Goal: Information Seeking & Learning: Learn about a topic

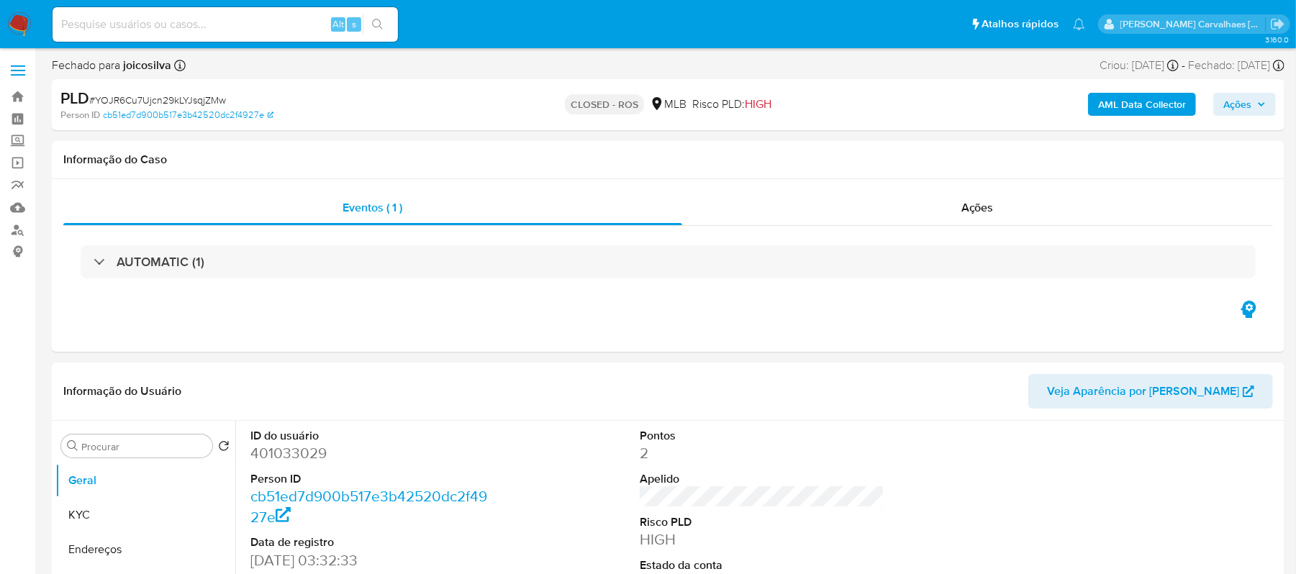
select select "10"
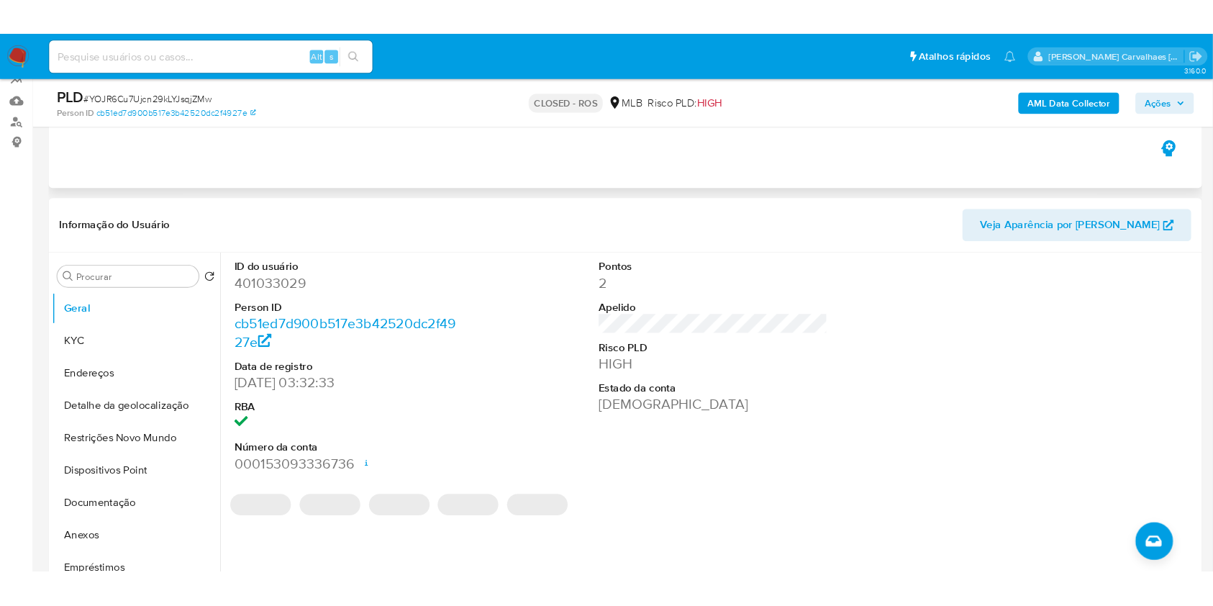
scroll to position [191, 0]
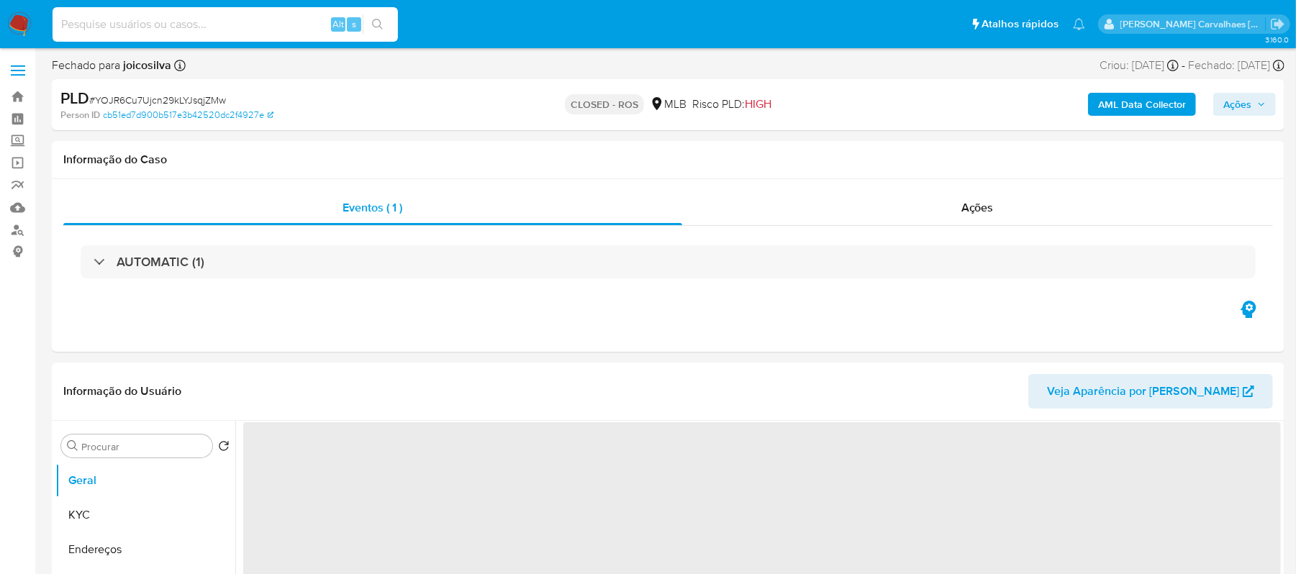
select select "10"
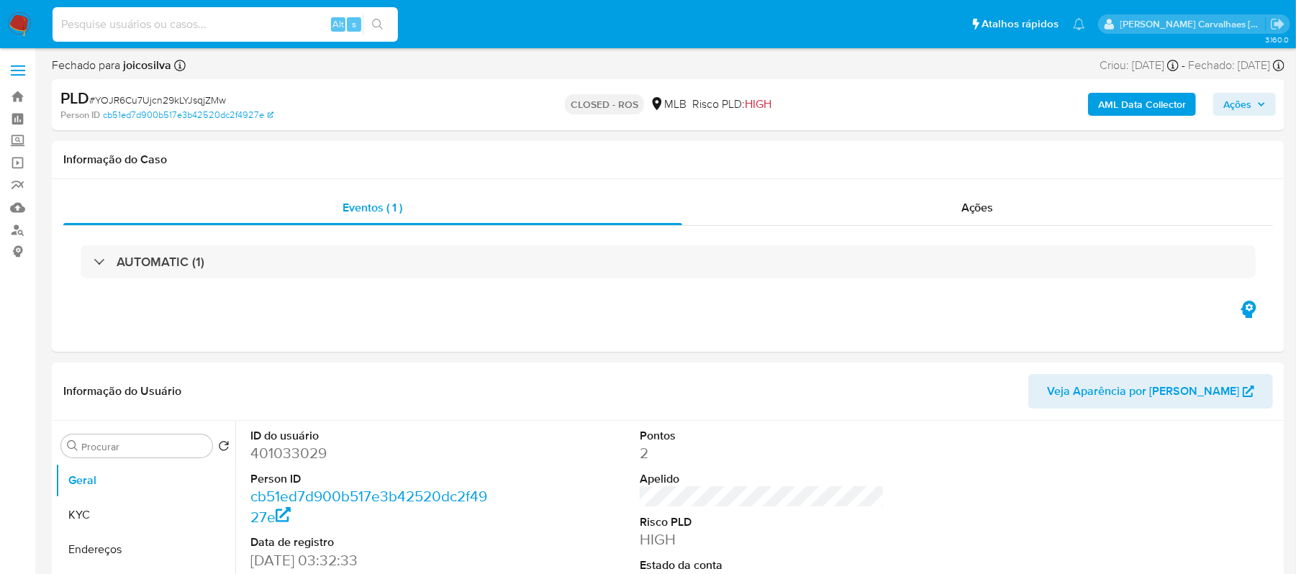
paste input "mSPlRZG1QCLmpGeRdAo3nnZq"
type input "mSPlRZG1QCLmpGeRdAo3nnZq"
click at [384, 23] on button "search-icon" at bounding box center [378, 24] width 30 height 20
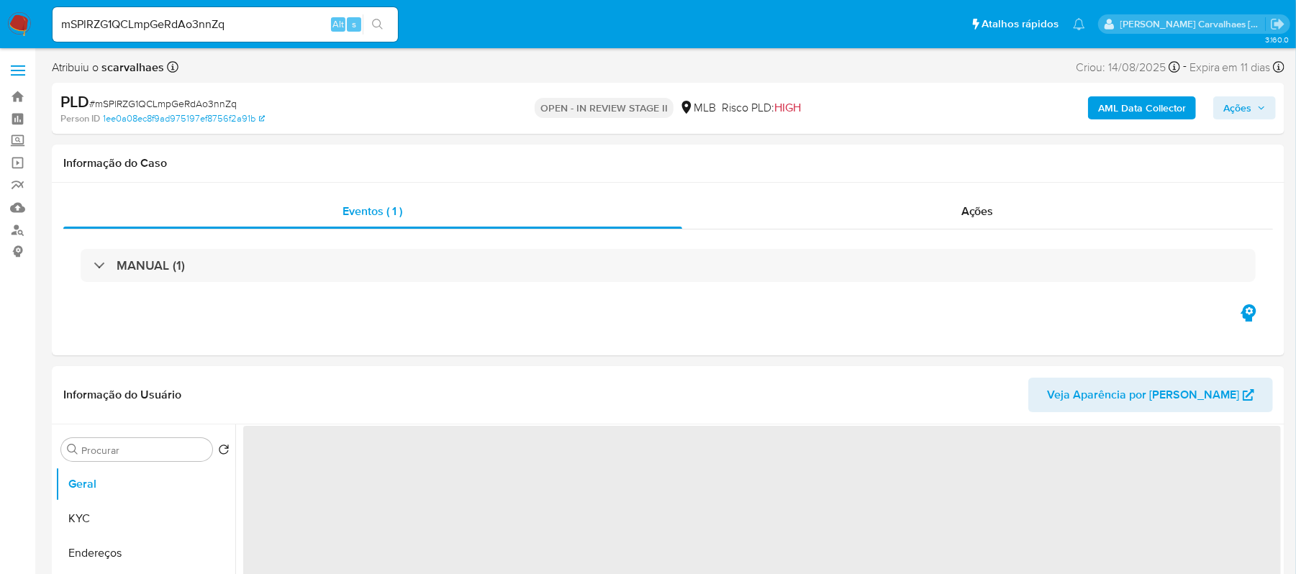
select select "10"
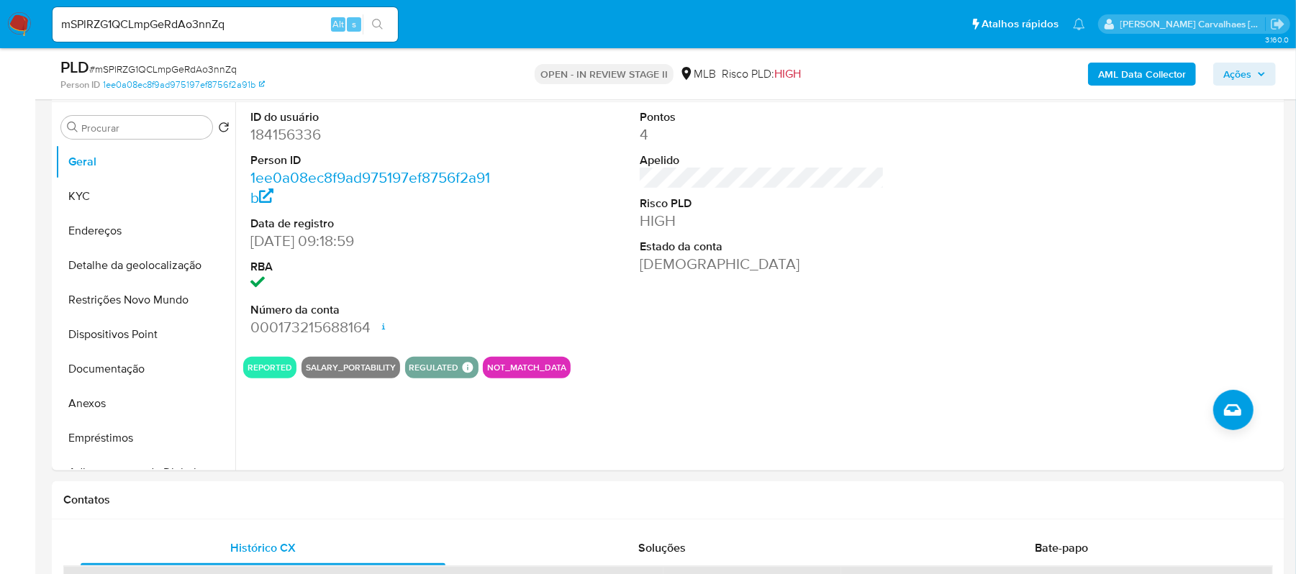
scroll to position [288, 0]
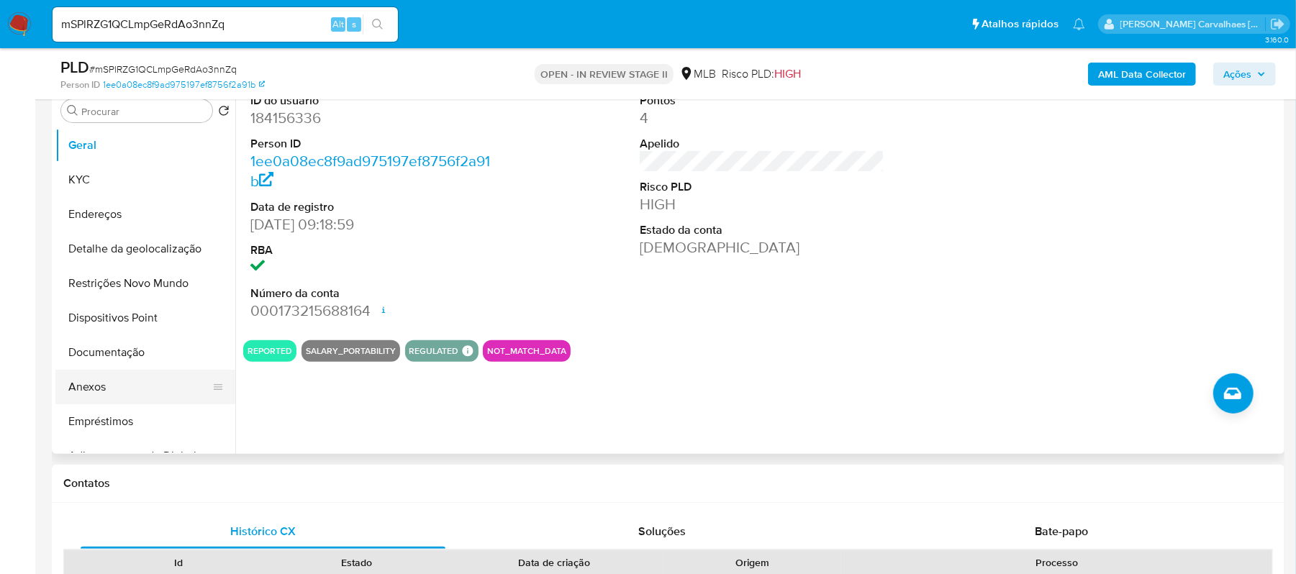
click at [112, 390] on button "Anexos" at bounding box center [139, 387] width 168 height 35
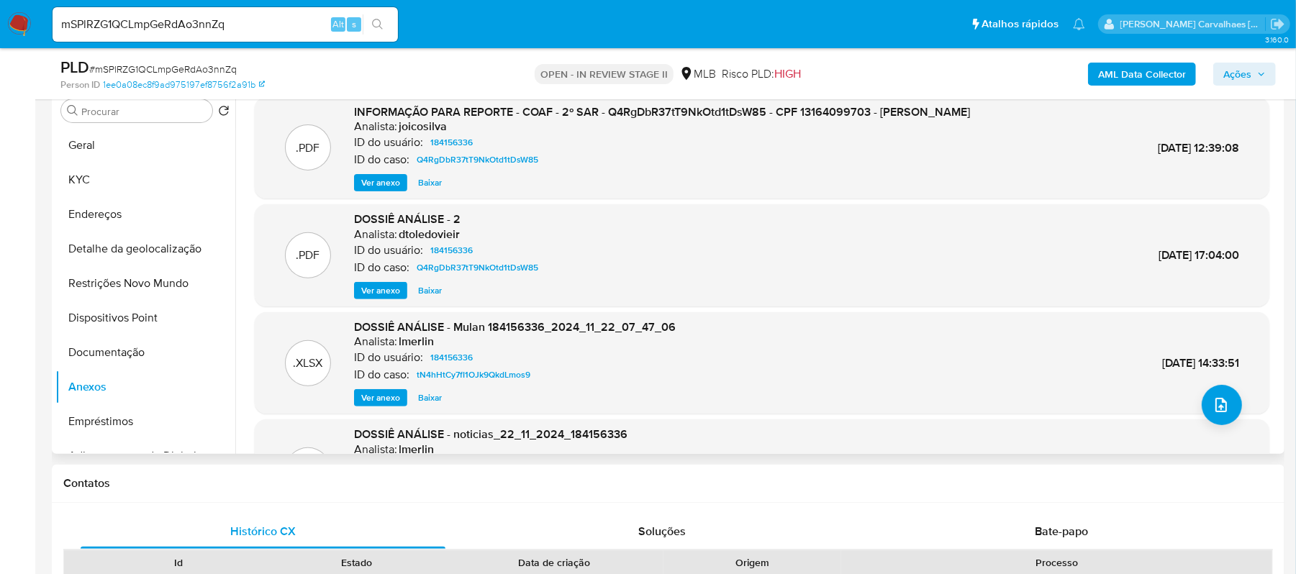
click at [390, 178] on span "Ver anexo" at bounding box center [380, 183] width 39 height 14
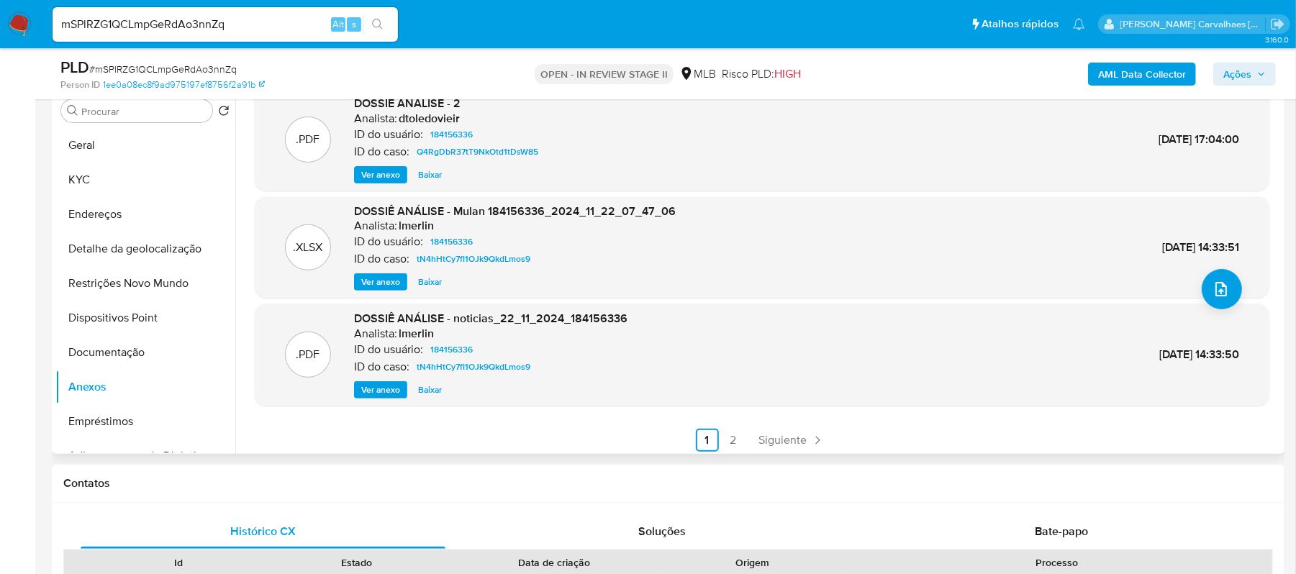
scroll to position [121, 0]
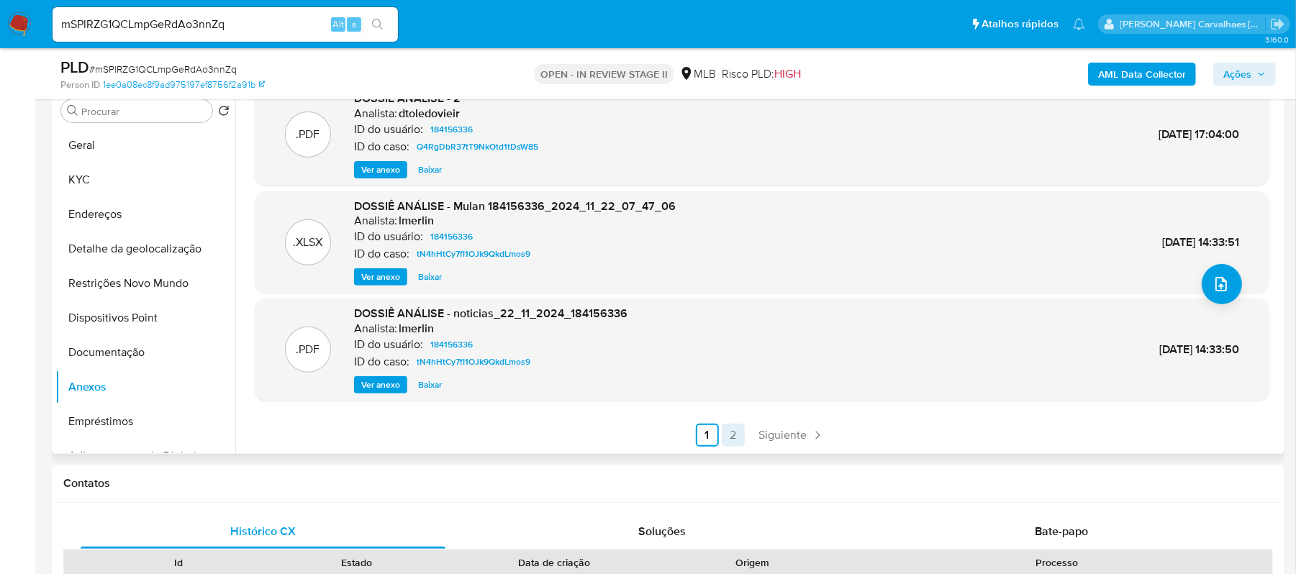
click at [731, 440] on link "2" at bounding box center [733, 435] width 23 height 23
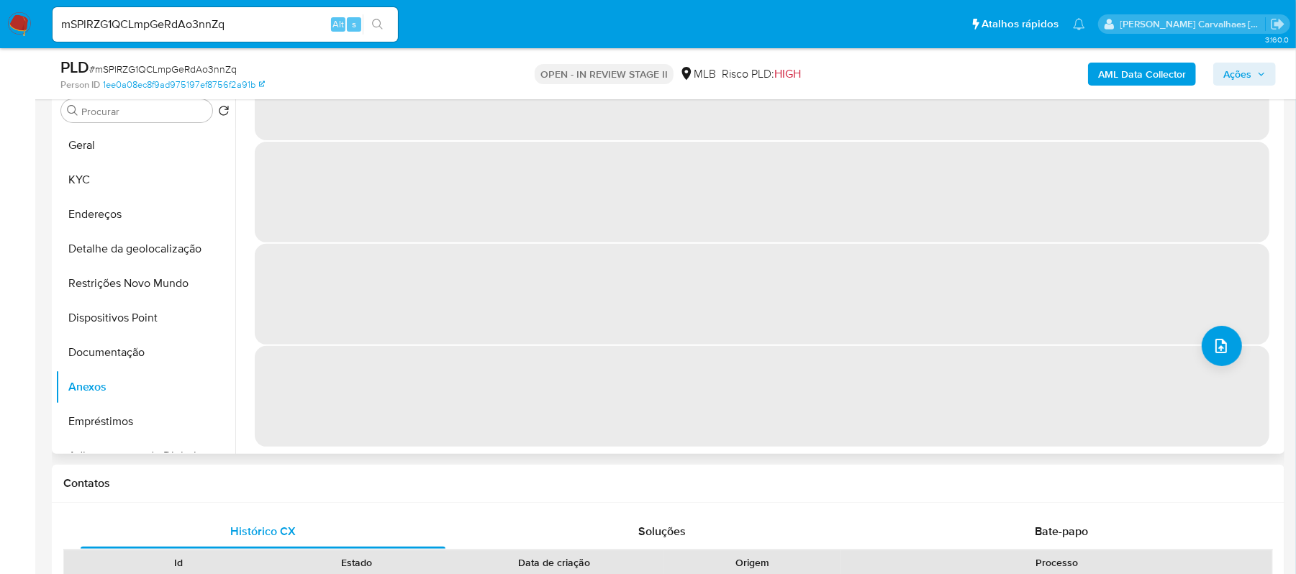
scroll to position [0, 0]
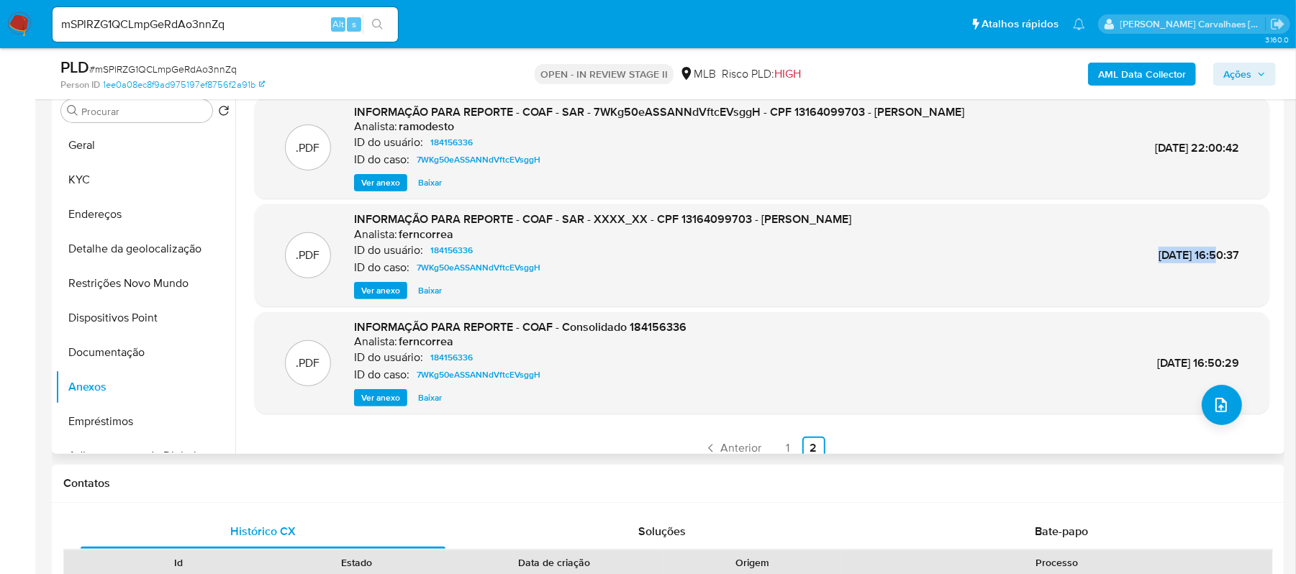
drag, startPoint x: 1126, startPoint y: 258, endPoint x: 1187, endPoint y: 258, distance: 61.2
click at [1187, 258] on span "01/Jul/2024 16:50:37" at bounding box center [1199, 255] width 81 height 17
copy span "01/Jul/2024"
click at [378, 292] on span "Ver anexo" at bounding box center [380, 291] width 39 height 14
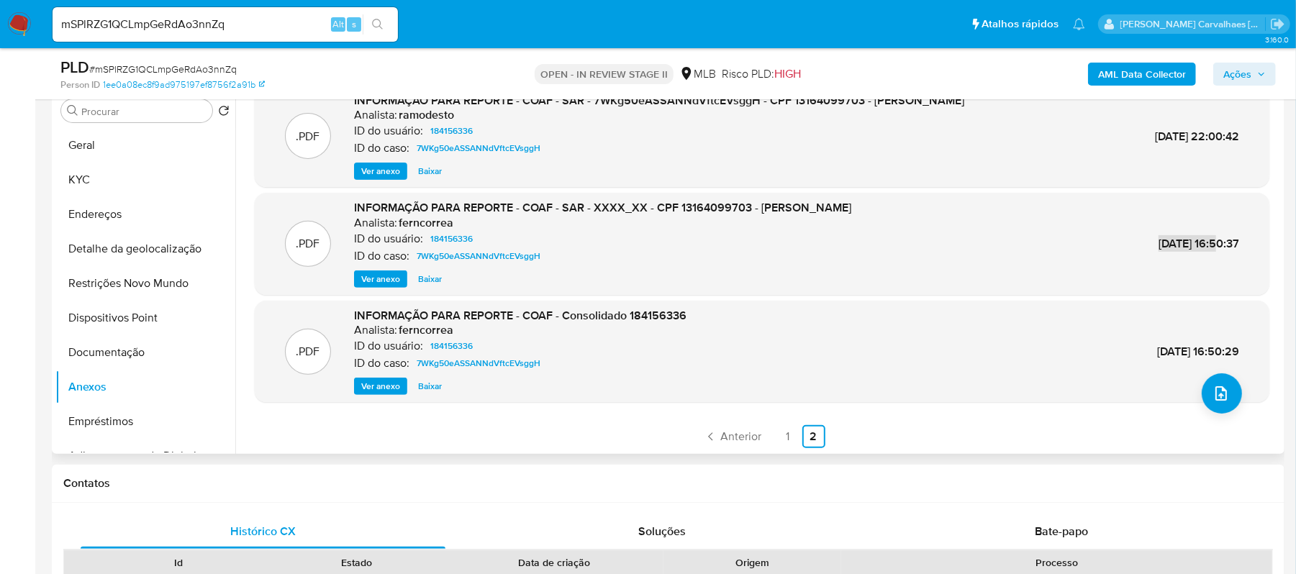
scroll to position [13, 0]
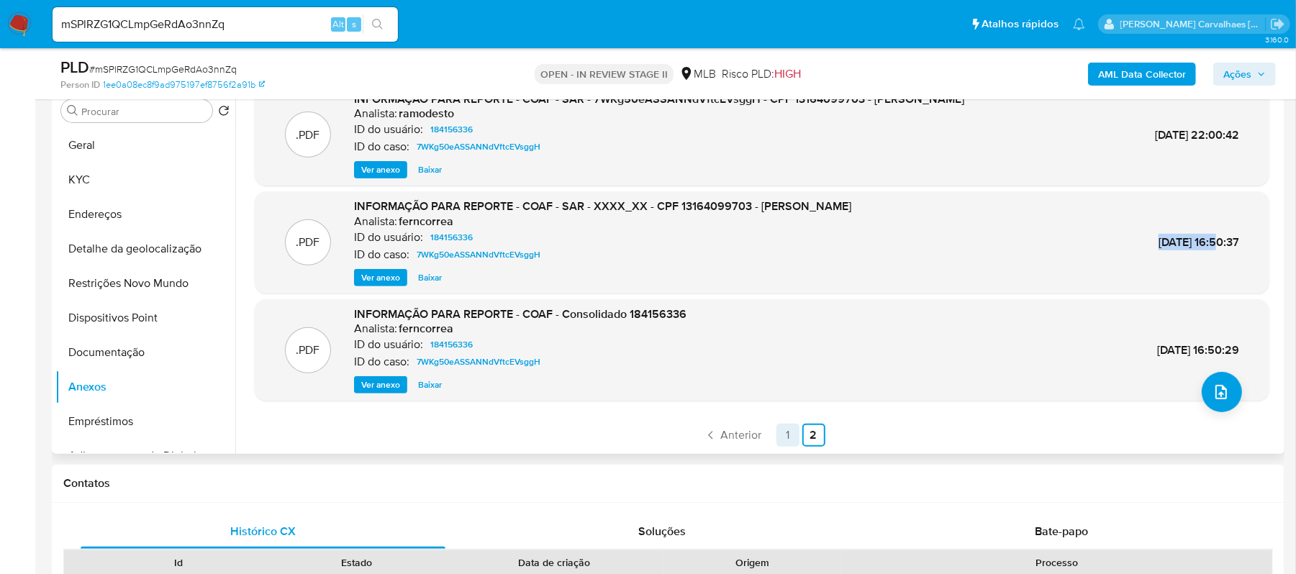
click at [783, 437] on link "1" at bounding box center [787, 435] width 23 height 23
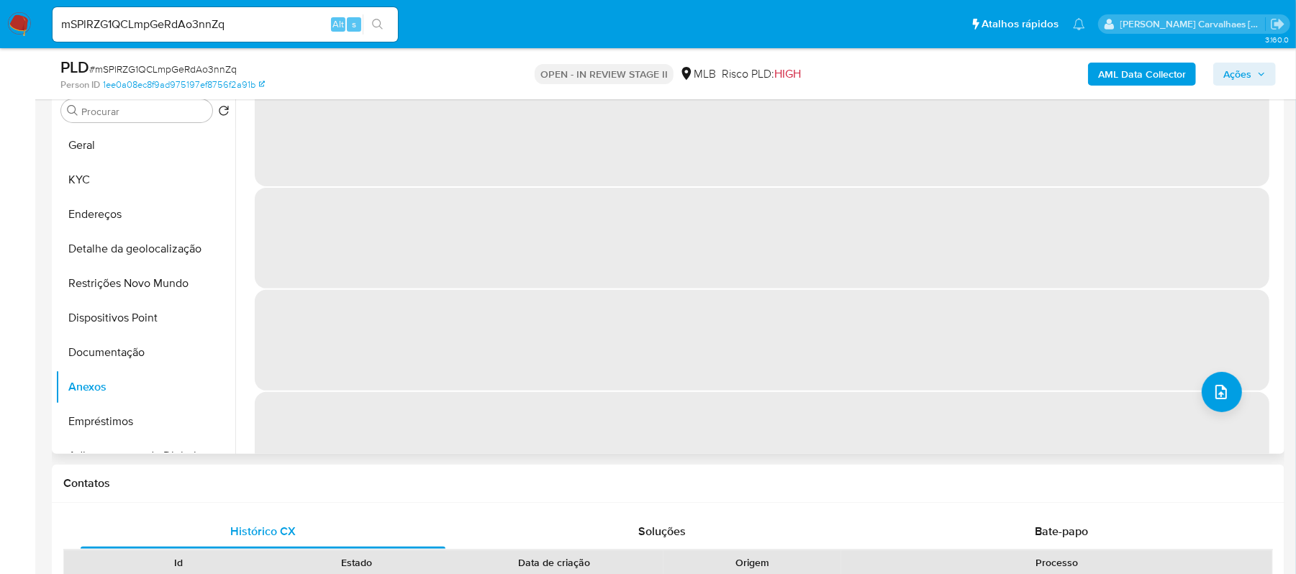
scroll to position [0, 0]
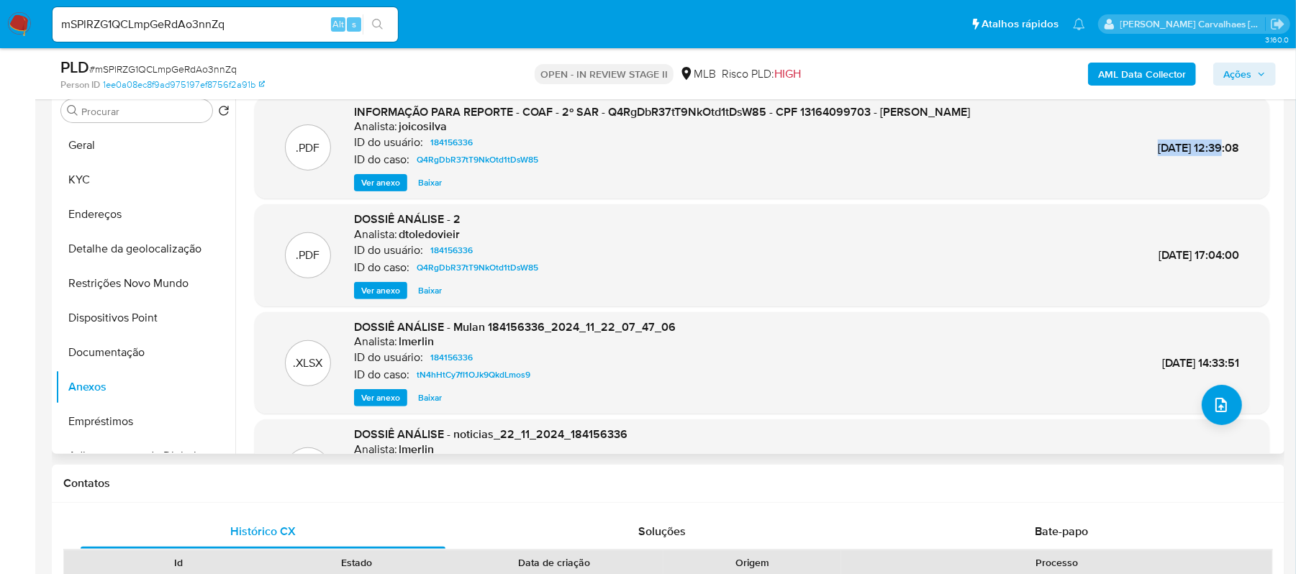
drag, startPoint x: 1117, startPoint y: 145, endPoint x: 1189, endPoint y: 150, distance: 72.9
click at [1189, 150] on div ".PDF INFORMAÇÃO PARA REPORTE - COAF - 2º SAR - Q4RgDbR37tT9NkOtd1tDsW85 - CPF 1…" at bounding box center [762, 148] width 1000 height 88
copy span "12/Mar/2025"
click at [102, 142] on button "Geral" at bounding box center [139, 145] width 168 height 35
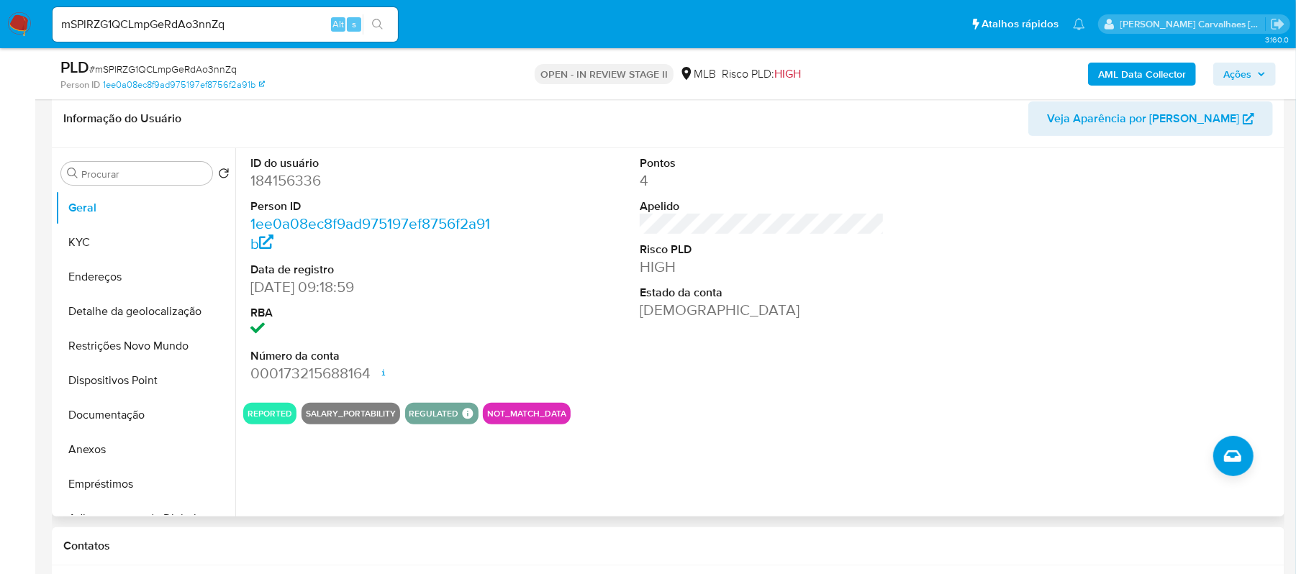
scroll to position [191, 0]
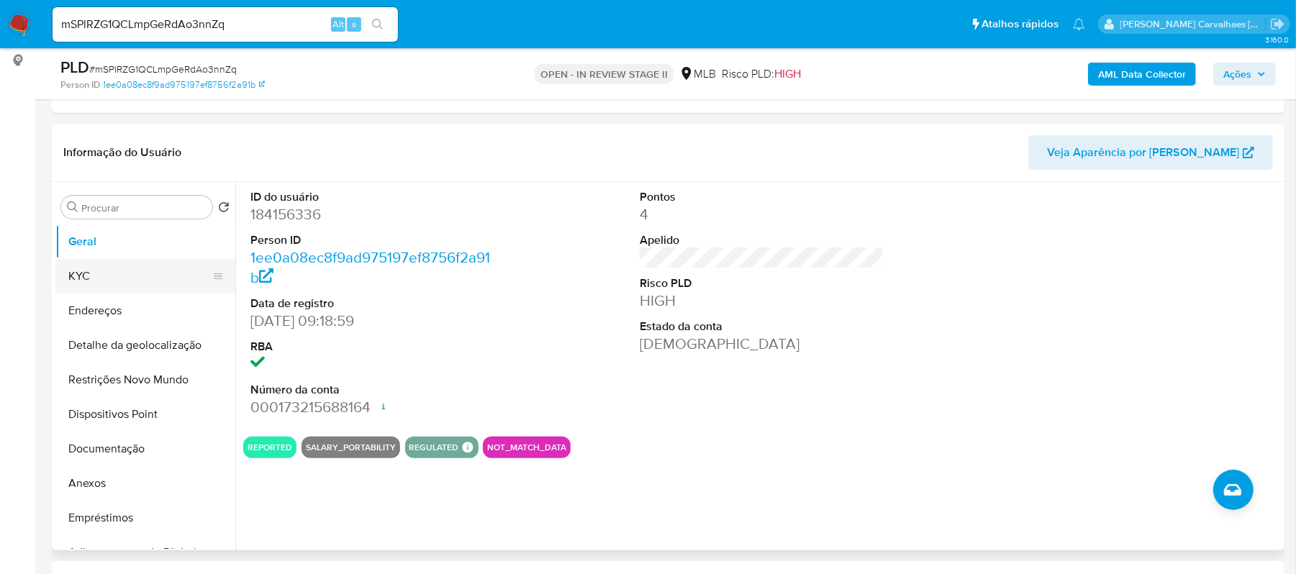
click at [94, 285] on button "KYC" at bounding box center [139, 276] width 168 height 35
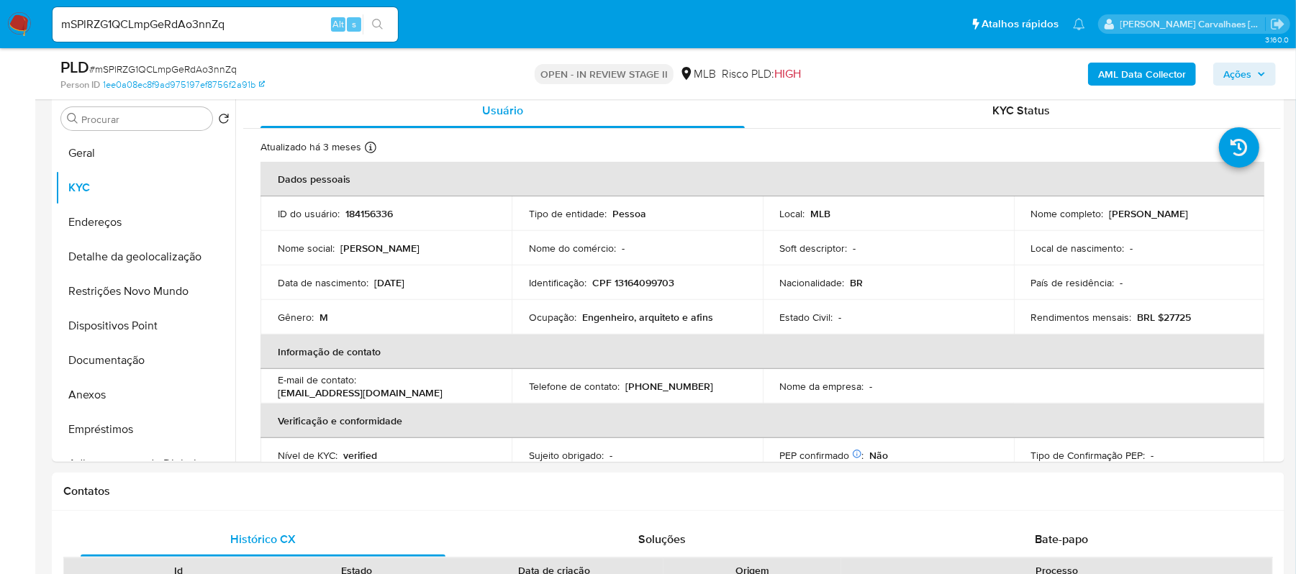
scroll to position [302, 0]
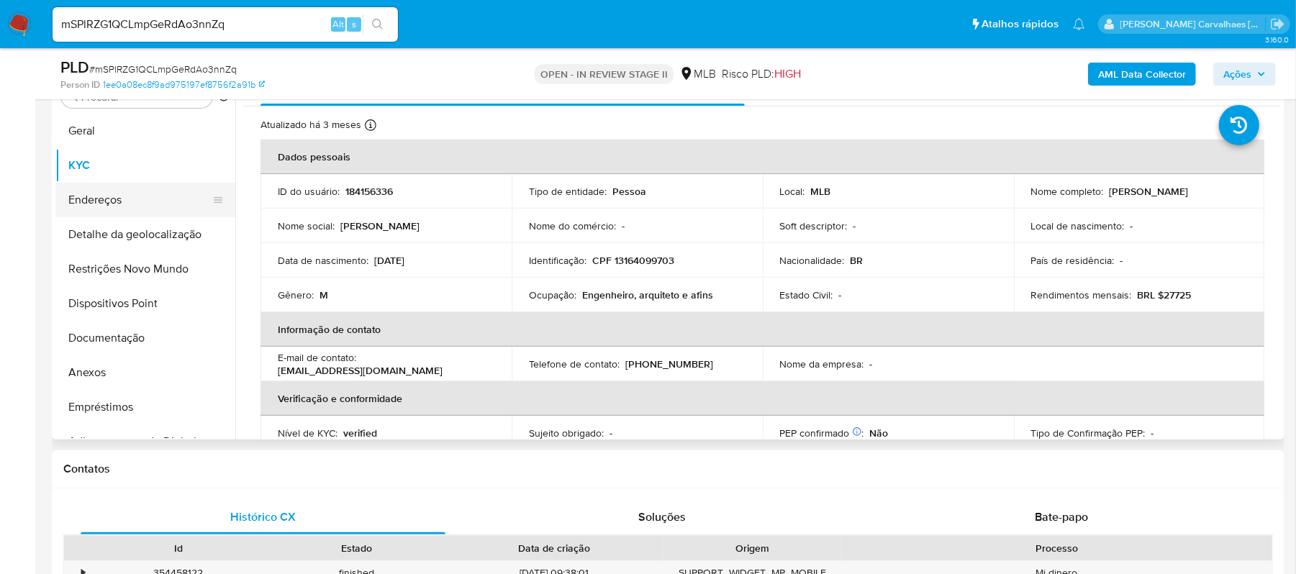
click at [124, 210] on button "Endereços" at bounding box center [139, 200] width 168 height 35
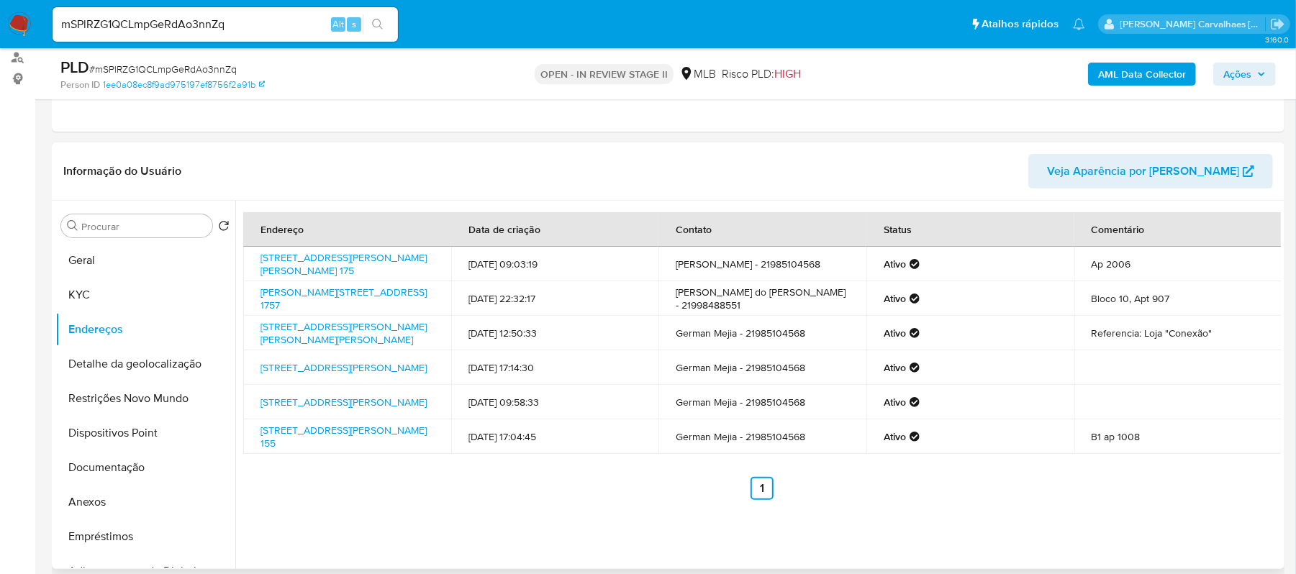
scroll to position [206, 0]
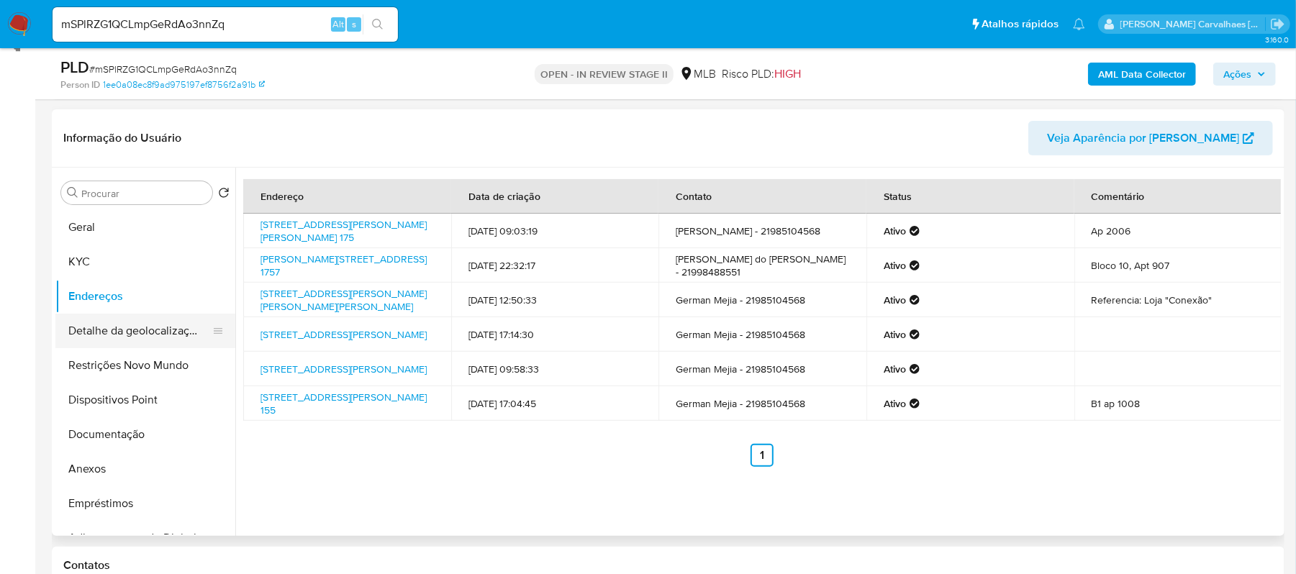
click at [155, 335] on button "Detalhe da geolocalização" at bounding box center [139, 331] width 168 height 35
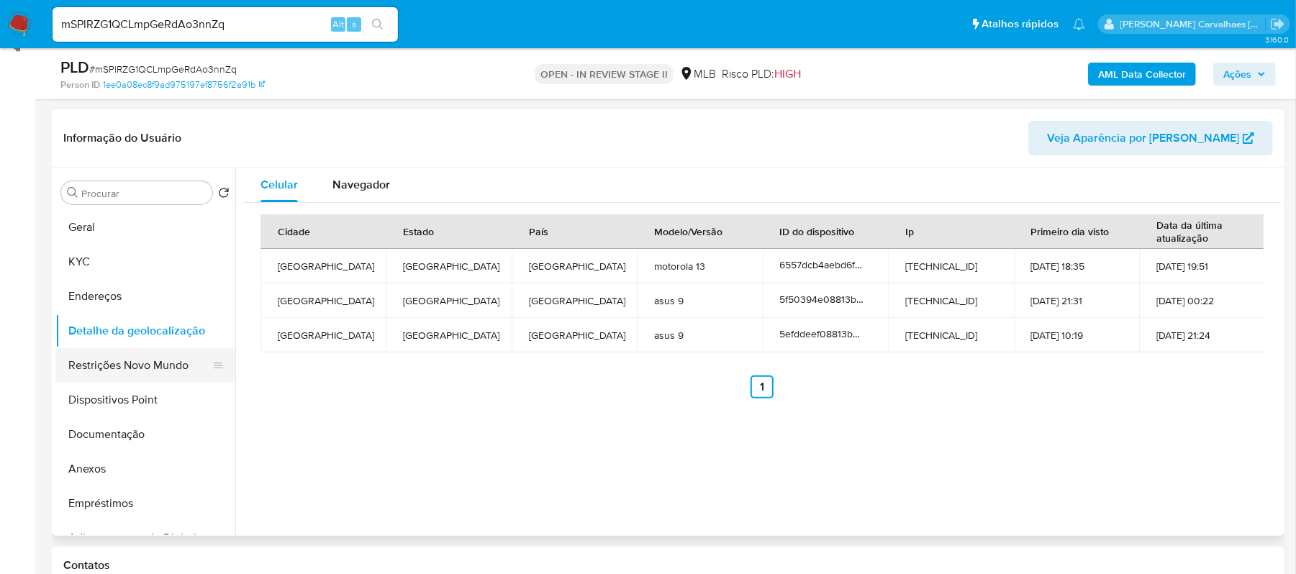
click at [139, 364] on button "Restrições Novo Mundo" at bounding box center [139, 365] width 168 height 35
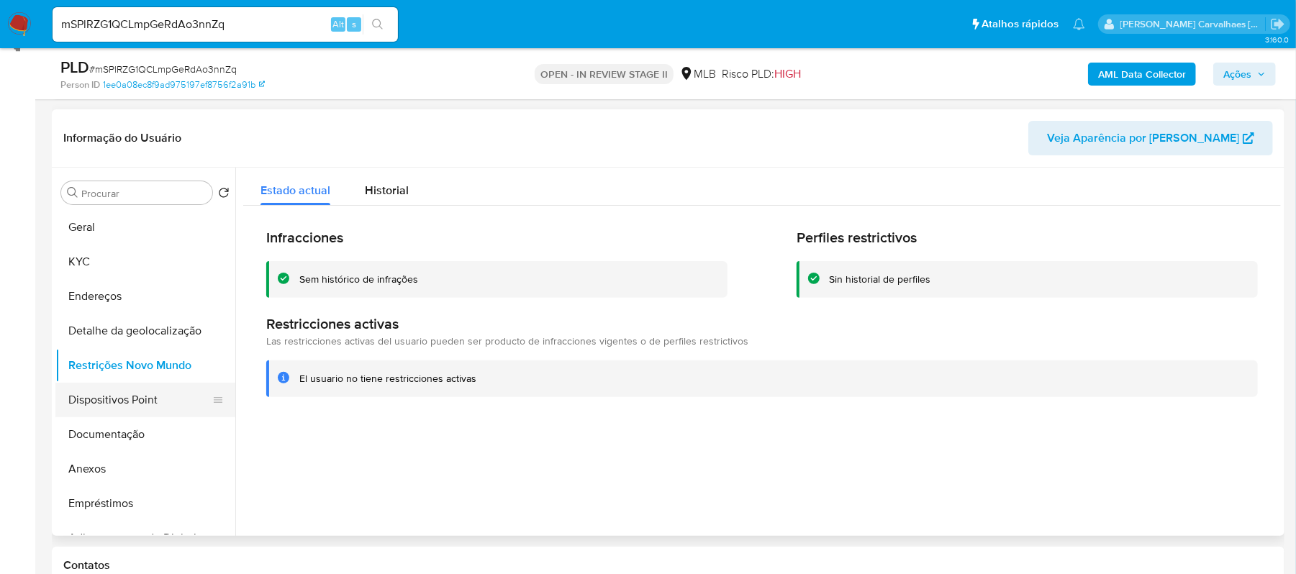
click at [136, 399] on button "Dispositivos Point" at bounding box center [139, 400] width 168 height 35
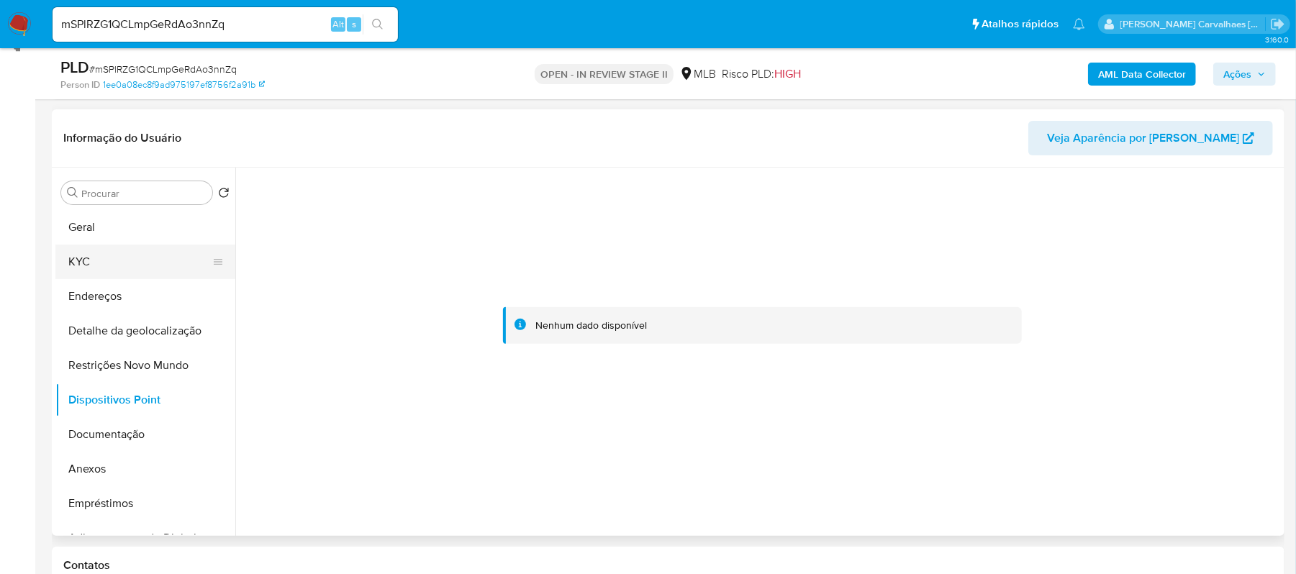
click at [86, 268] on button "KYC" at bounding box center [139, 262] width 168 height 35
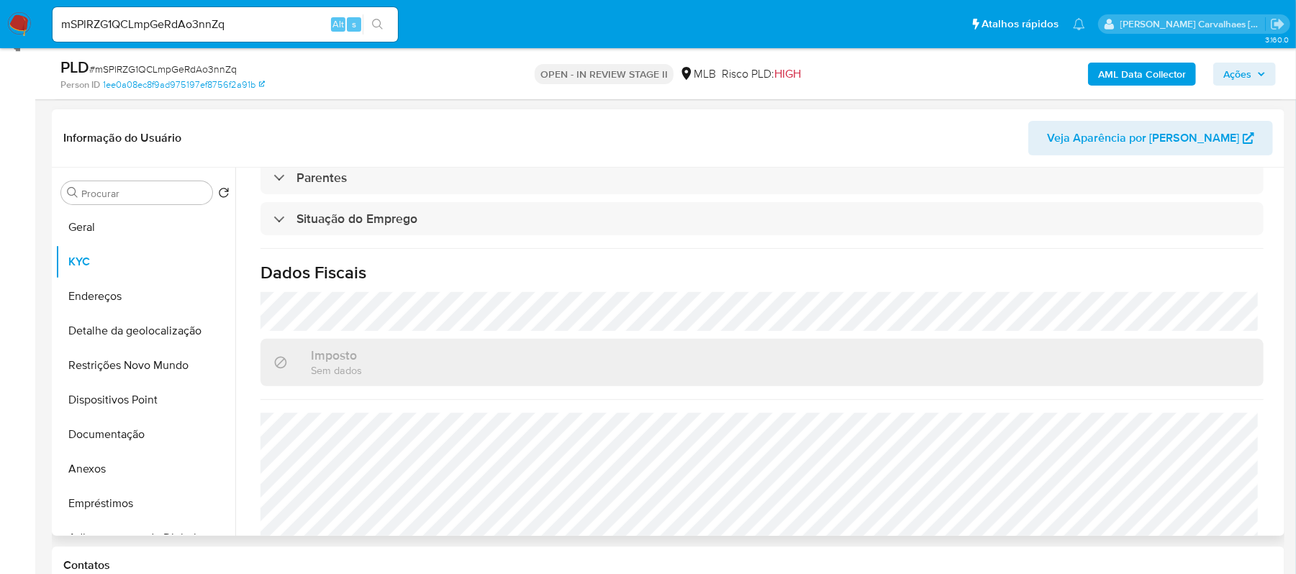
scroll to position [613, 0]
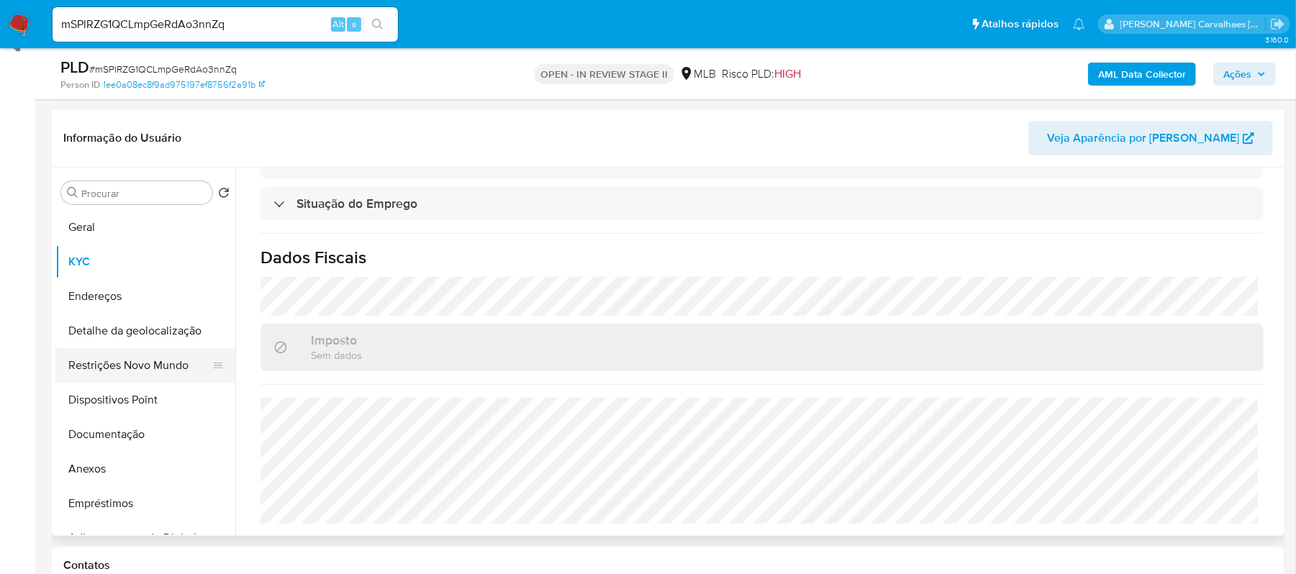
click at [109, 361] on button "Restrições Novo Mundo" at bounding box center [139, 365] width 168 height 35
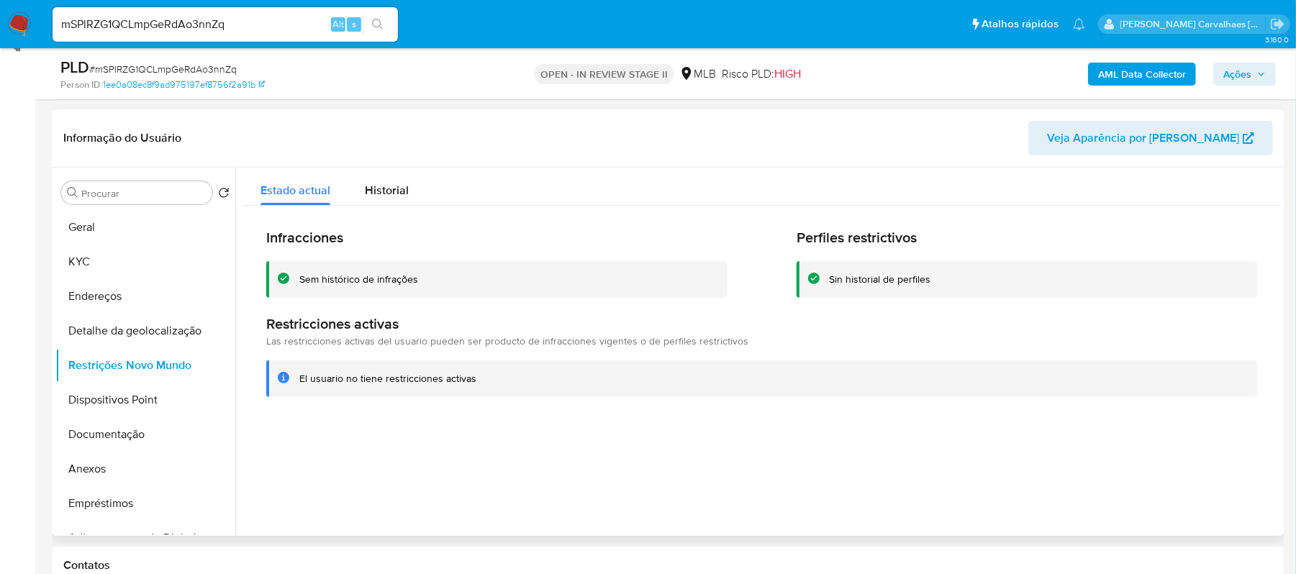
click at [298, 380] on div "El usuario no tiene restricciones activas" at bounding box center [762, 379] width 992 height 37
click at [302, 380] on div "El usuario no tiene restricciones activas" at bounding box center [387, 379] width 177 height 14
drag, startPoint x: 299, startPoint y: 380, endPoint x: 458, endPoint y: 378, distance: 158.3
click at [499, 378] on div "El usuario no tiene restricciones activas" at bounding box center [772, 379] width 947 height 14
click at [125, 228] on button "Geral" at bounding box center [139, 227] width 168 height 35
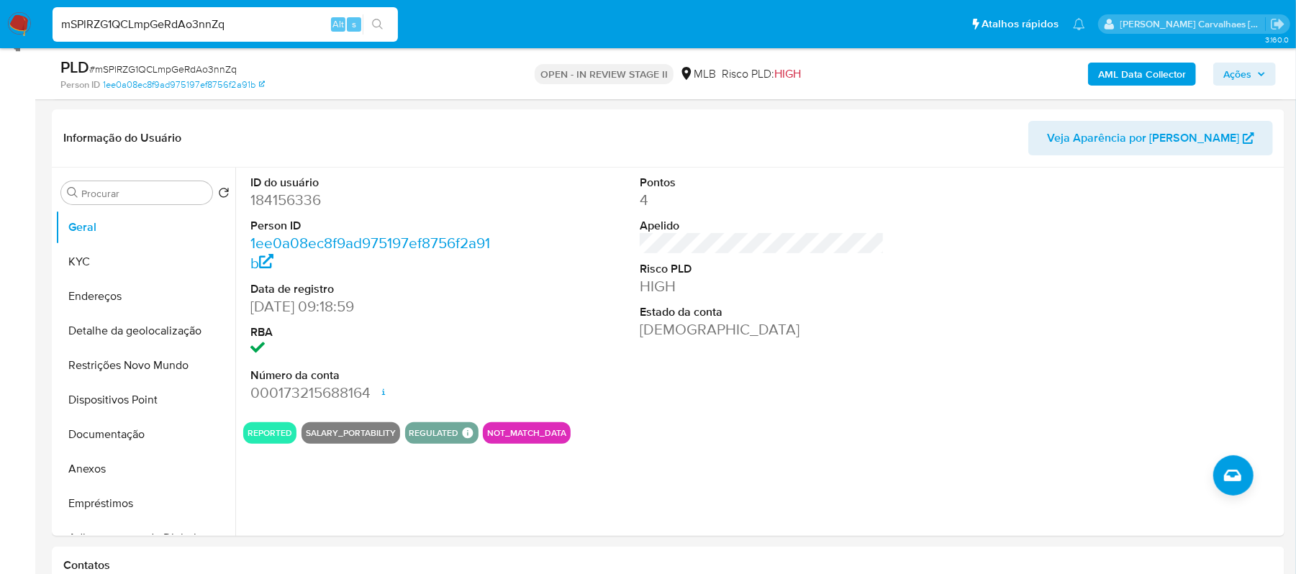
drag, startPoint x: 245, startPoint y: 22, endPoint x: 32, endPoint y: 26, distance: 213.0
click at [32, 26] on nav "Pausado Ver notificaciones mSPlRZG1QCLmpGeRdAo3nnZq Alt s Atalhos rápidos Presi…" at bounding box center [648, 24] width 1296 height 48
paste input "Y1Kx3jK1BlBnVTOzhBHOGqgv"
type input "Y1Kx3jK1BlBnVTOzhBHOGqgv"
click at [371, 12] on div "Y1Kx3jK1BlBnVTOzhBHOGqgv Alt s" at bounding box center [225, 24] width 345 height 35
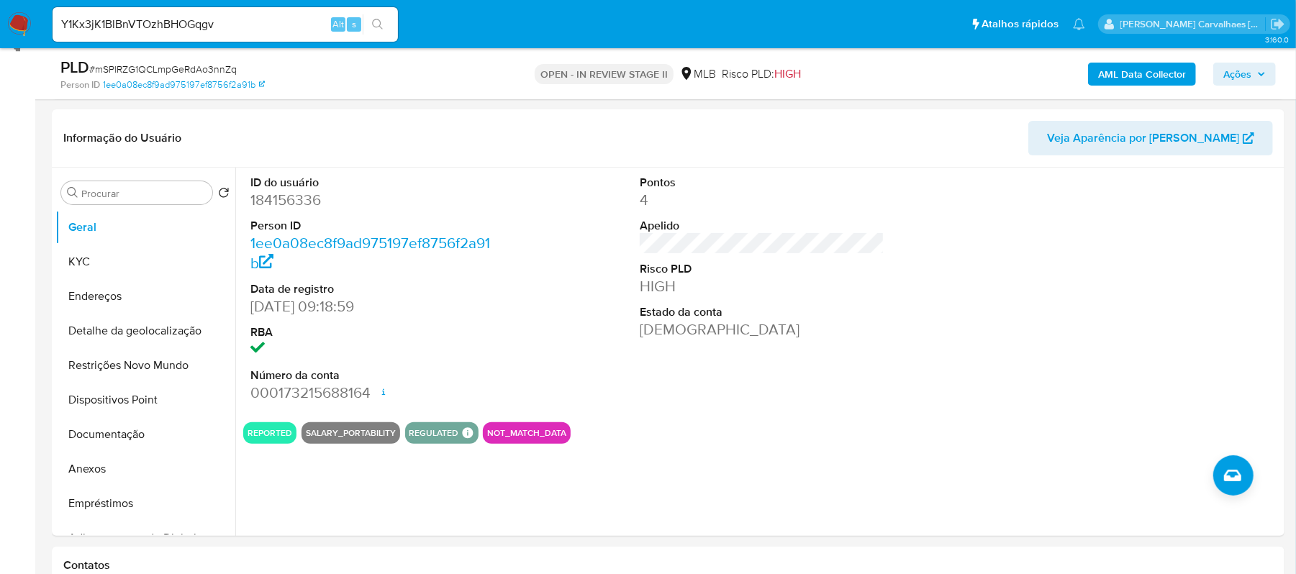
click at [386, 24] on button "search-icon" at bounding box center [378, 24] width 30 height 20
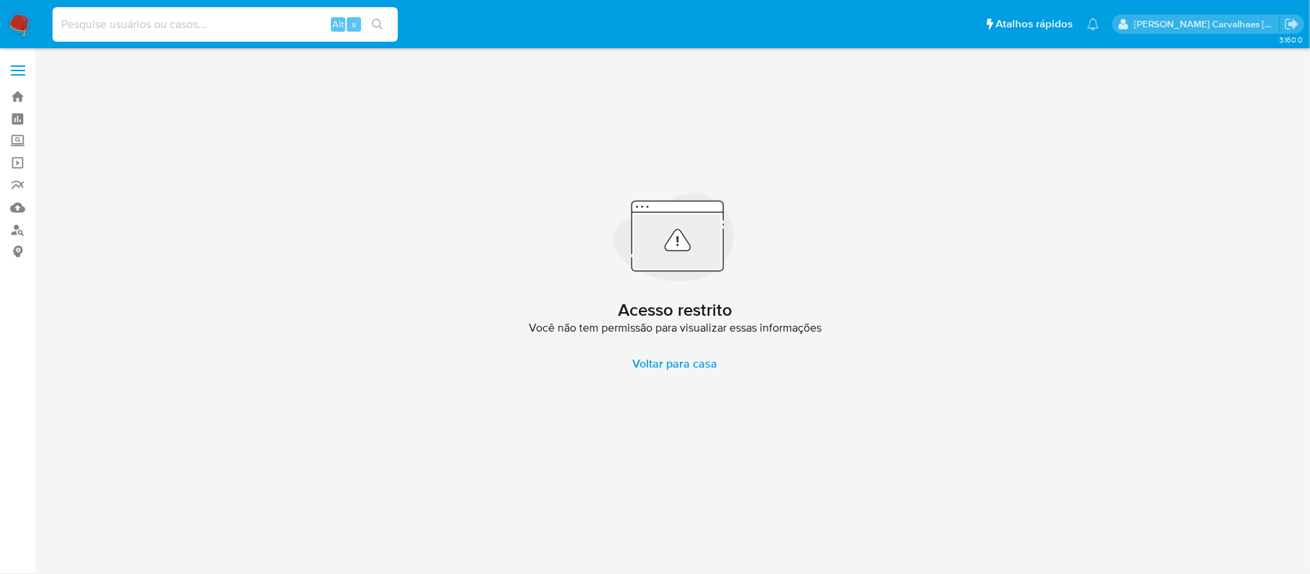
paste input "Y1Kx3jK1BlBnVTOzhBHOGqgv"
click at [59, 27] on input "Y1Kx3jK1BlBnVTOzhBHOGqgv" at bounding box center [225, 24] width 345 height 19
type input "Y1Kx3jK1BlBnVTOzhBHOGqgv"
click at [374, 20] on icon "search-icon" at bounding box center [377, 24] width 11 height 11
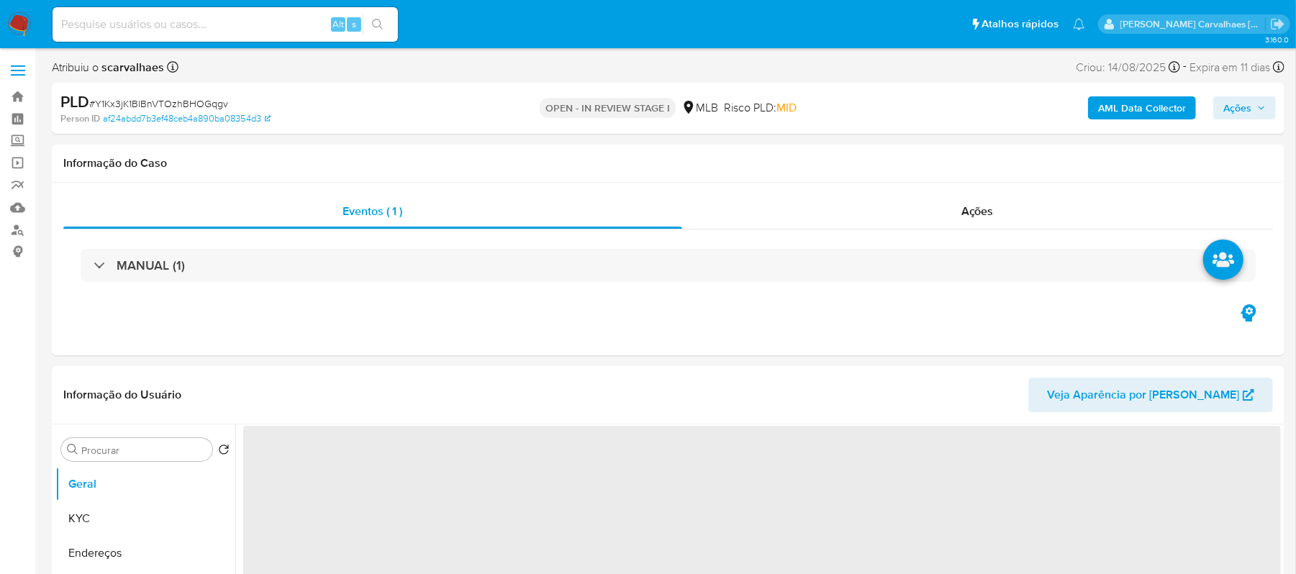
select select "10"
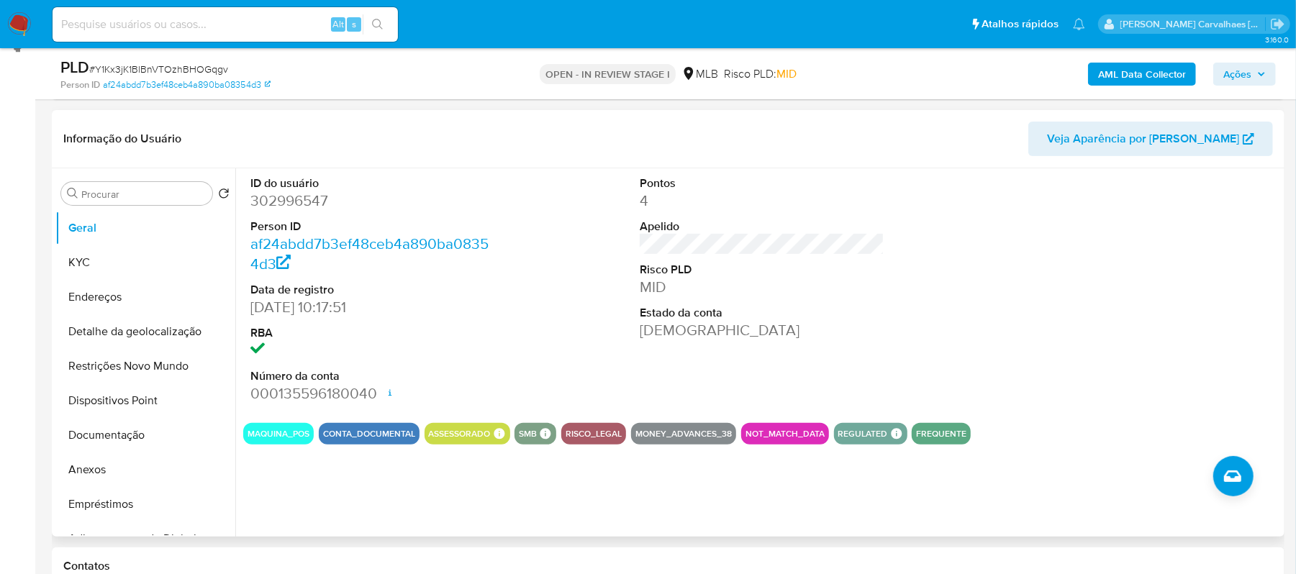
scroll to position [384, 0]
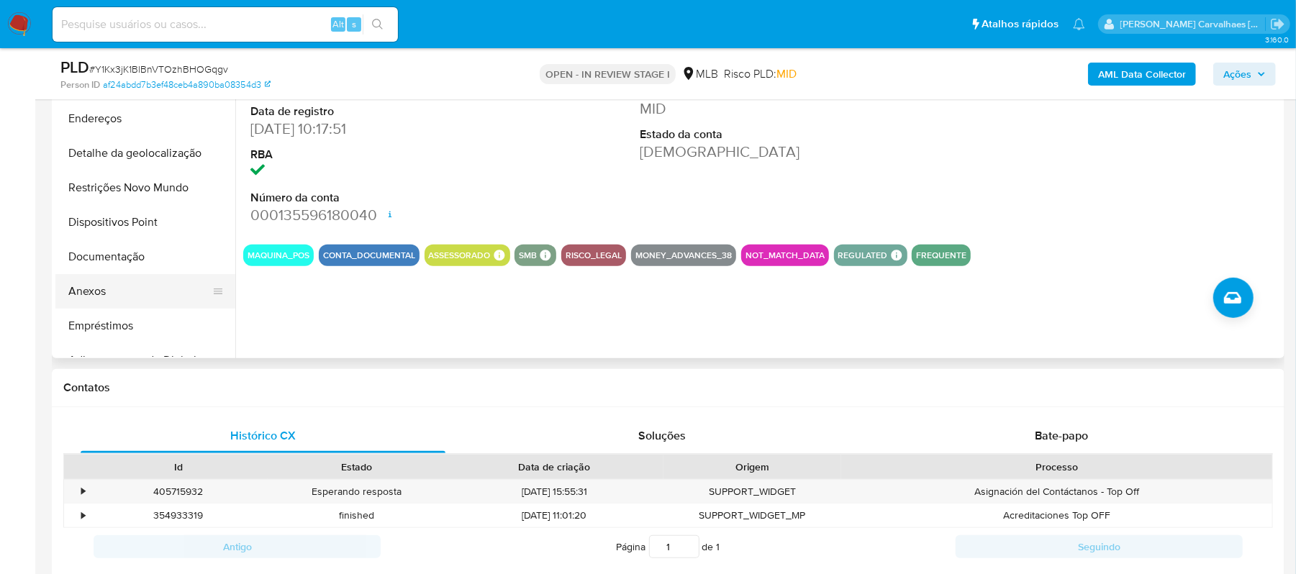
click at [96, 296] on button "Anexos" at bounding box center [139, 291] width 168 height 35
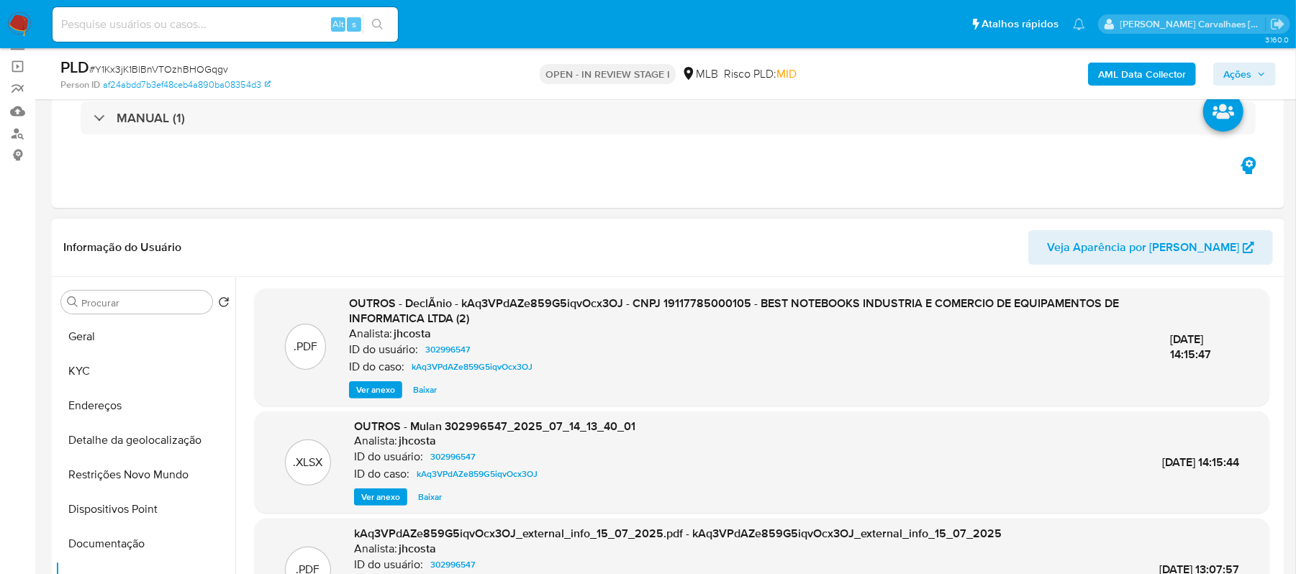
scroll to position [96, 0]
click at [373, 380] on div "OUTROS - DeclÃ­nio - kAq3VPdAZe859G5iqvOcx3OJ - CNPJ 19117785000105 - BEST NOTE…" at bounding box center [748, 347] width 798 height 103
click at [373, 387] on span "Ver anexo" at bounding box center [375, 391] width 39 height 14
click at [386, 386] on span "Ver anexo" at bounding box center [375, 391] width 39 height 14
click at [363, 386] on span "Ver anexo" at bounding box center [375, 391] width 39 height 14
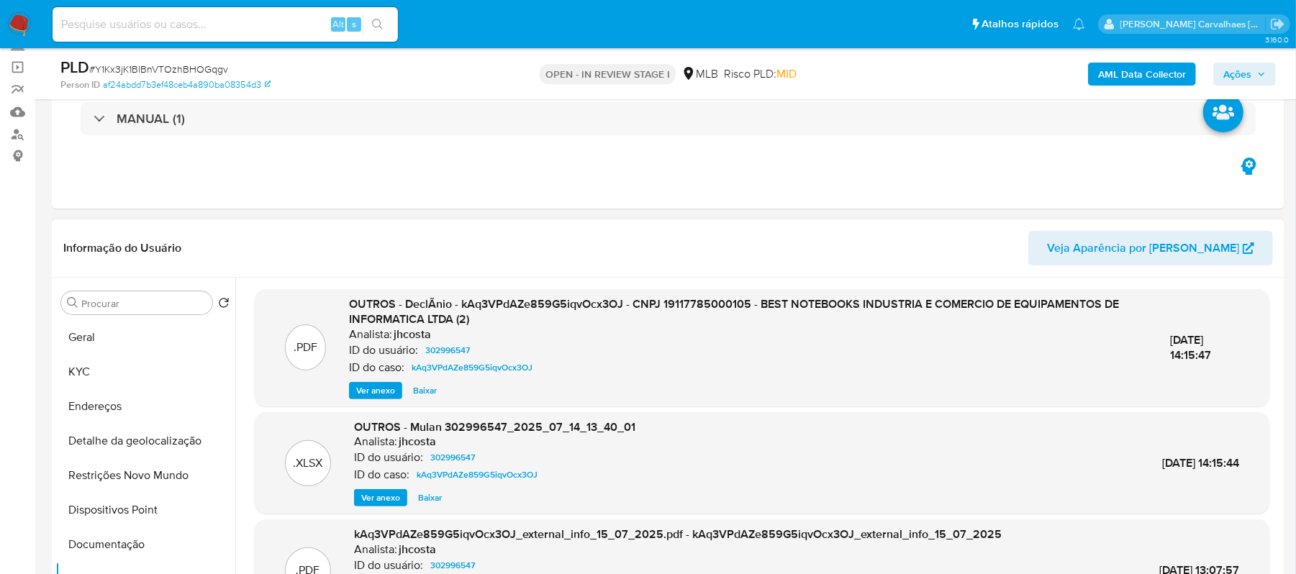
click at [384, 390] on span "Ver anexo" at bounding box center [375, 391] width 39 height 14
click at [373, 394] on span "Ver anexo" at bounding box center [375, 391] width 39 height 14
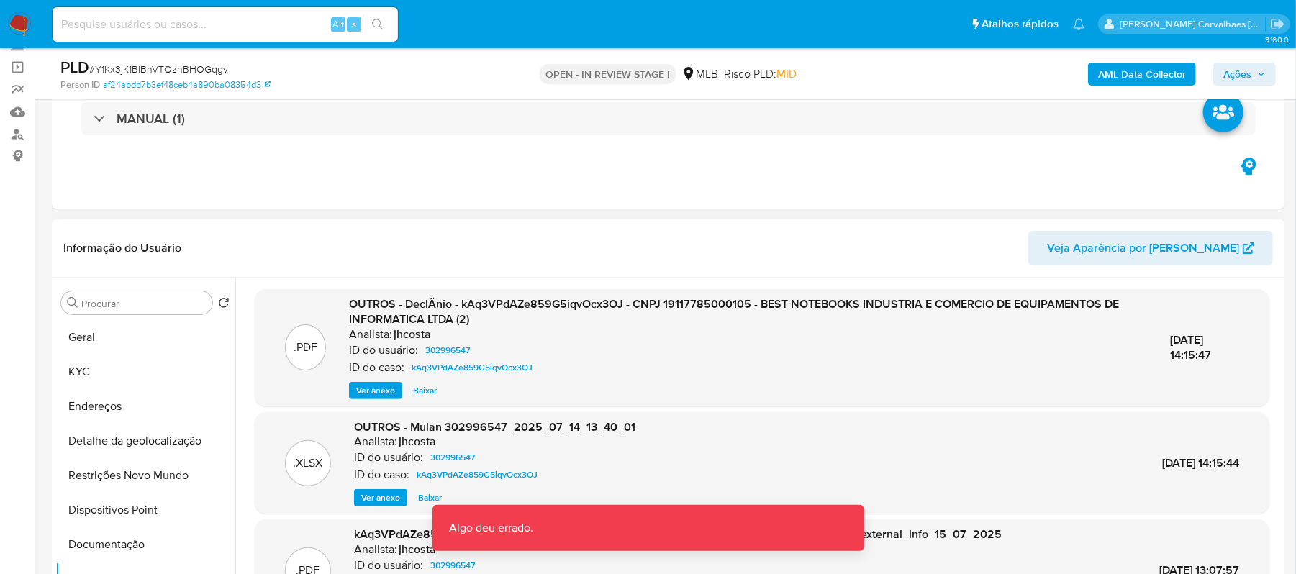
click at [603, 366] on div "ID do caso: kAq3VPdAZe859G5iqvOcx3OJ" at bounding box center [748, 367] width 798 height 17
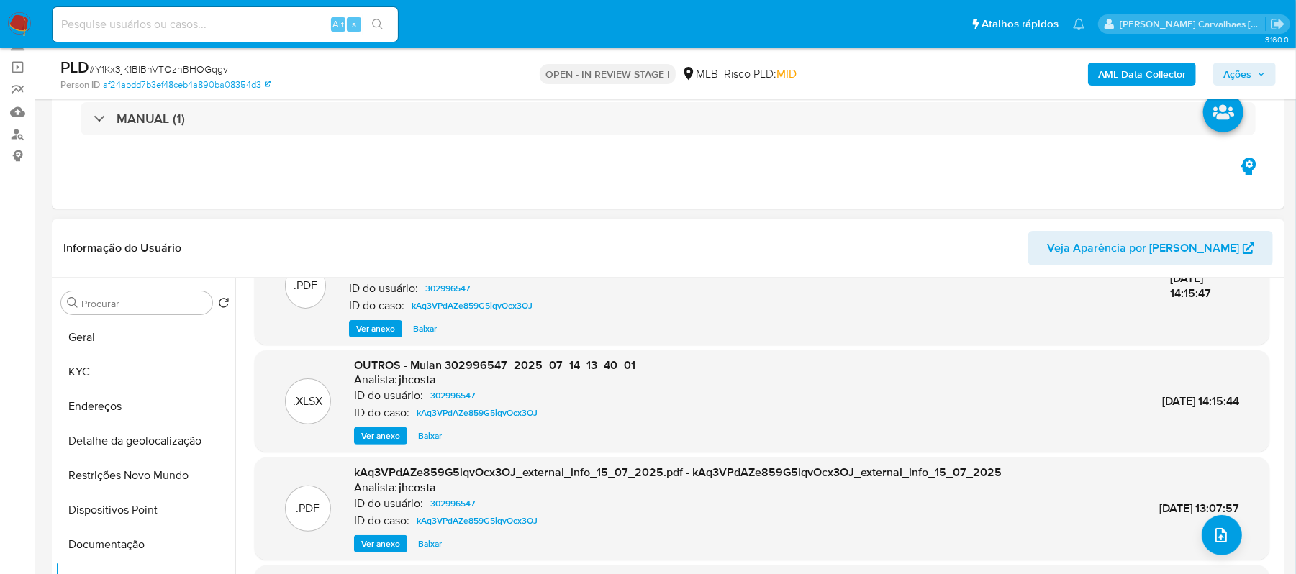
scroll to position [136, 0]
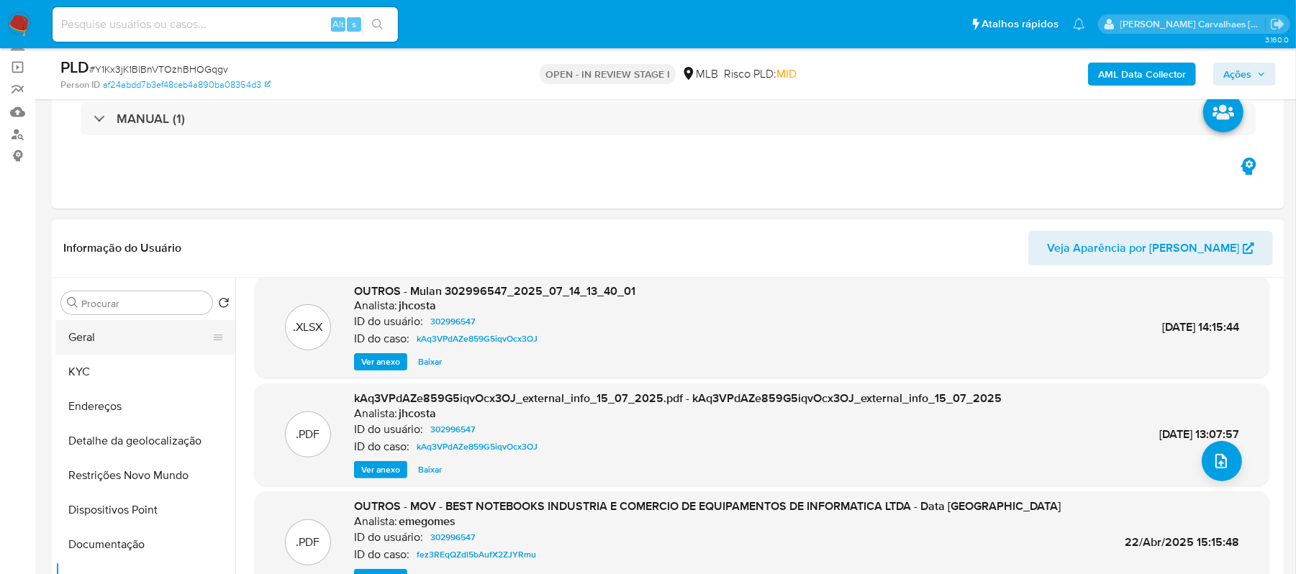
click at [176, 337] on button "Geral" at bounding box center [139, 337] width 168 height 35
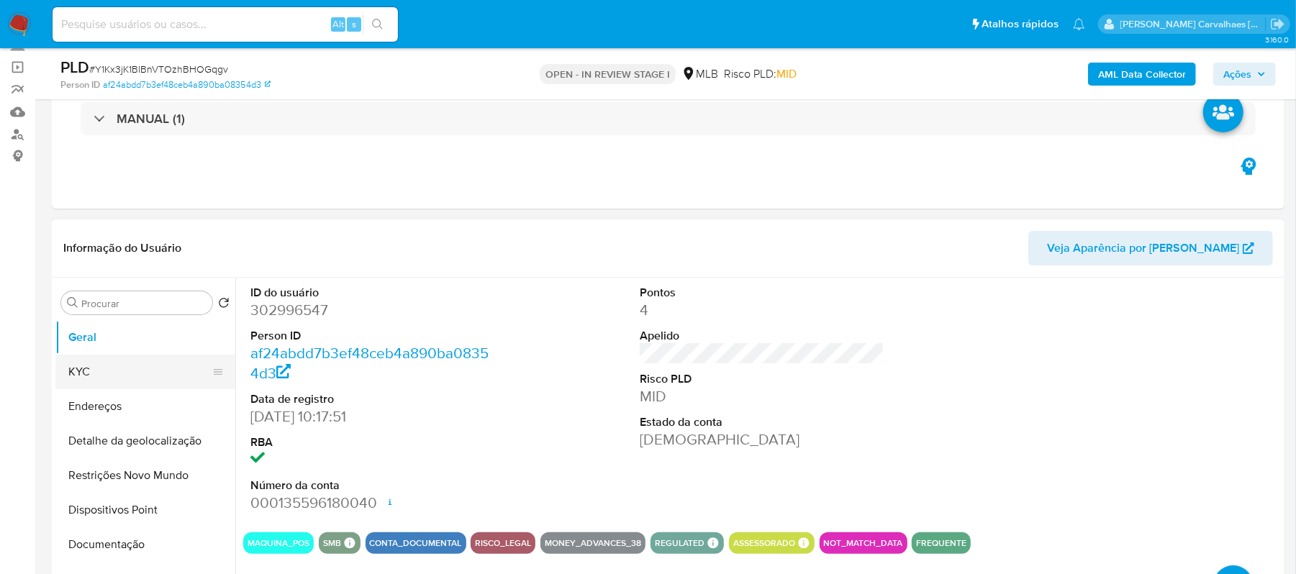
scroll to position [191, 0]
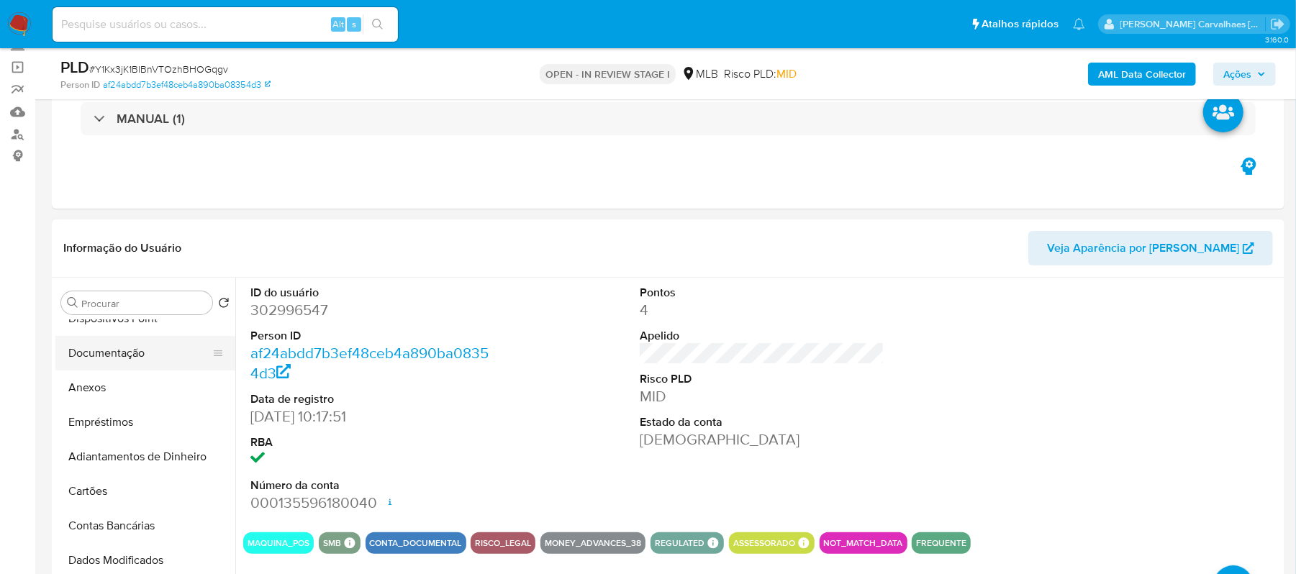
click at [109, 351] on button "Documentação" at bounding box center [139, 353] width 168 height 35
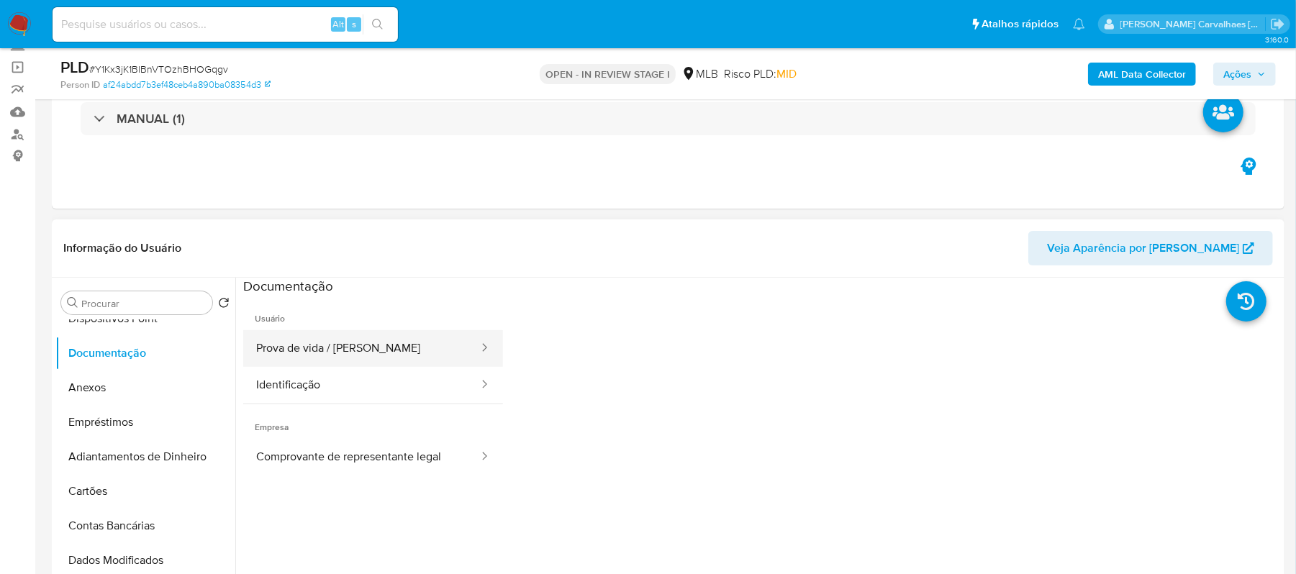
click at [343, 348] on button "Prova de vida / Selfie" at bounding box center [361, 348] width 237 height 37
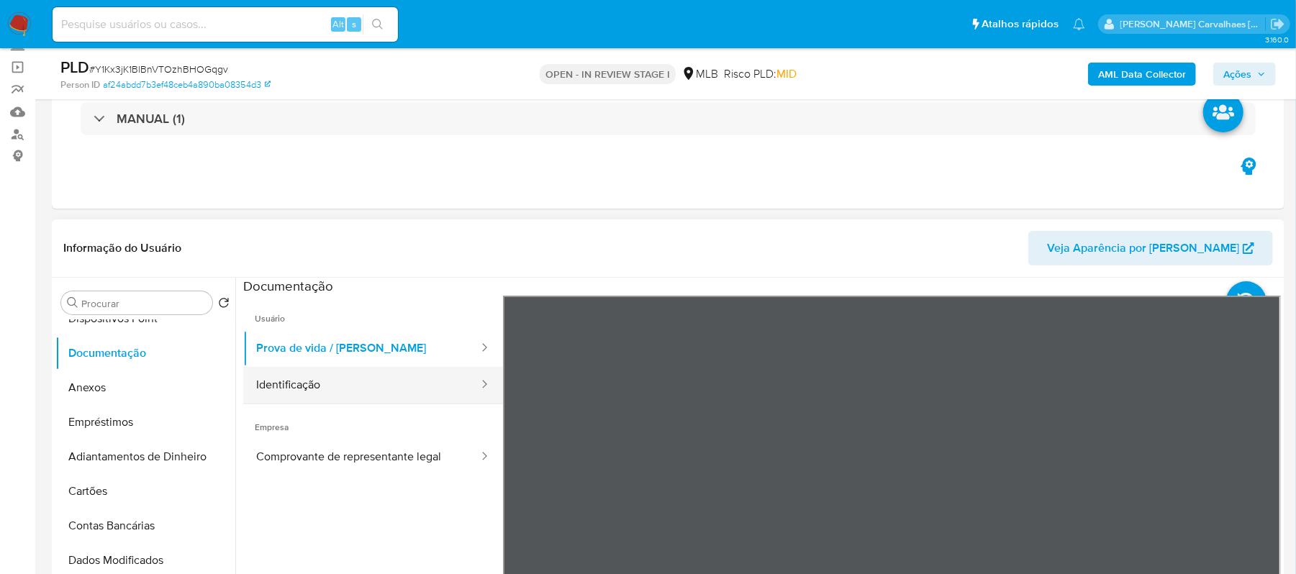
click at [338, 387] on button "Identificação" at bounding box center [361, 385] width 237 height 37
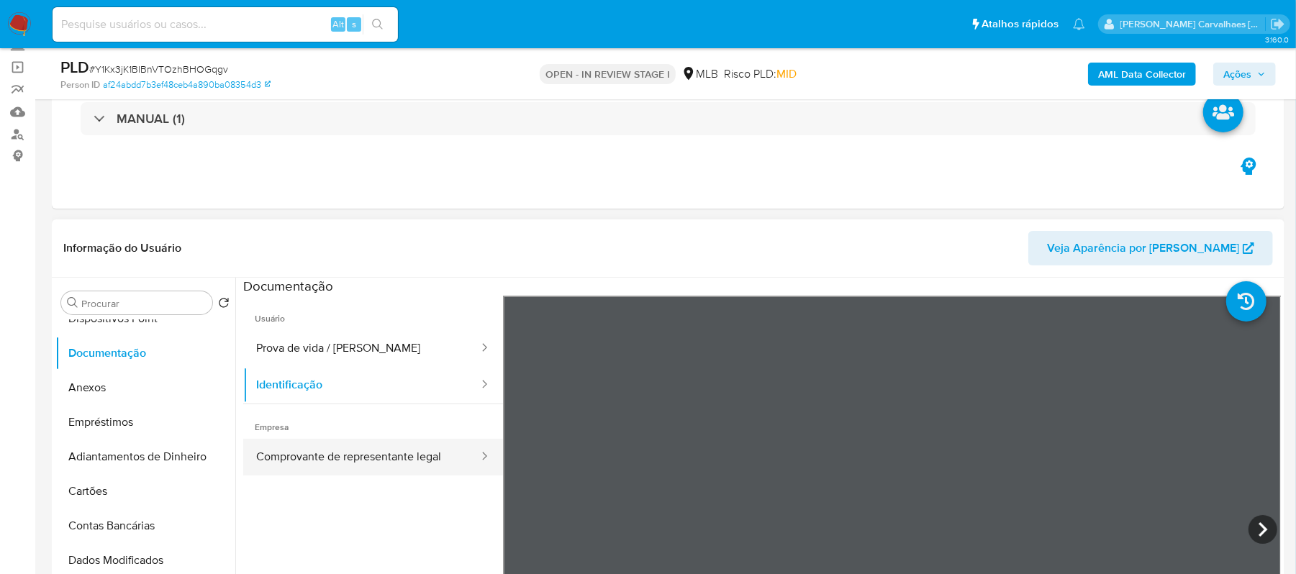
click at [279, 456] on button "Comprovante de representante legal" at bounding box center [361, 457] width 237 height 37
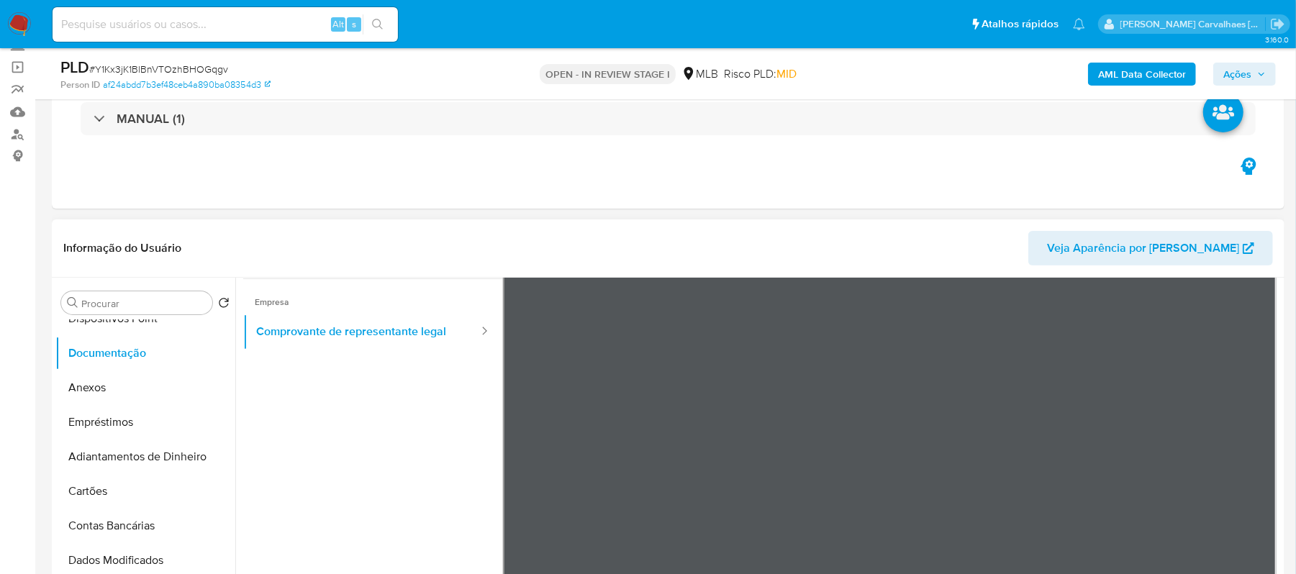
scroll to position [0, 0]
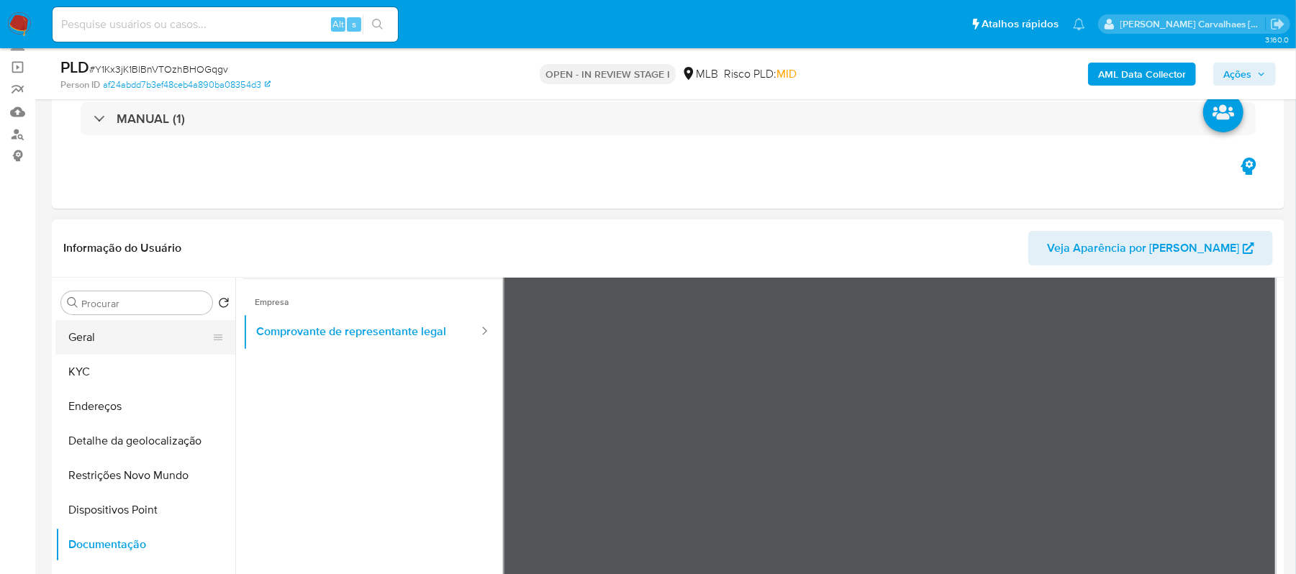
click at [99, 340] on button "Geral" at bounding box center [139, 337] width 168 height 35
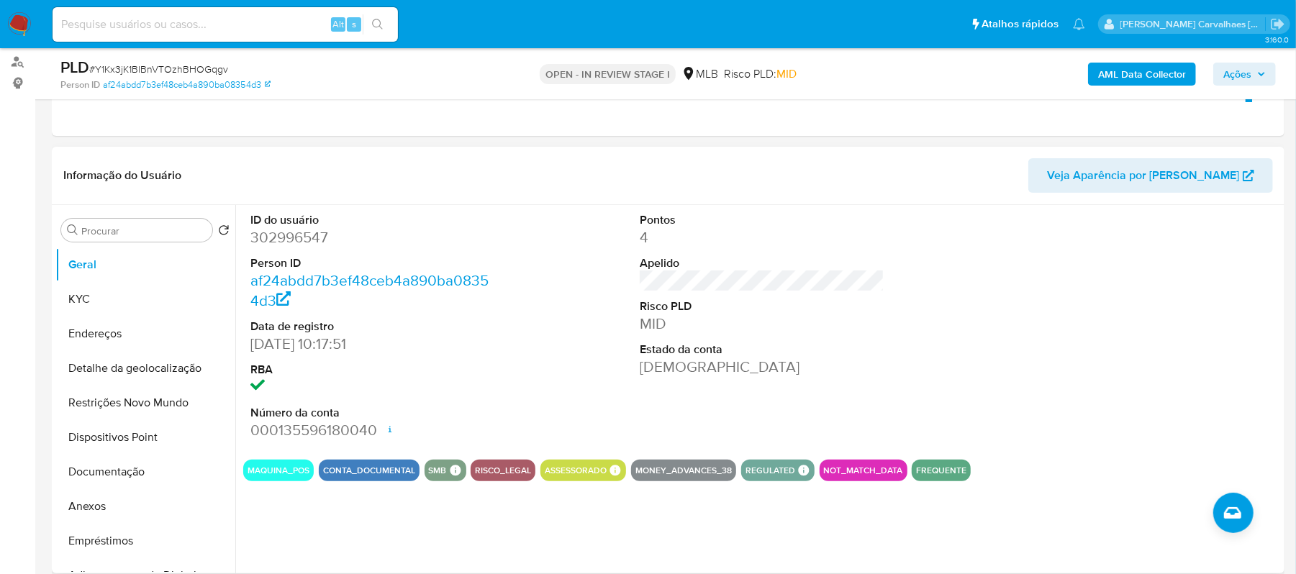
scroll to position [177, 0]
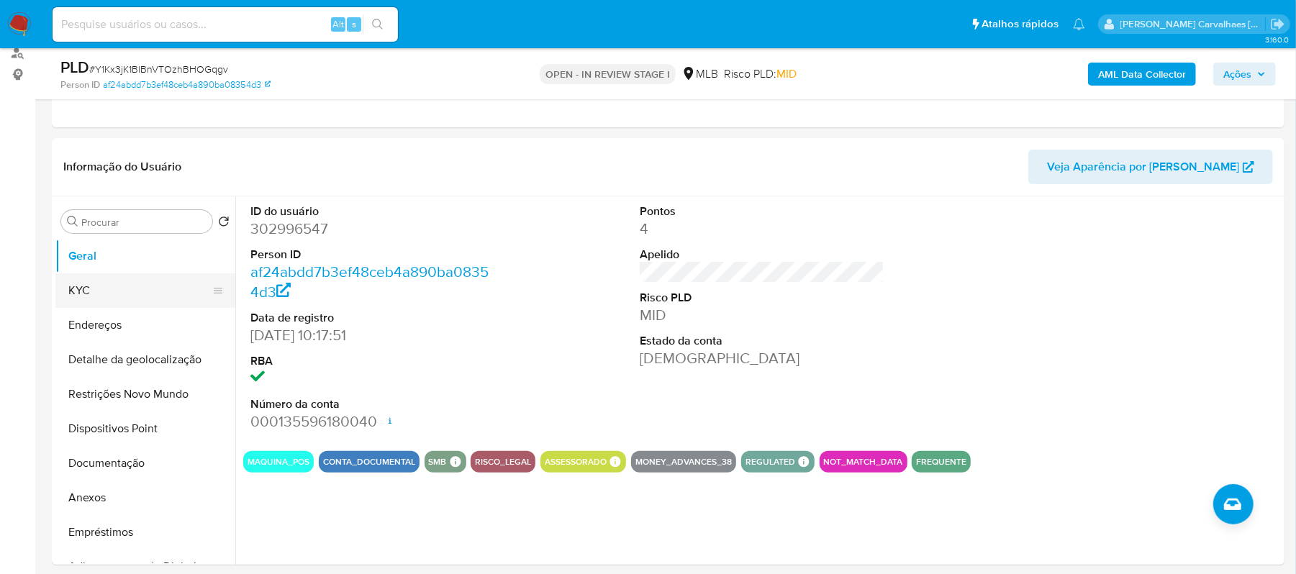
click at [87, 285] on button "KYC" at bounding box center [139, 290] width 168 height 35
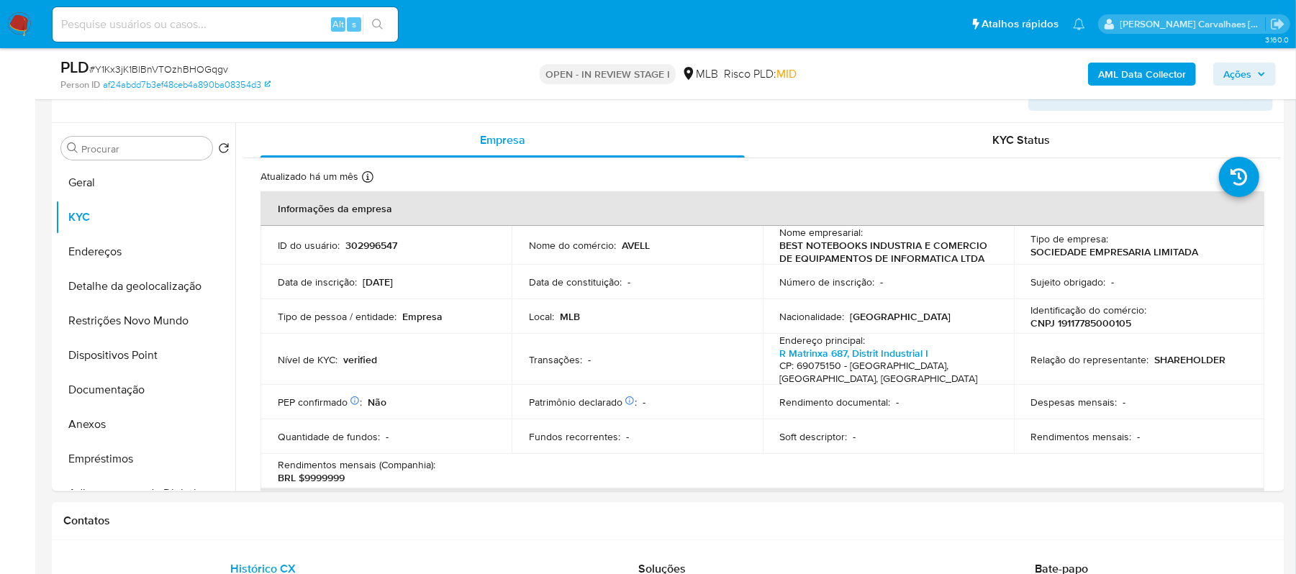
scroll to position [309, 0]
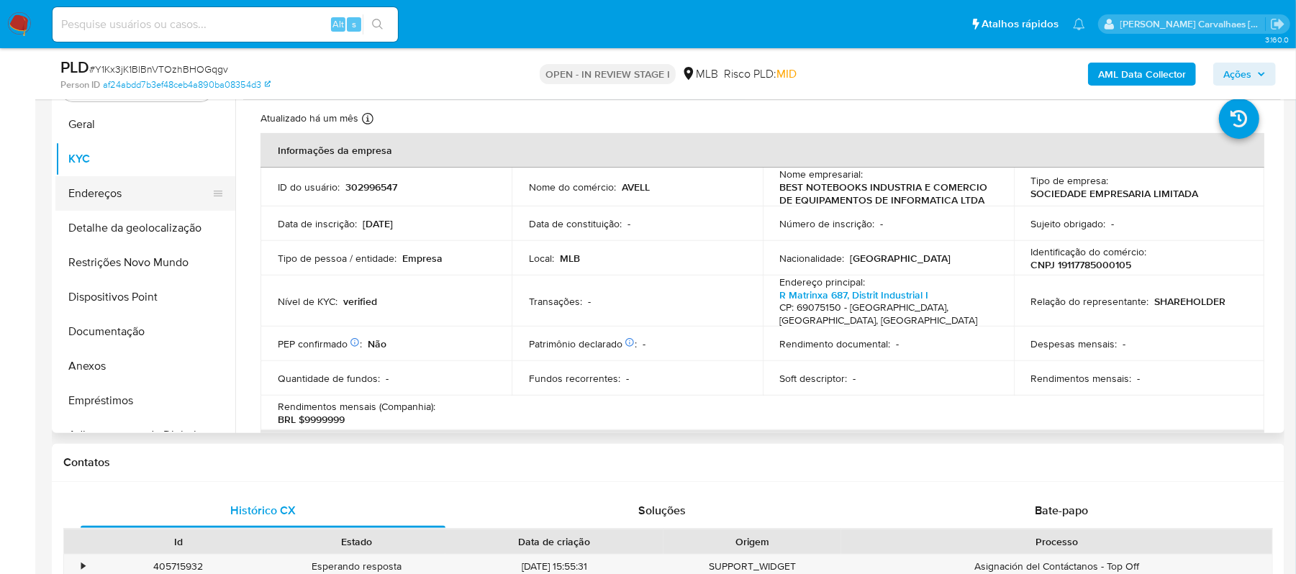
click at [116, 202] on button "Endereços" at bounding box center [139, 193] width 168 height 35
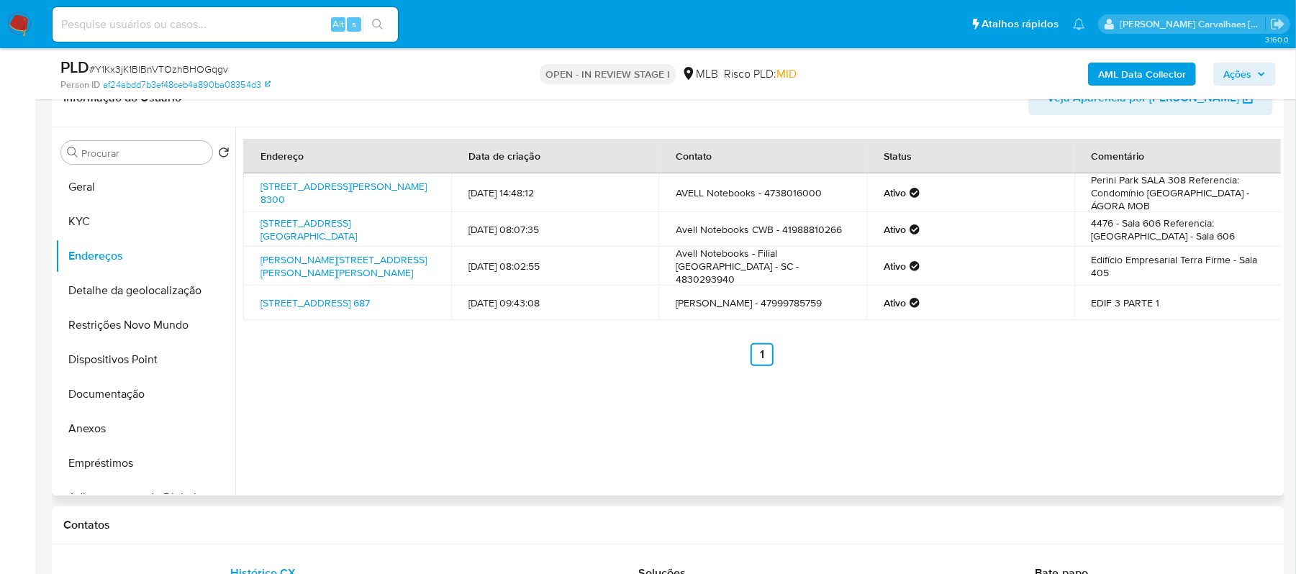
scroll to position [213, 0]
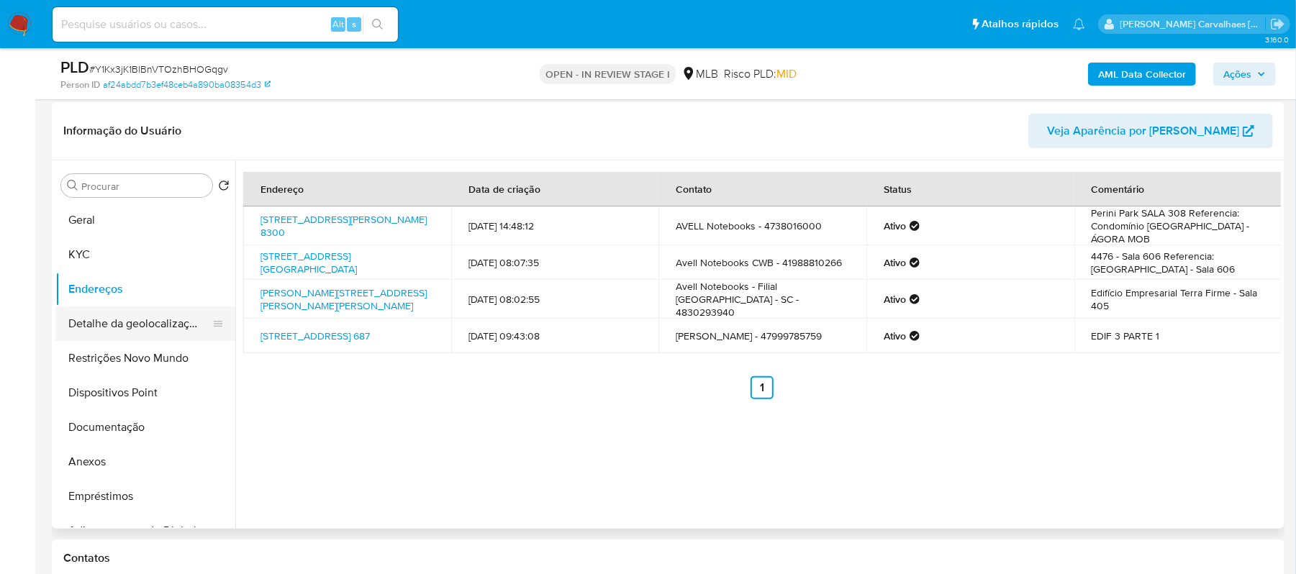
drag, startPoint x: 142, startPoint y: 315, endPoint x: 211, endPoint y: 328, distance: 69.6
click at [142, 315] on button "Detalhe da geolocalização" at bounding box center [139, 324] width 168 height 35
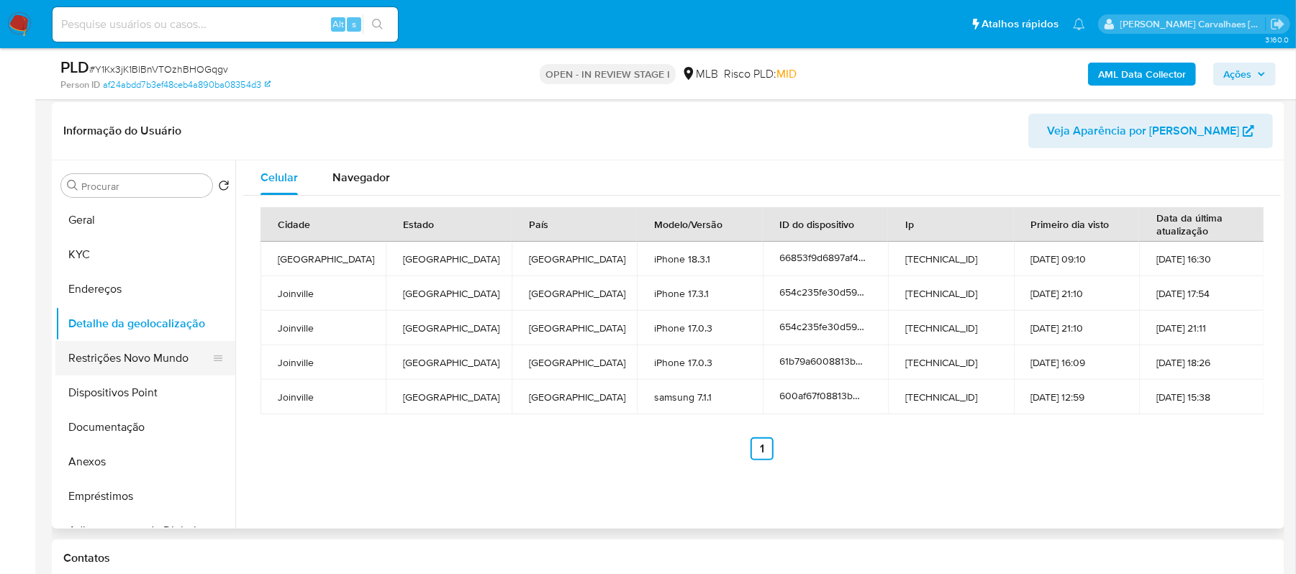
click at [104, 361] on button "Restrições Novo Mundo" at bounding box center [139, 358] width 168 height 35
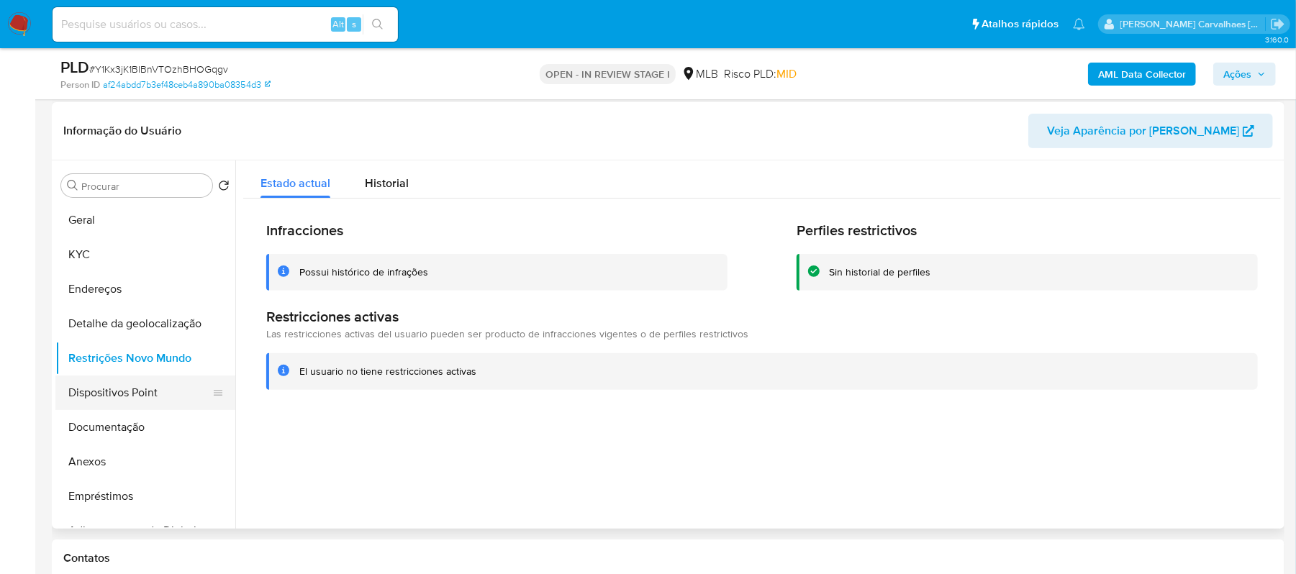
click at [140, 396] on button "Dispositivos Point" at bounding box center [139, 393] width 168 height 35
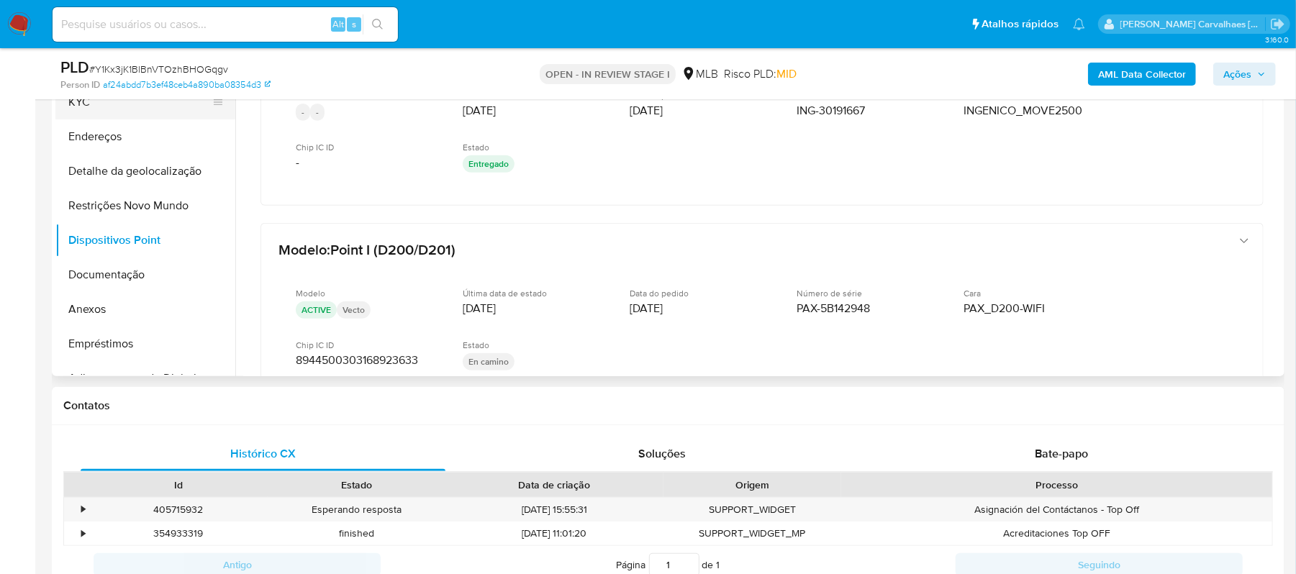
scroll to position [259, 0]
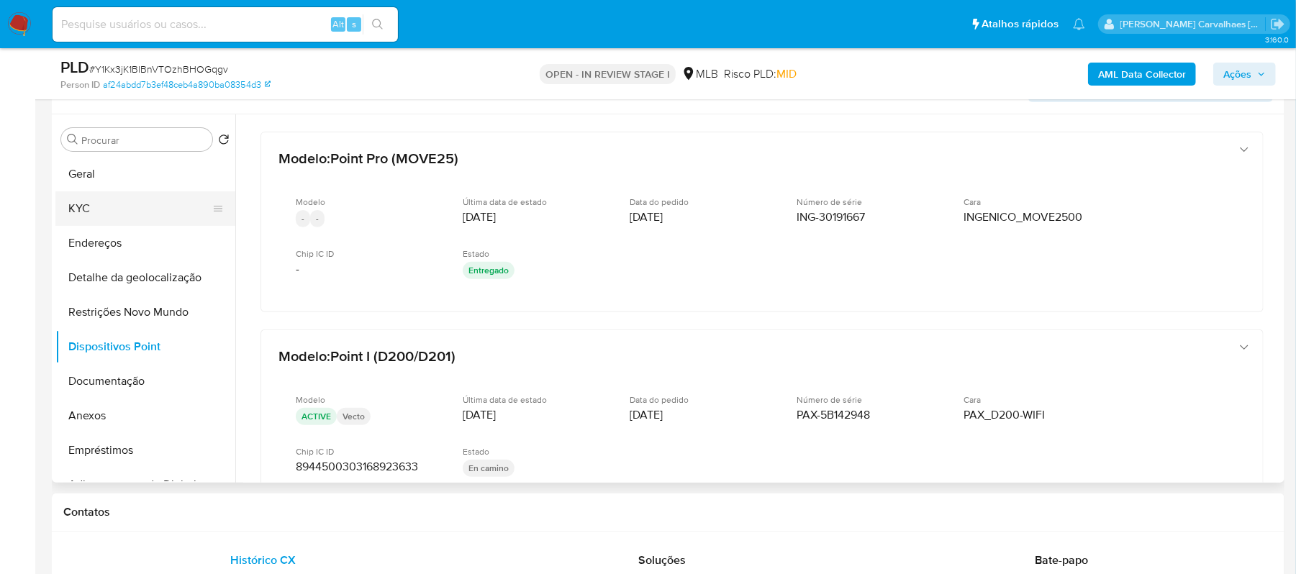
click at [105, 210] on button "KYC" at bounding box center [139, 208] width 168 height 35
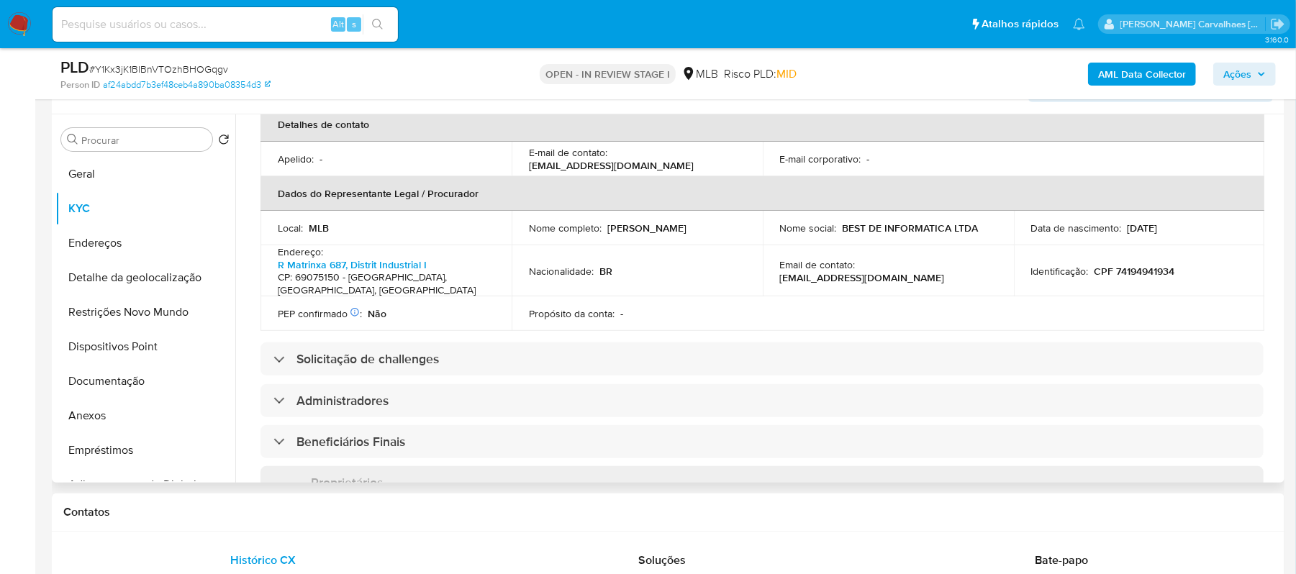
scroll to position [384, 0]
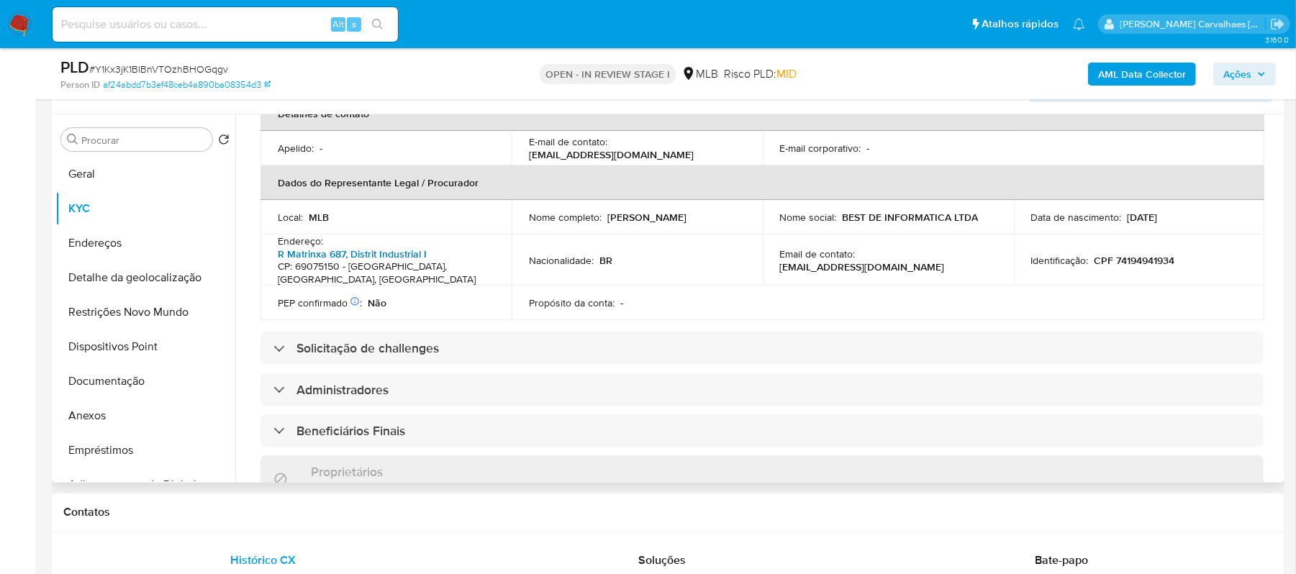
click at [386, 247] on link "R Matrinxa 687, Distrit Industrial I" at bounding box center [352, 254] width 149 height 14
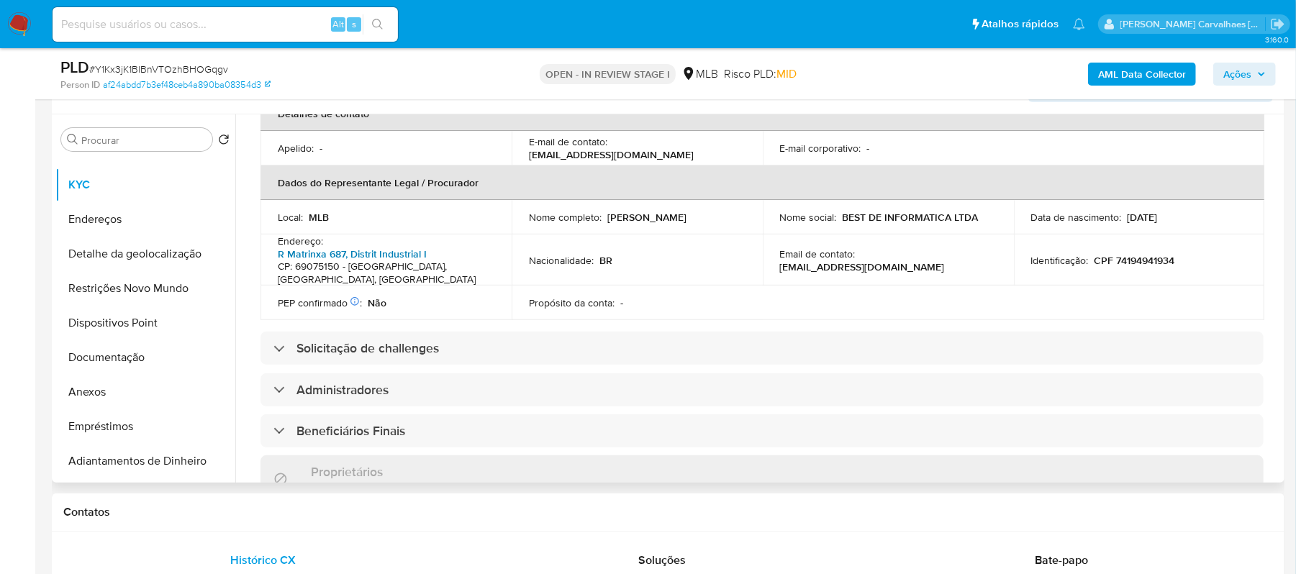
scroll to position [0, 0]
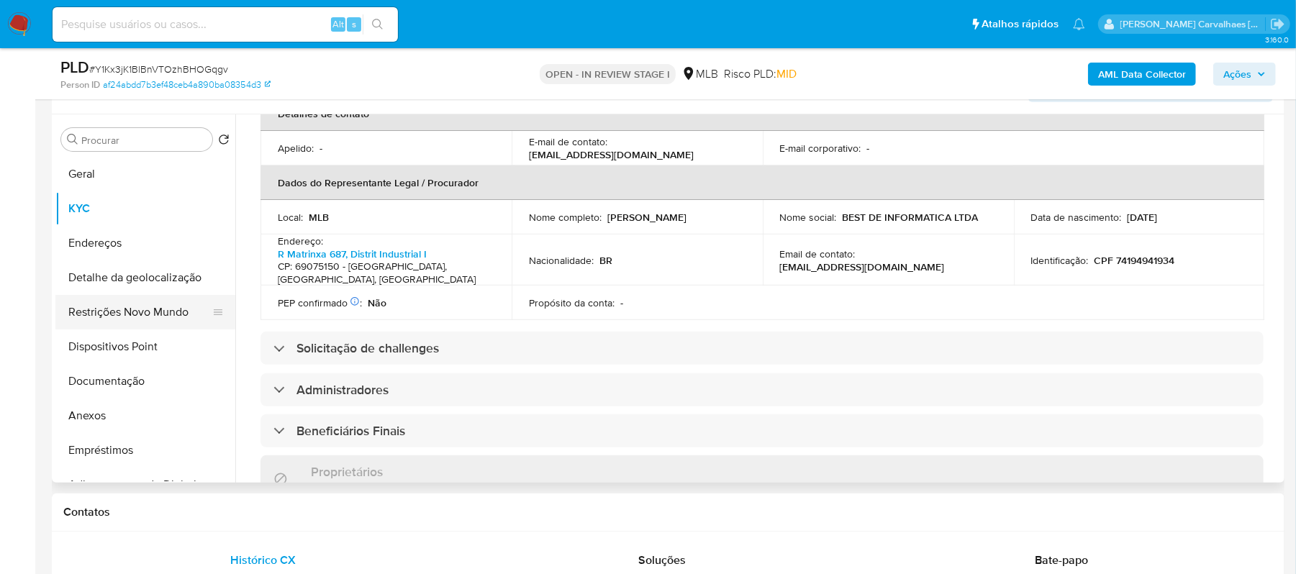
click at [150, 314] on button "Restrições Novo Mundo" at bounding box center [139, 312] width 168 height 35
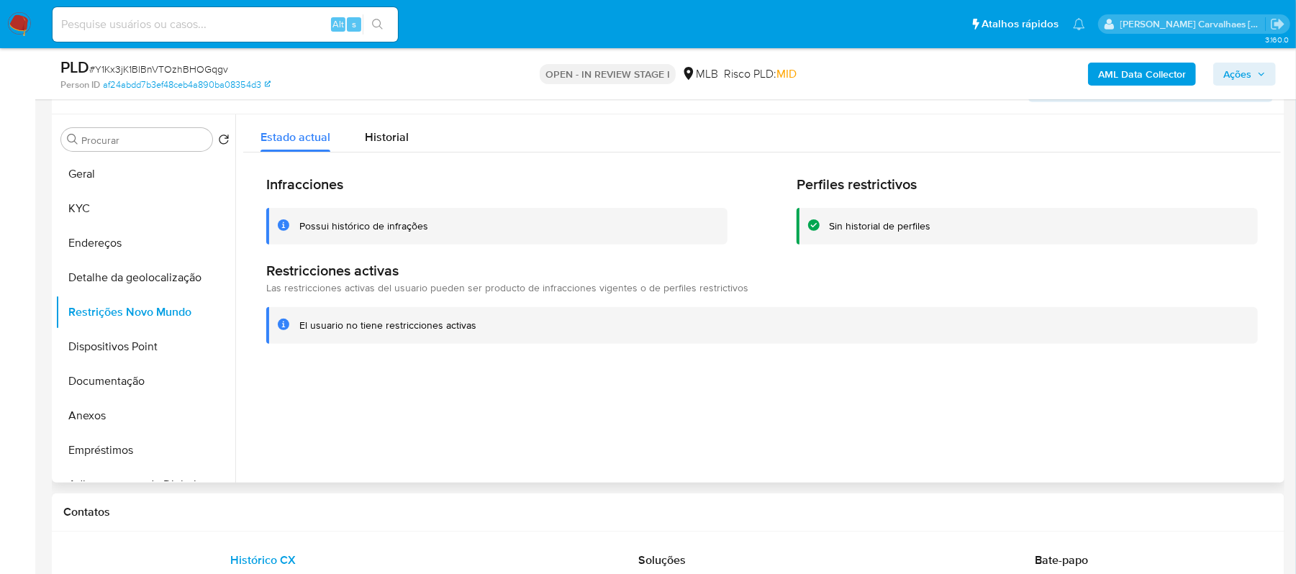
drag, startPoint x: 296, startPoint y: 324, endPoint x: 473, endPoint y: 327, distance: 176.3
click at [473, 327] on div "El usuario no tiene restricciones activas" at bounding box center [762, 325] width 992 height 37
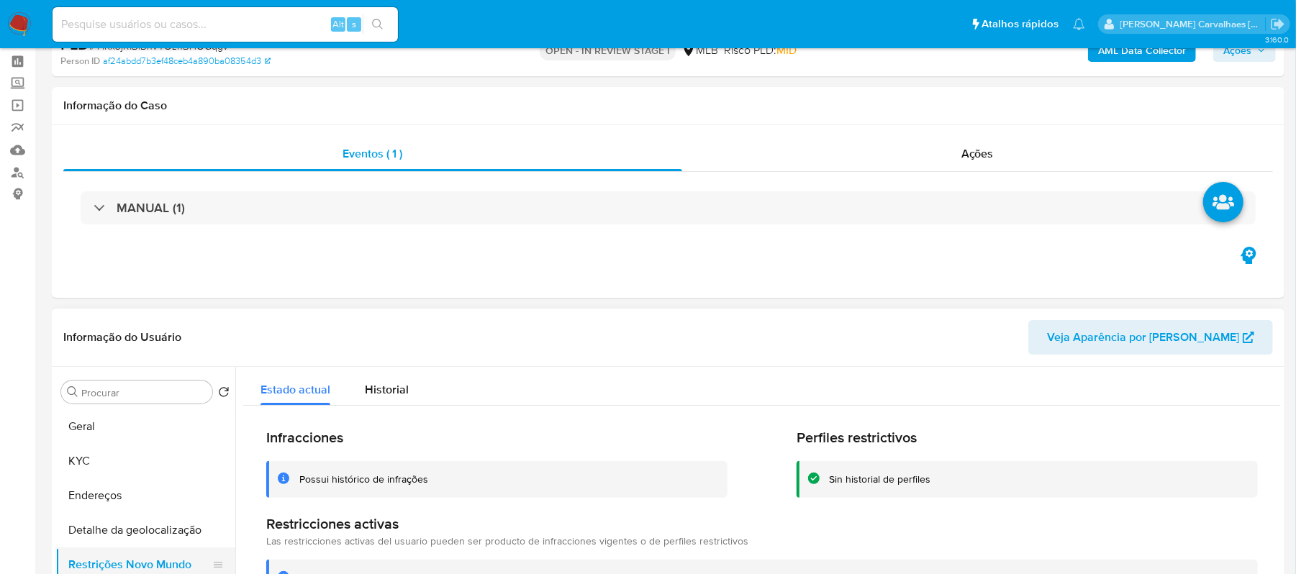
scroll to position [191, 0]
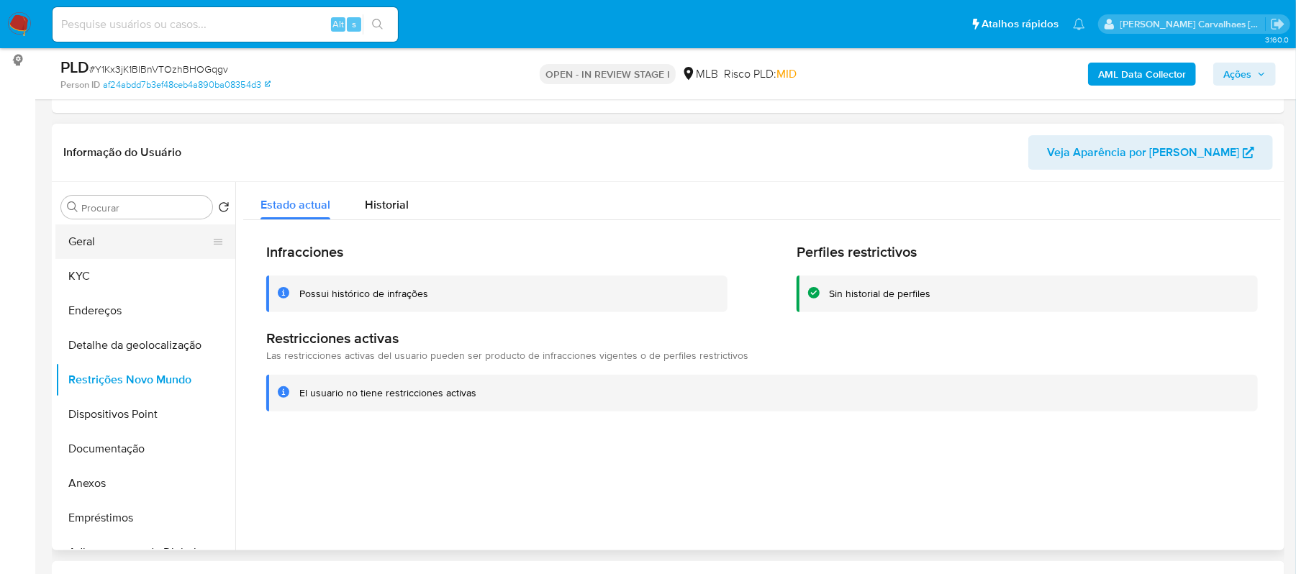
click at [114, 243] on button "Geral" at bounding box center [139, 242] width 168 height 35
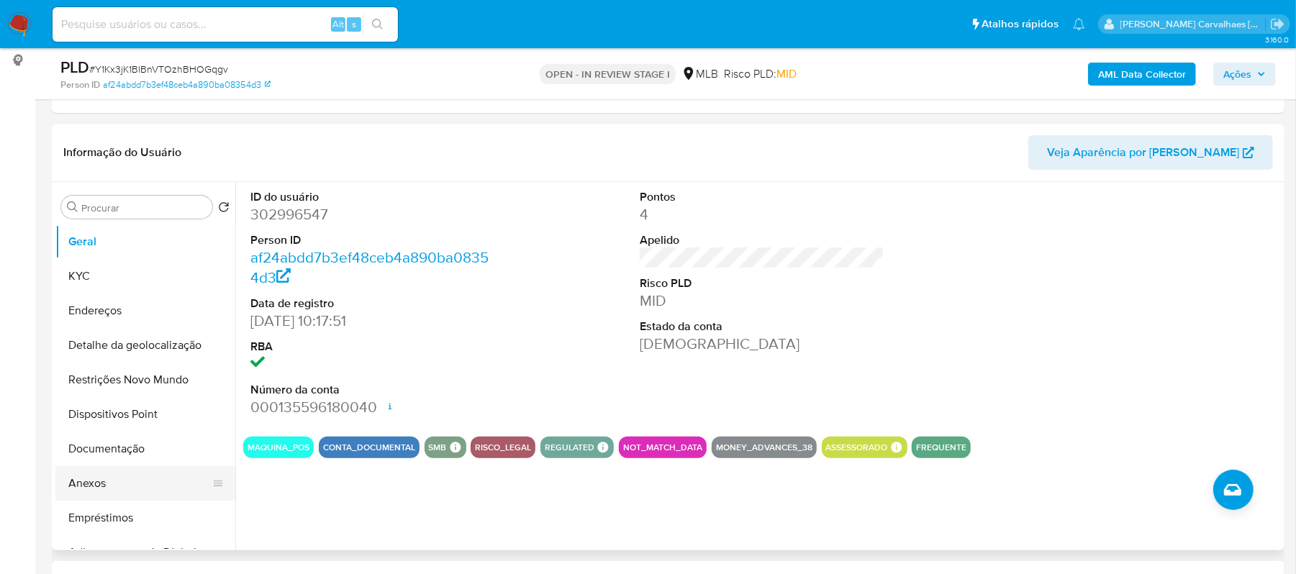
click at [101, 488] on button "Anexos" at bounding box center [139, 483] width 168 height 35
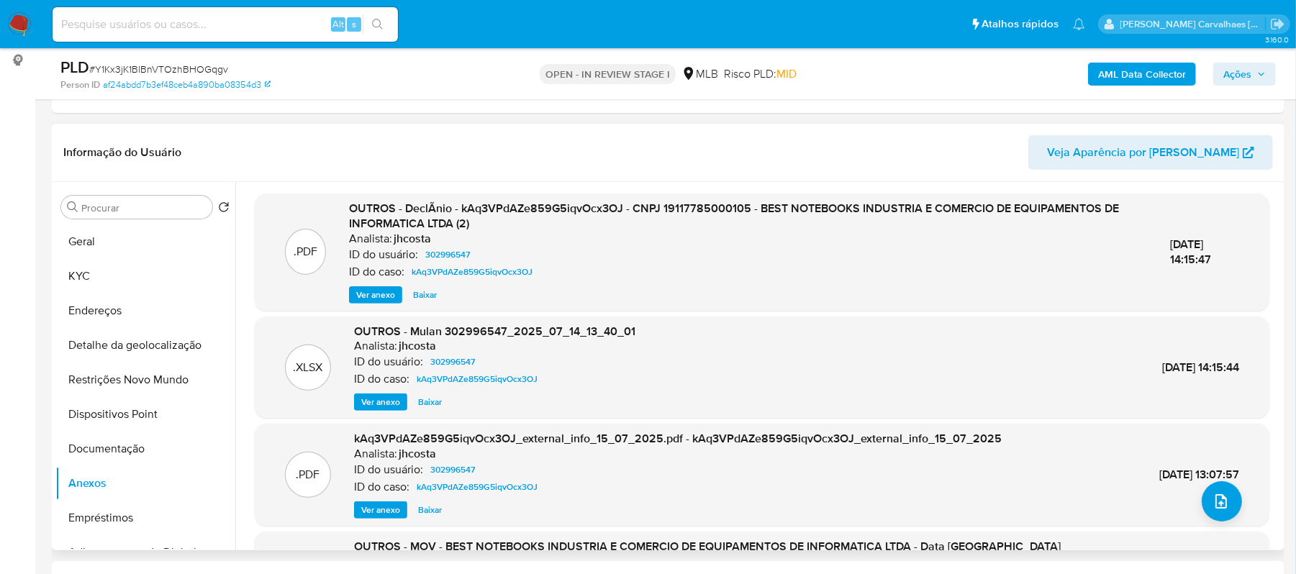
click at [358, 299] on span "Ver anexo" at bounding box center [375, 295] width 39 height 14
click at [138, 248] on button "Geral" at bounding box center [139, 242] width 168 height 35
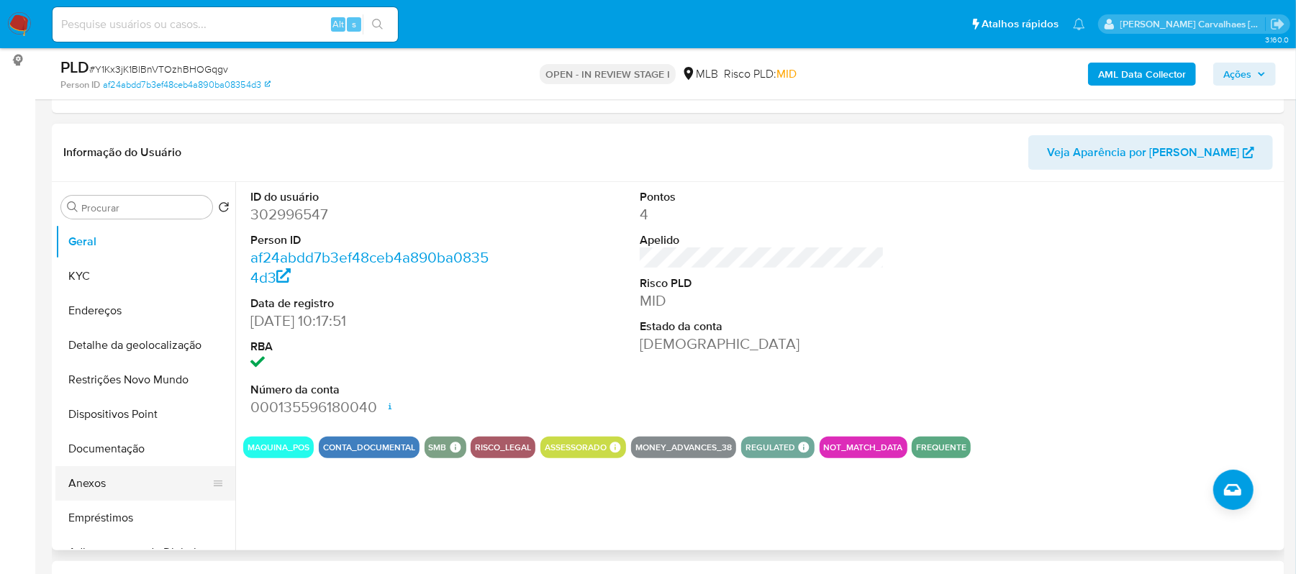
click at [92, 489] on button "Anexos" at bounding box center [139, 483] width 168 height 35
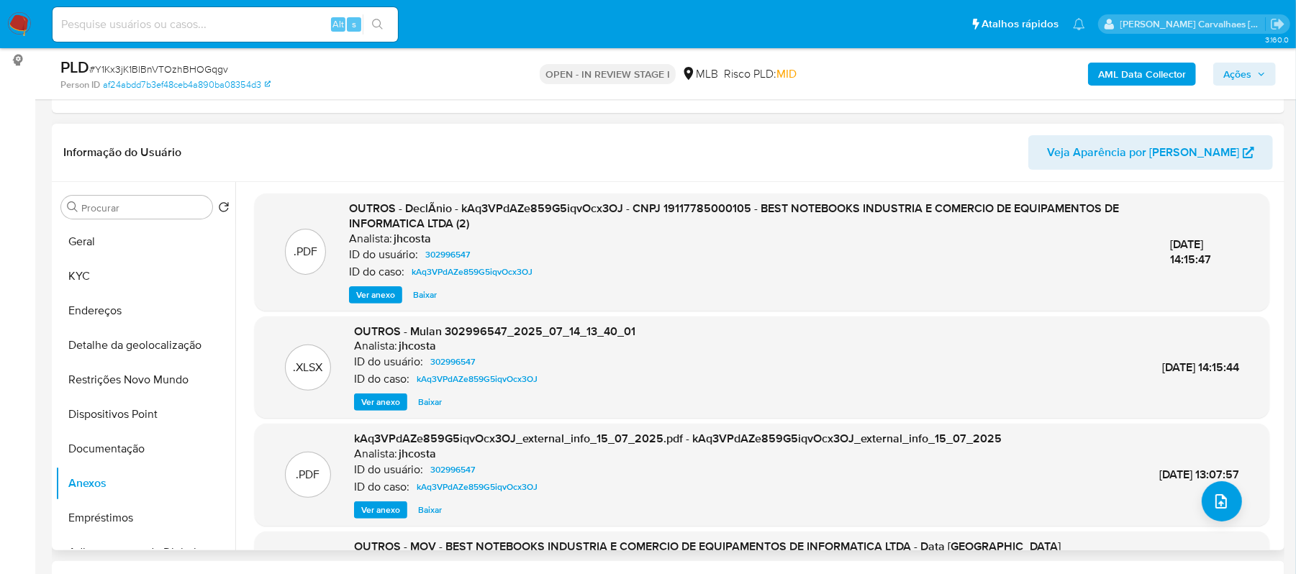
click at [375, 295] on span "Ver anexo" at bounding box center [375, 295] width 39 height 14
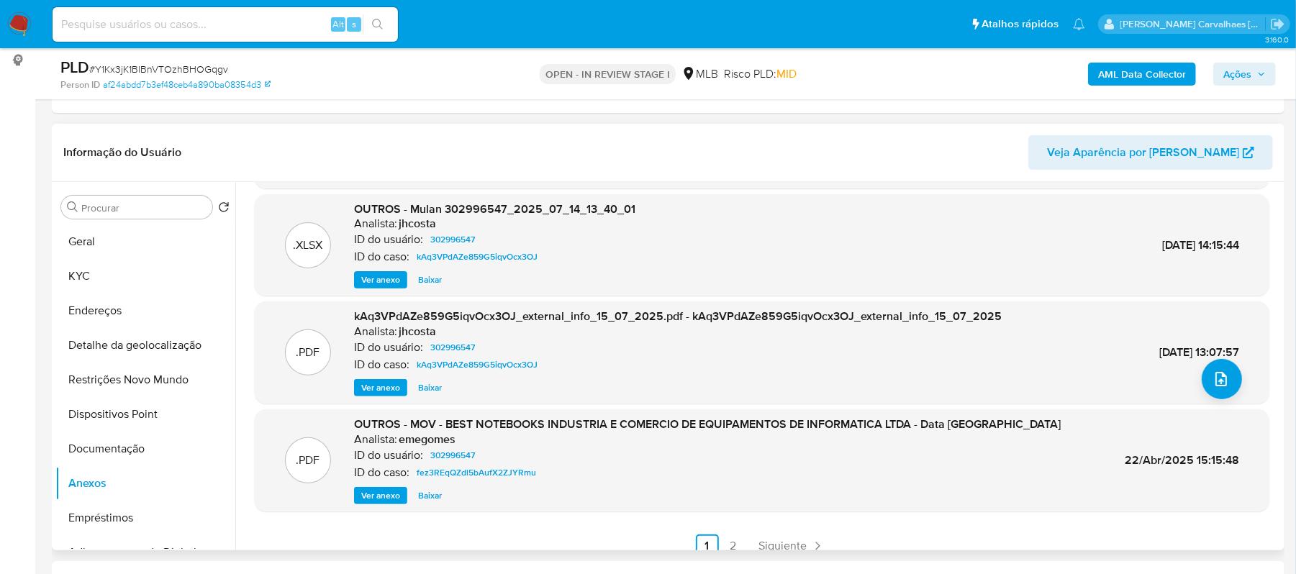
scroll to position [136, 0]
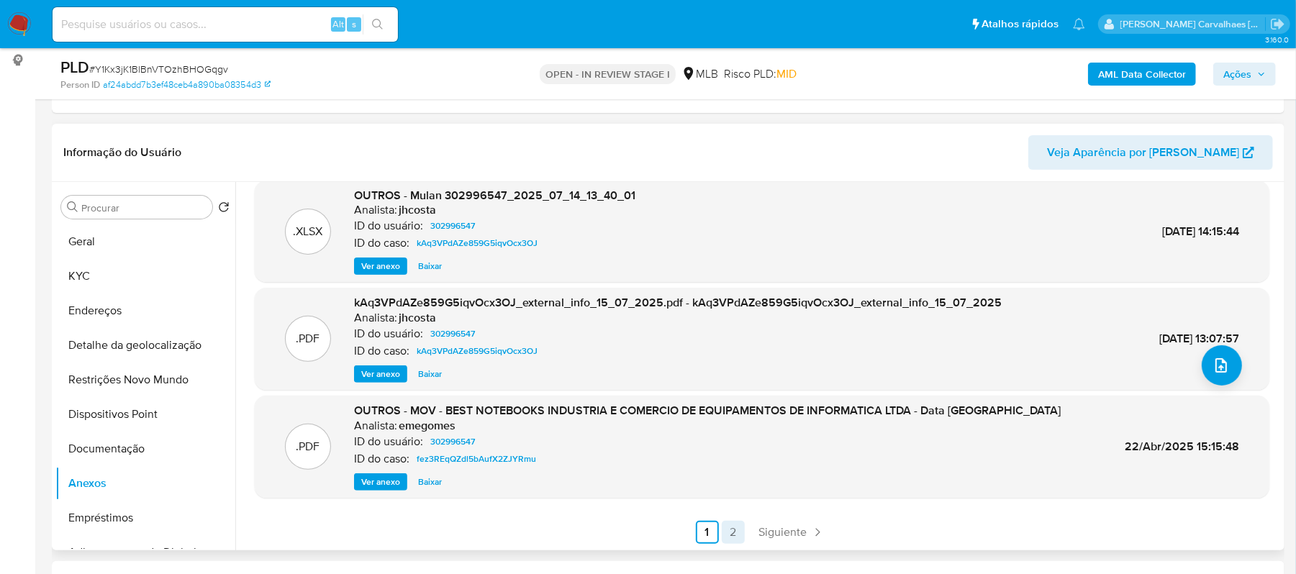
click at [730, 531] on link "2" at bounding box center [733, 532] width 23 height 23
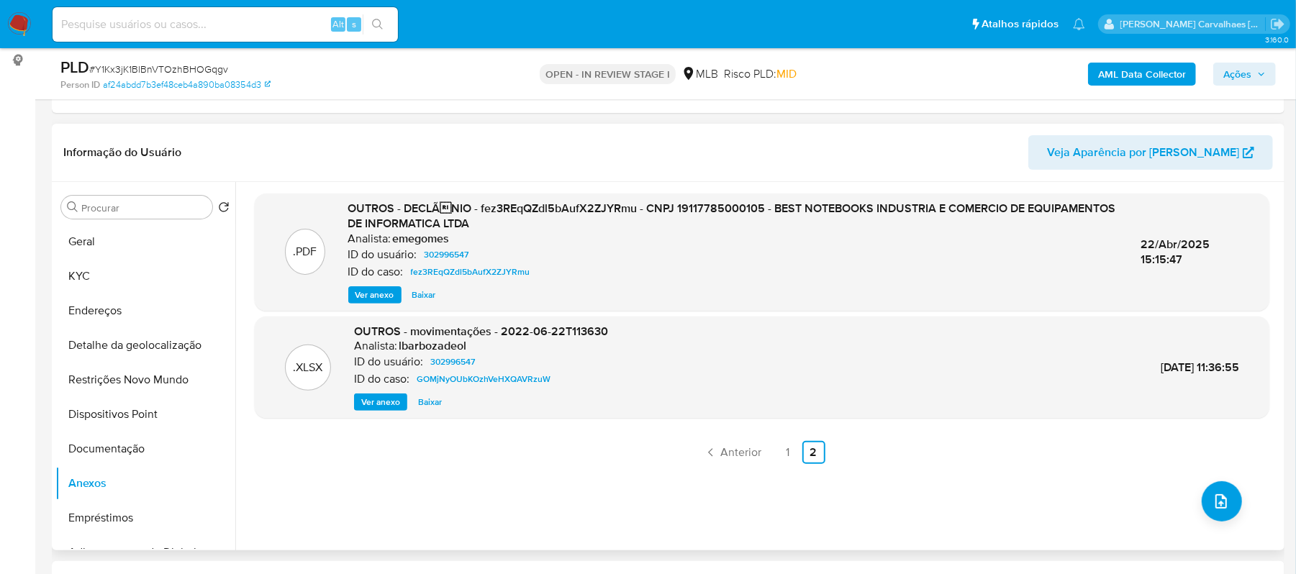
click at [378, 294] on span "Ver anexo" at bounding box center [374, 295] width 39 height 14
click at [78, 232] on button "Geral" at bounding box center [139, 242] width 168 height 35
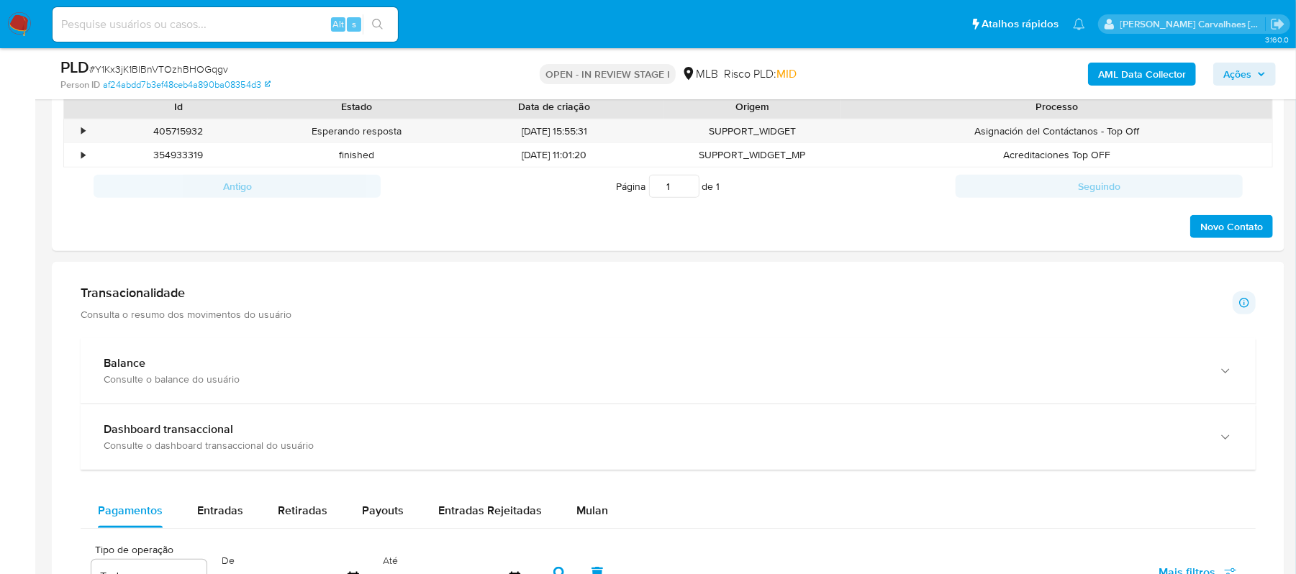
scroll to position [737, 0]
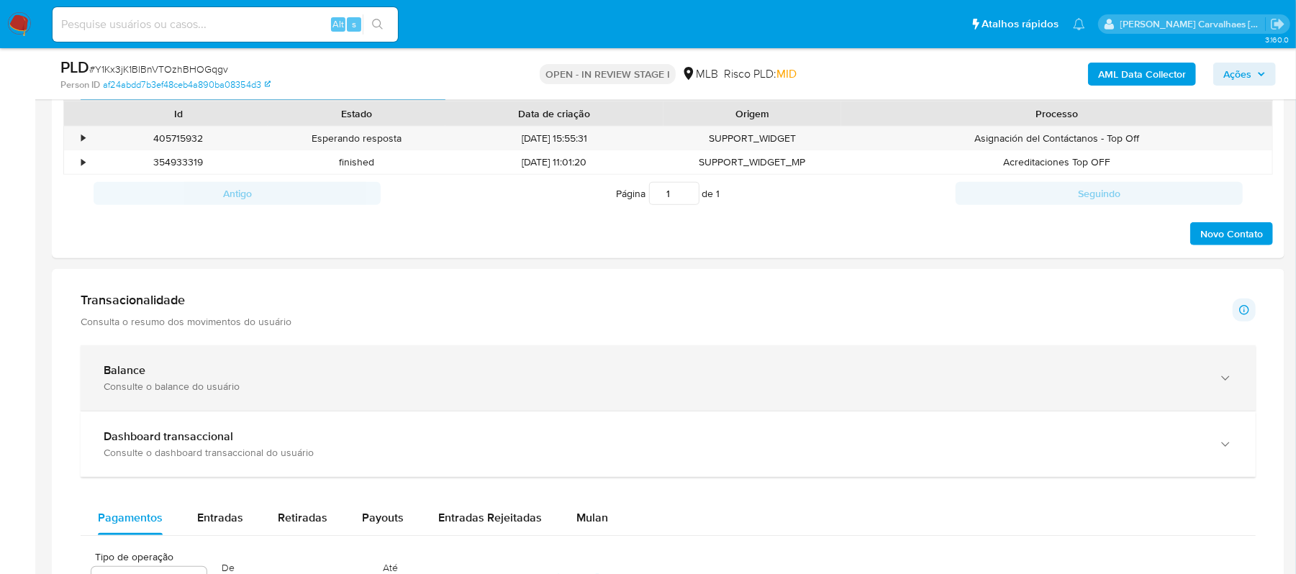
click at [1218, 384] on div "button" at bounding box center [1223, 378] width 17 height 30
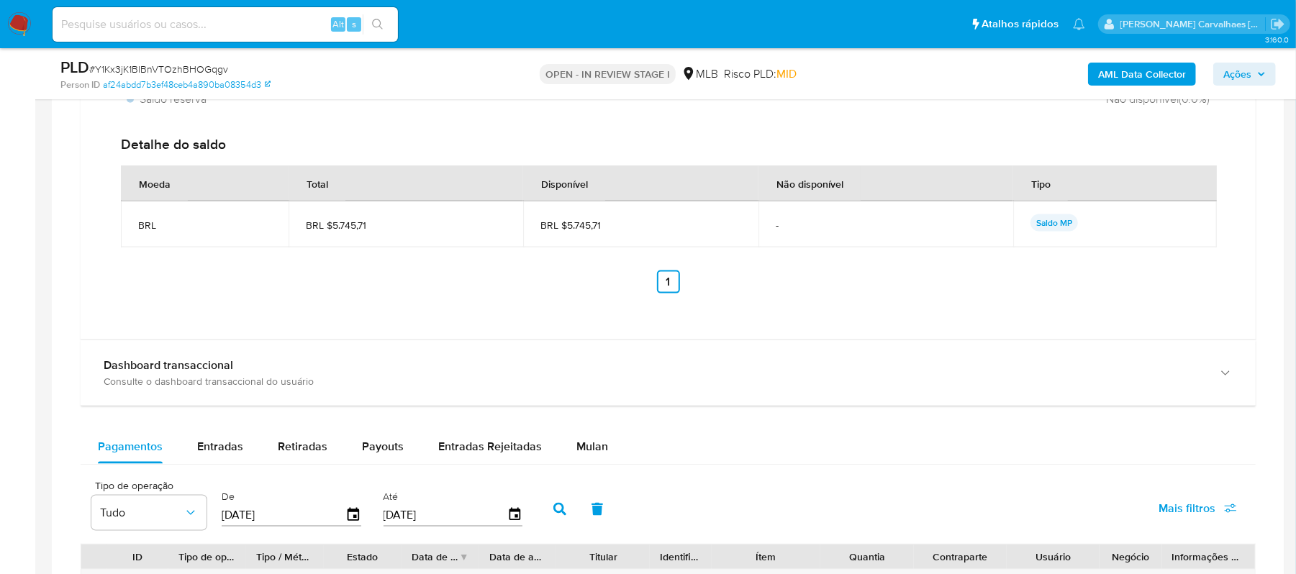
scroll to position [1312, 0]
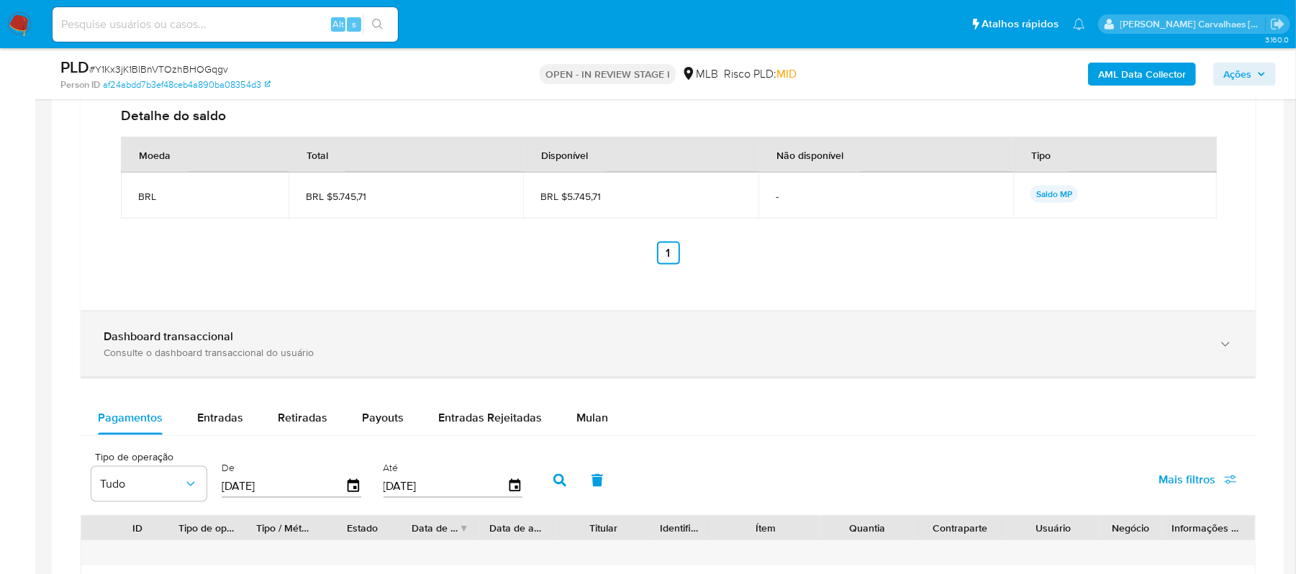
click at [1220, 355] on div "button" at bounding box center [1223, 345] width 17 height 30
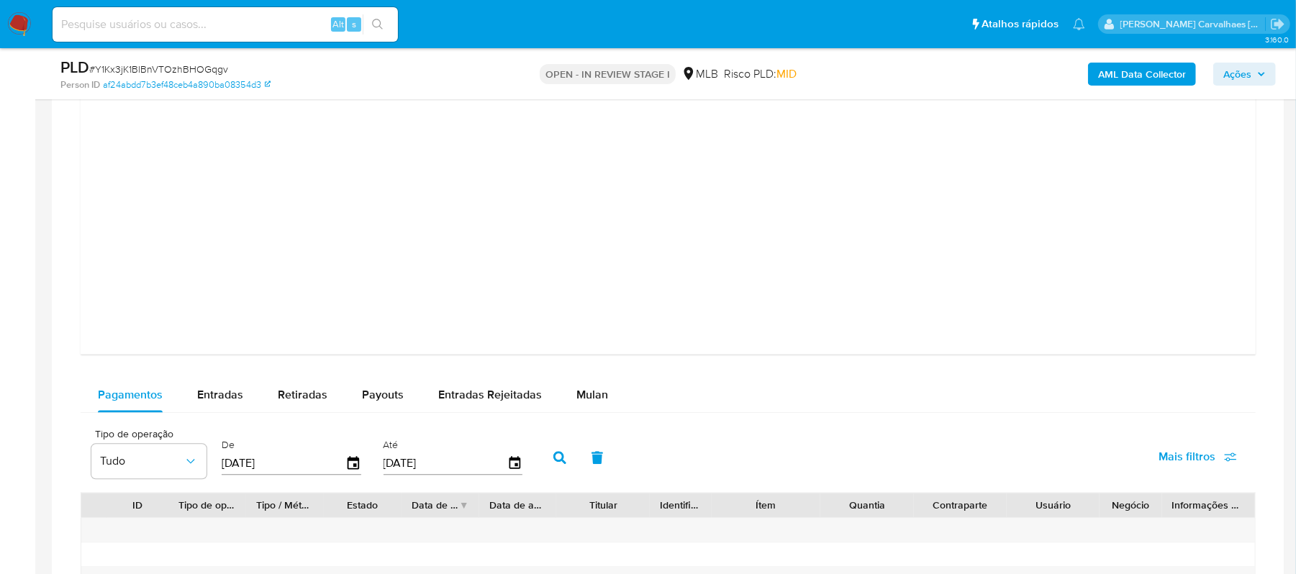
scroll to position [2080, 0]
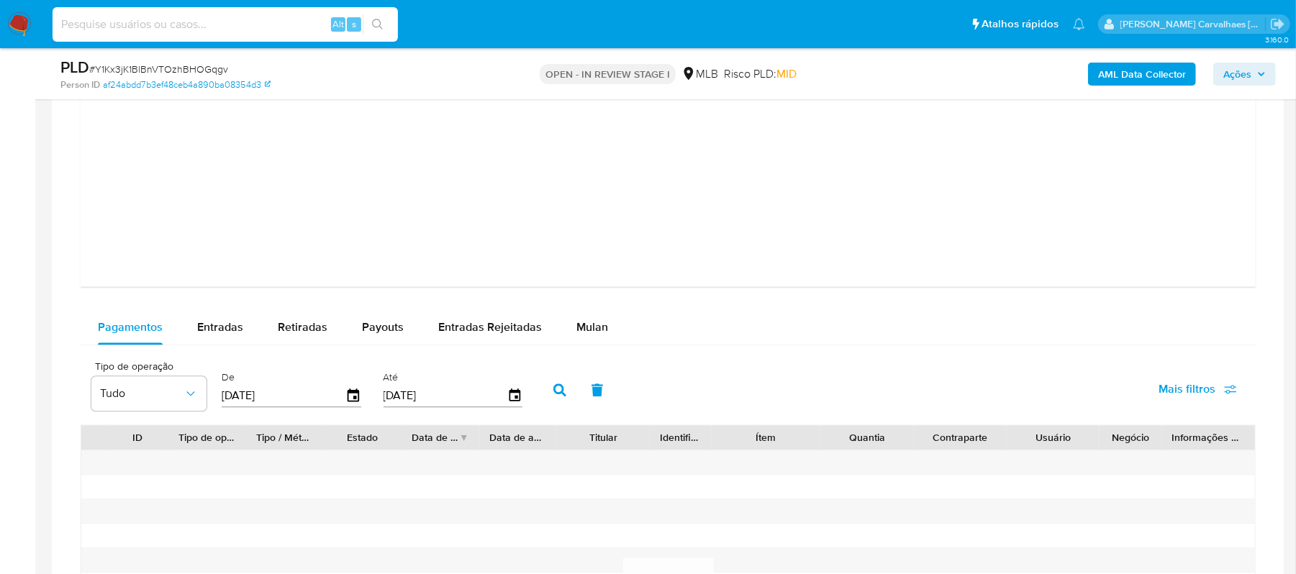
paste input "Js6vGDiTe901OZ7CW8MPmJUT"
type input "Js6vGDiTe901OZ7CW8MPmJUT"
click at [383, 22] on icon "search-icon" at bounding box center [378, 25] width 12 height 12
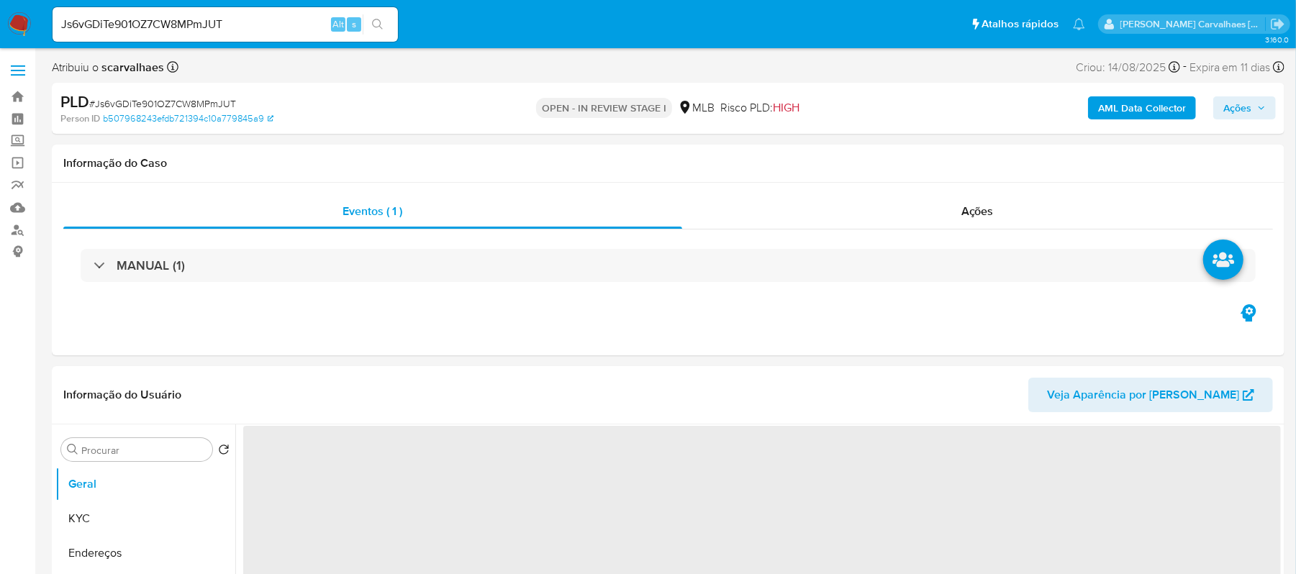
select select "10"
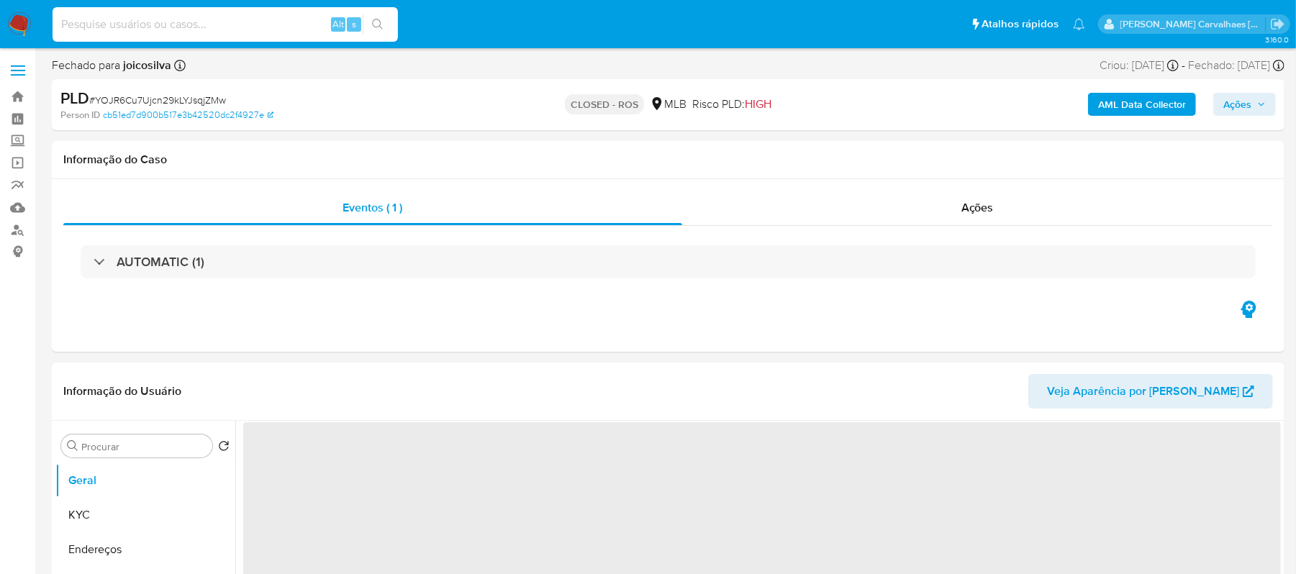
select select "10"
paste input "F8UBF4WbSQqxXu88UPZn9LNZ"
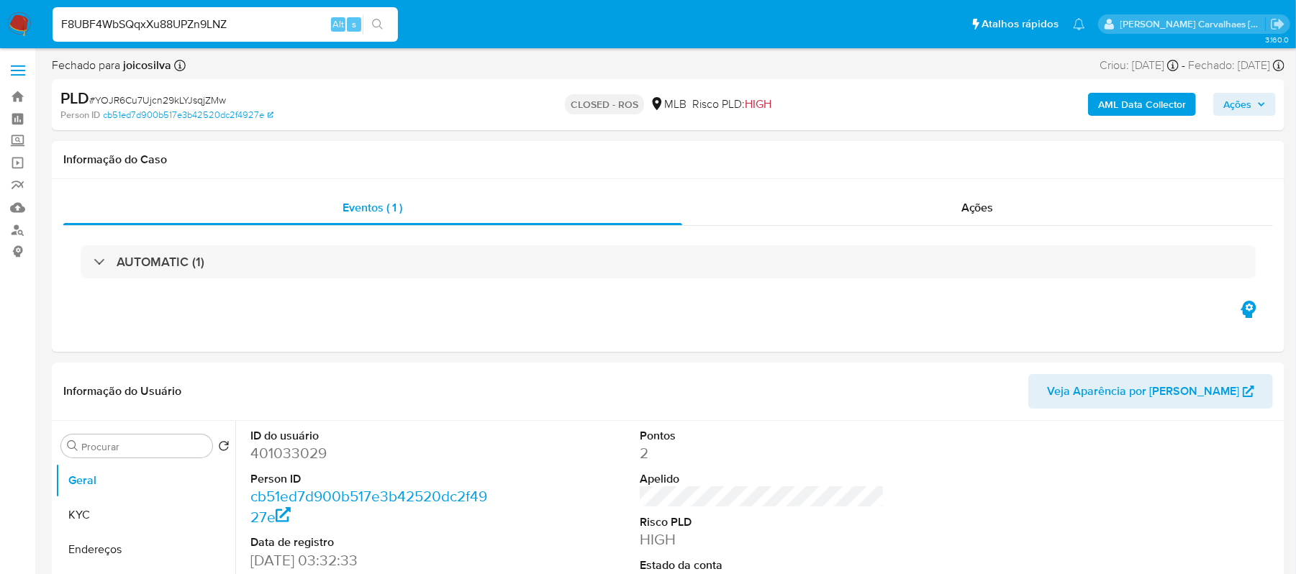
type input "F8UBF4WbSQqxXu88UPZn9LNZ"
click at [378, 19] on icon "search-icon" at bounding box center [378, 25] width 12 height 12
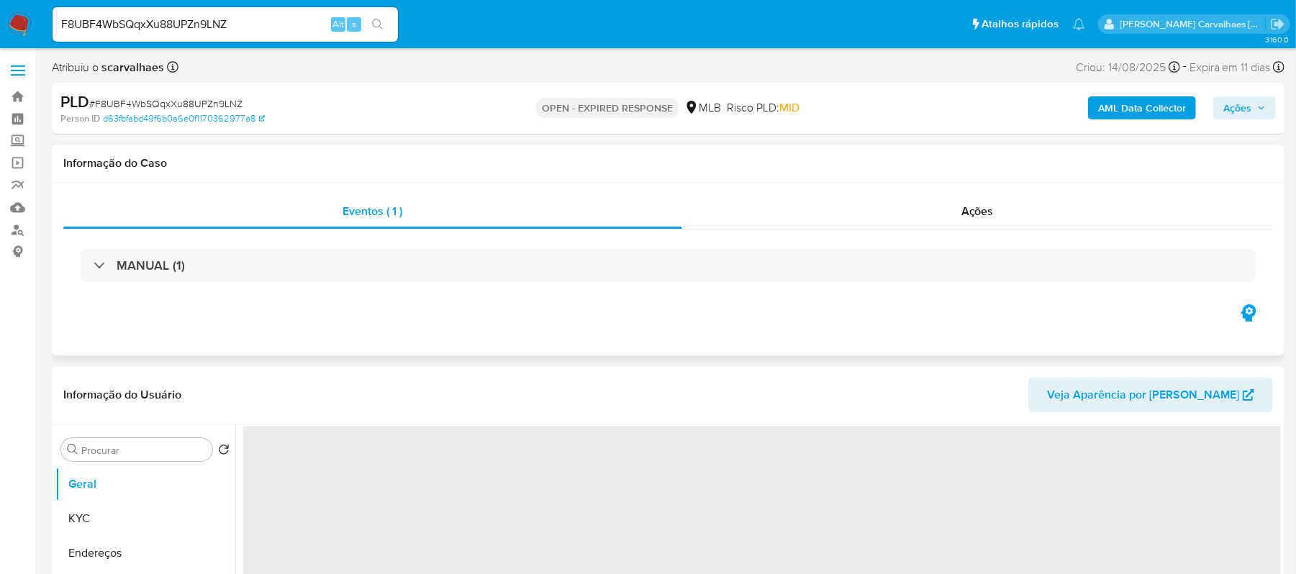
select select "10"
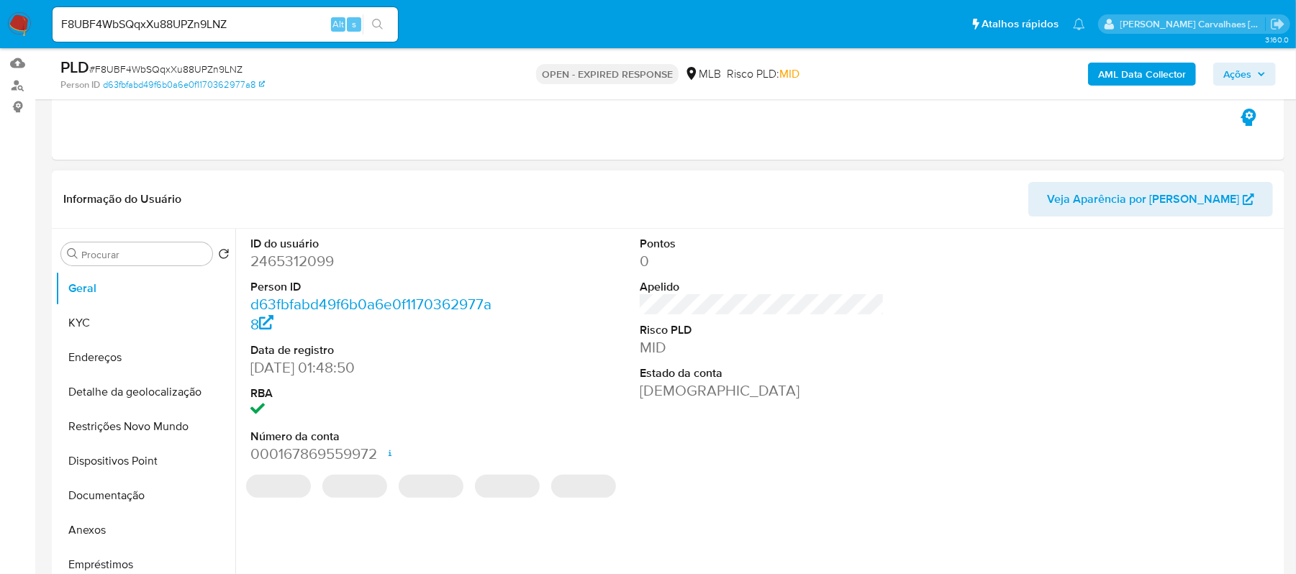
scroll to position [288, 0]
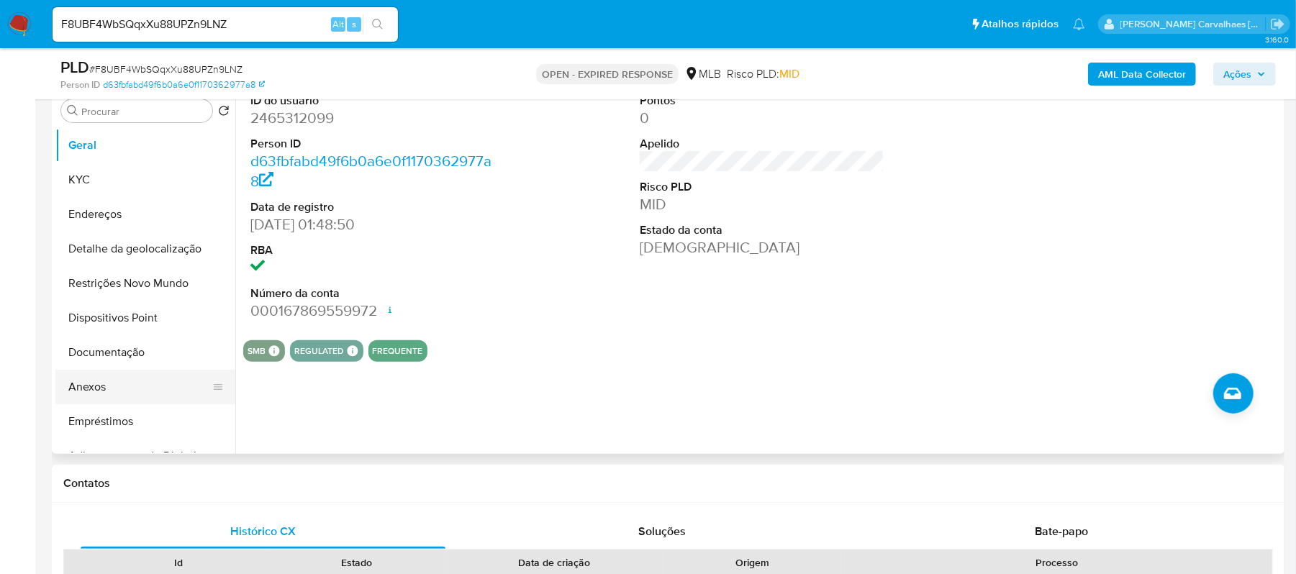
click at [93, 390] on button "Anexos" at bounding box center [139, 387] width 168 height 35
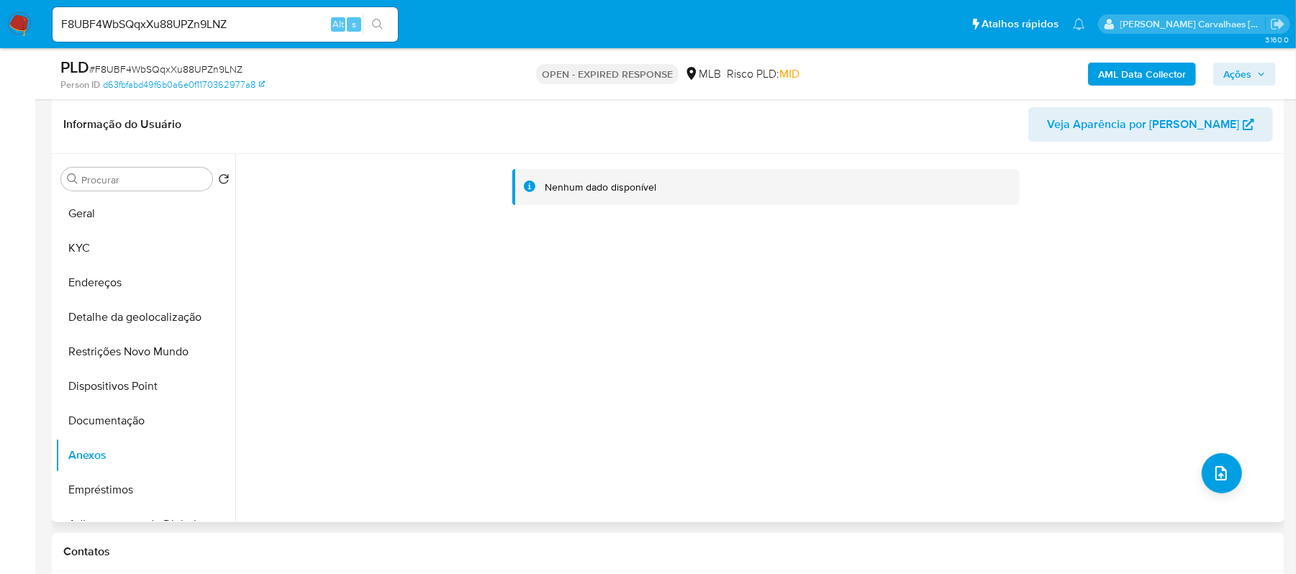
scroll to position [384, 0]
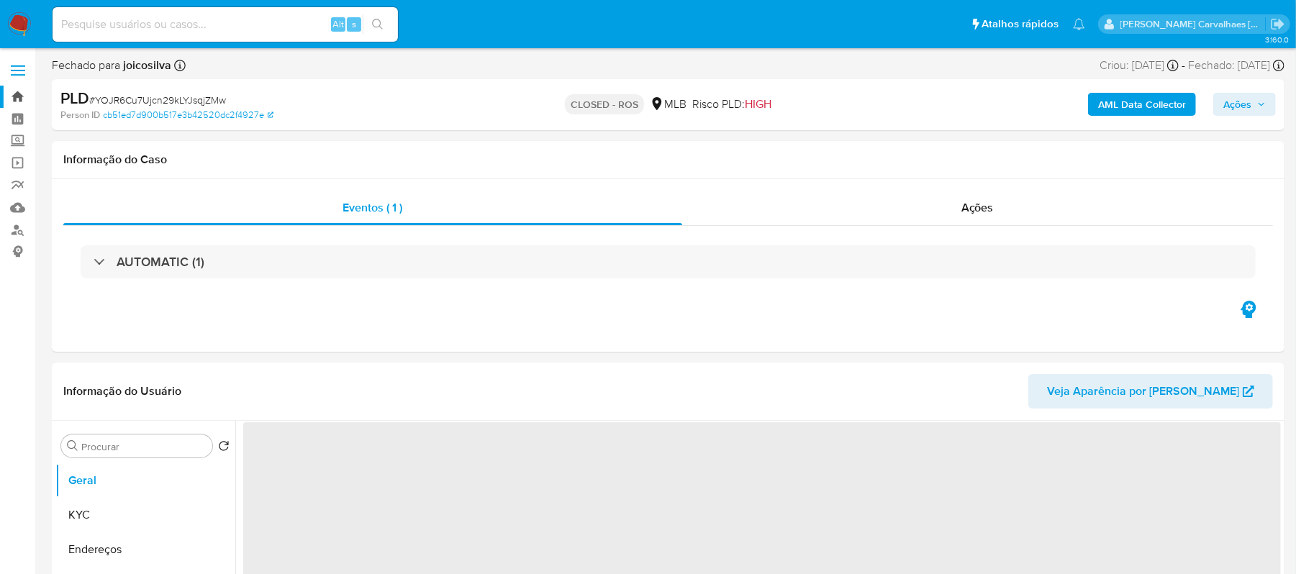
select select "10"
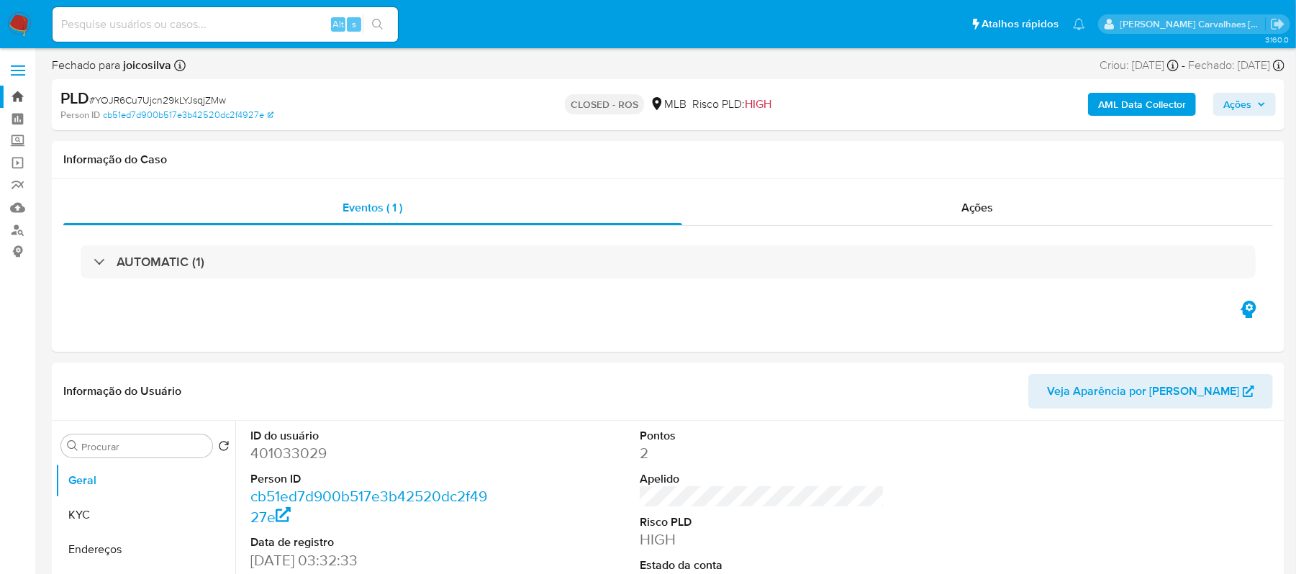
click at [15, 91] on link "Bandeja" at bounding box center [85, 97] width 171 height 22
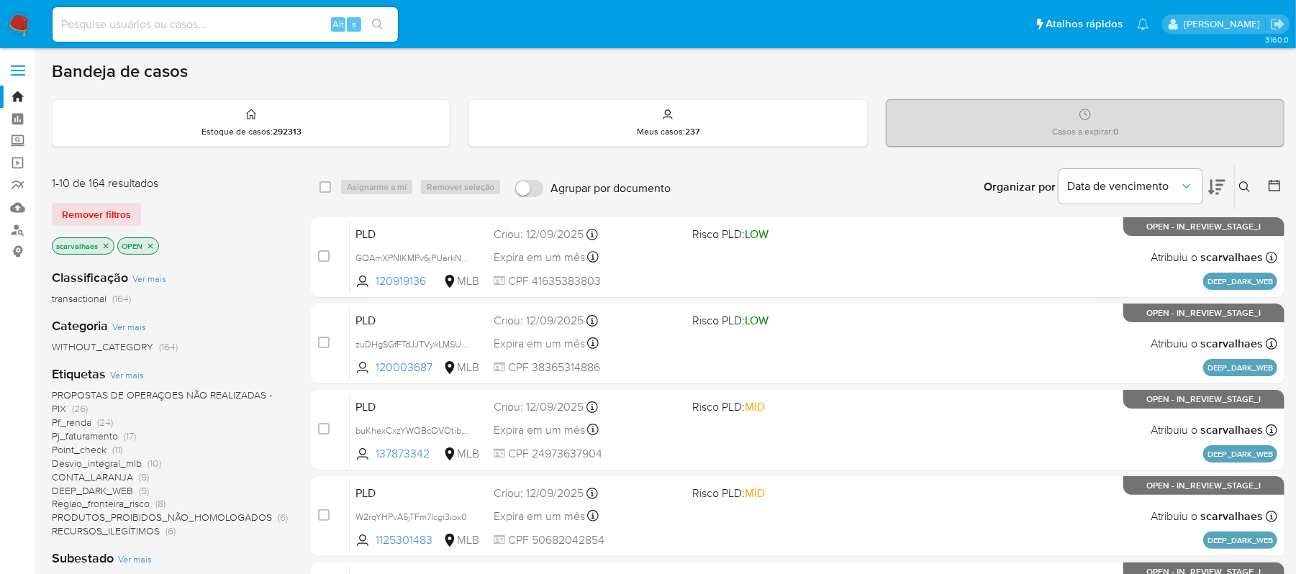
click at [1216, 187] on icon at bounding box center [1216, 186] width 17 height 17
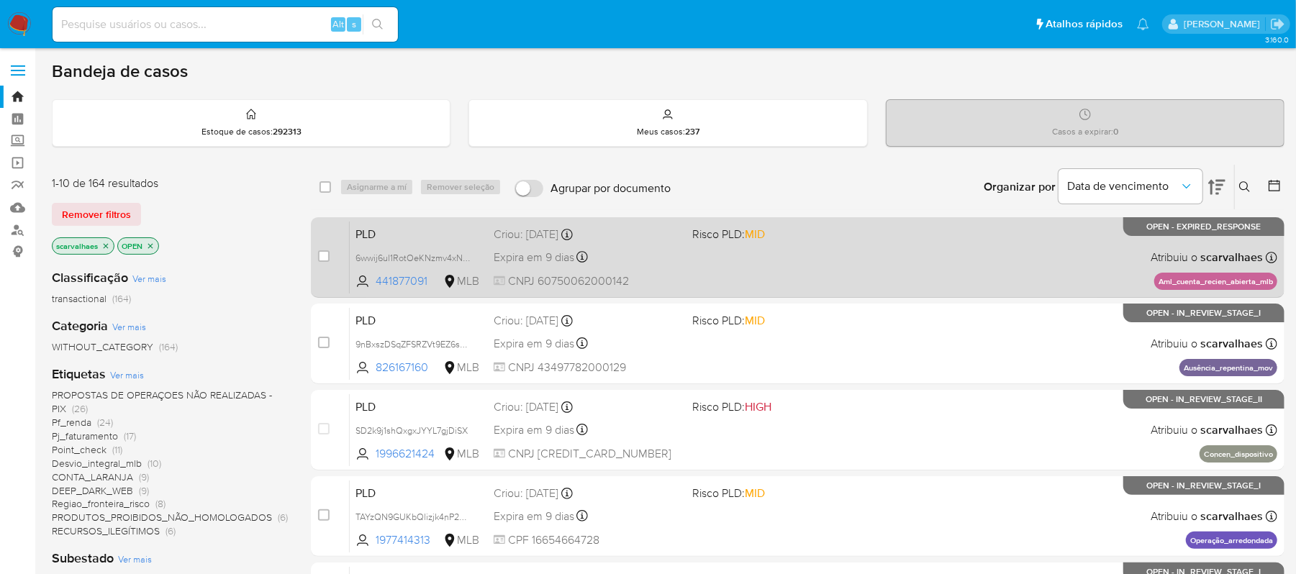
click at [769, 279] on div "PLD 6wwij6ul1RotOeKNzmv4xNuL 441877091 MLB Risco PLD: MID Criou: 12/08/2025 Cri…" at bounding box center [814, 257] width 928 height 73
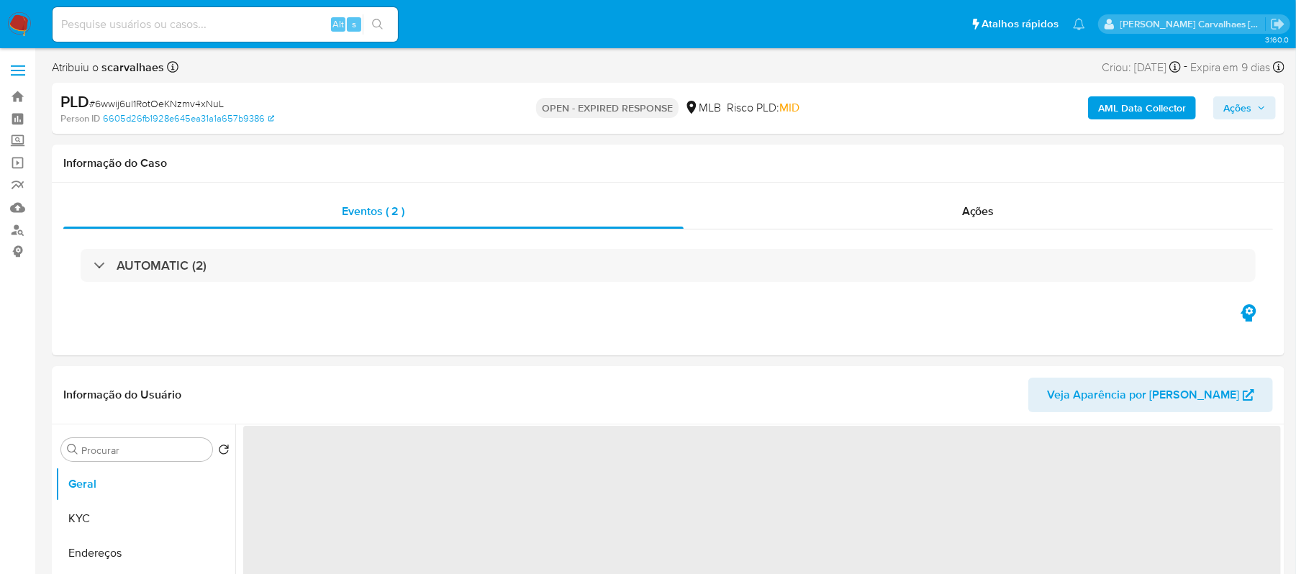
select select "10"
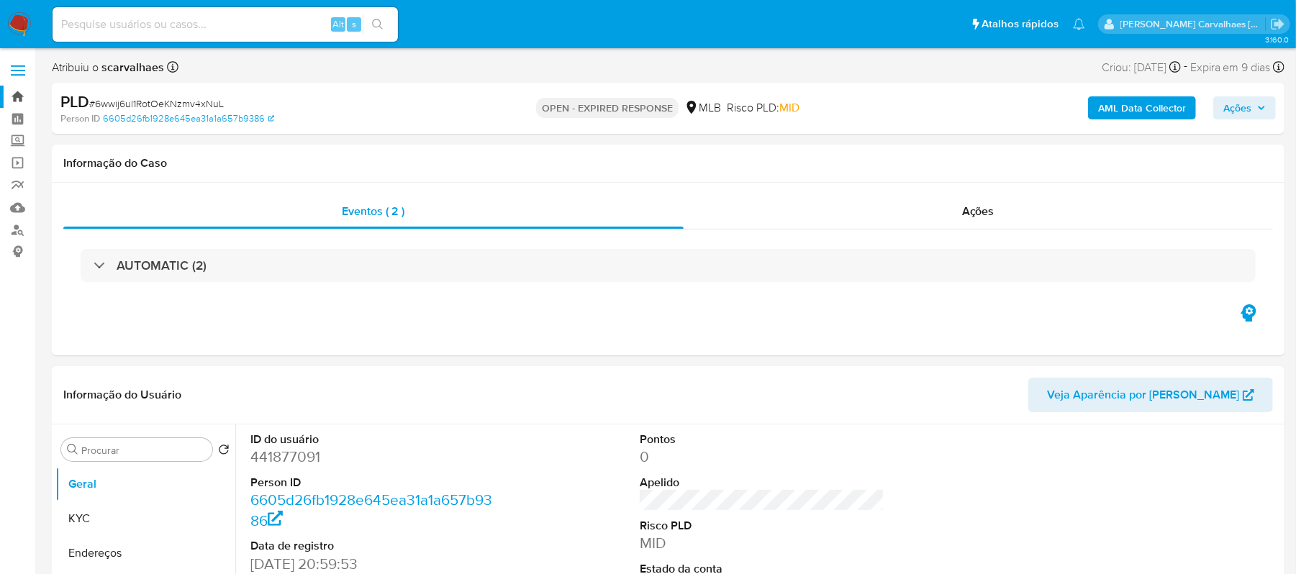
click at [14, 96] on link "Bandeja" at bounding box center [85, 97] width 171 height 22
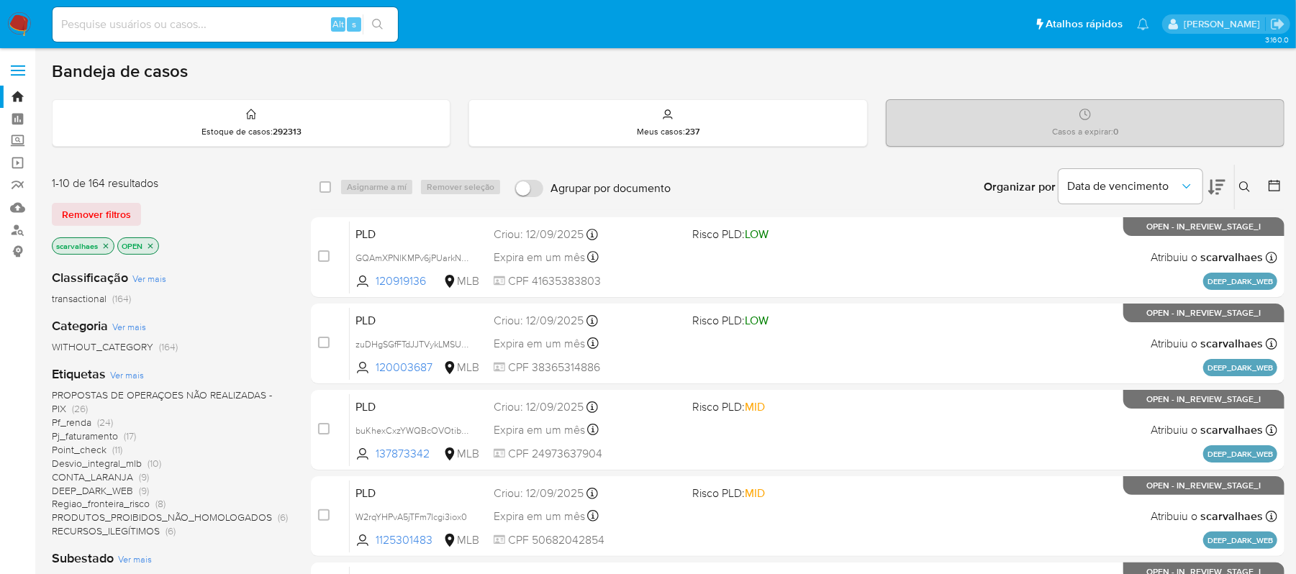
click at [1212, 187] on icon at bounding box center [1216, 187] width 17 height 15
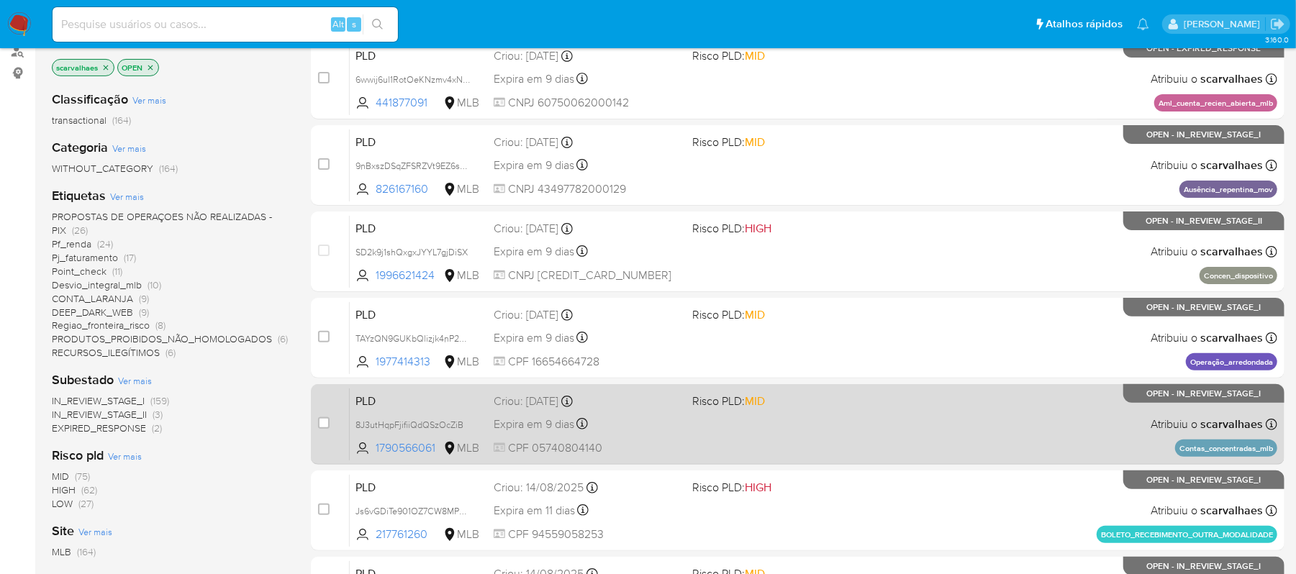
scroll to position [191, 0]
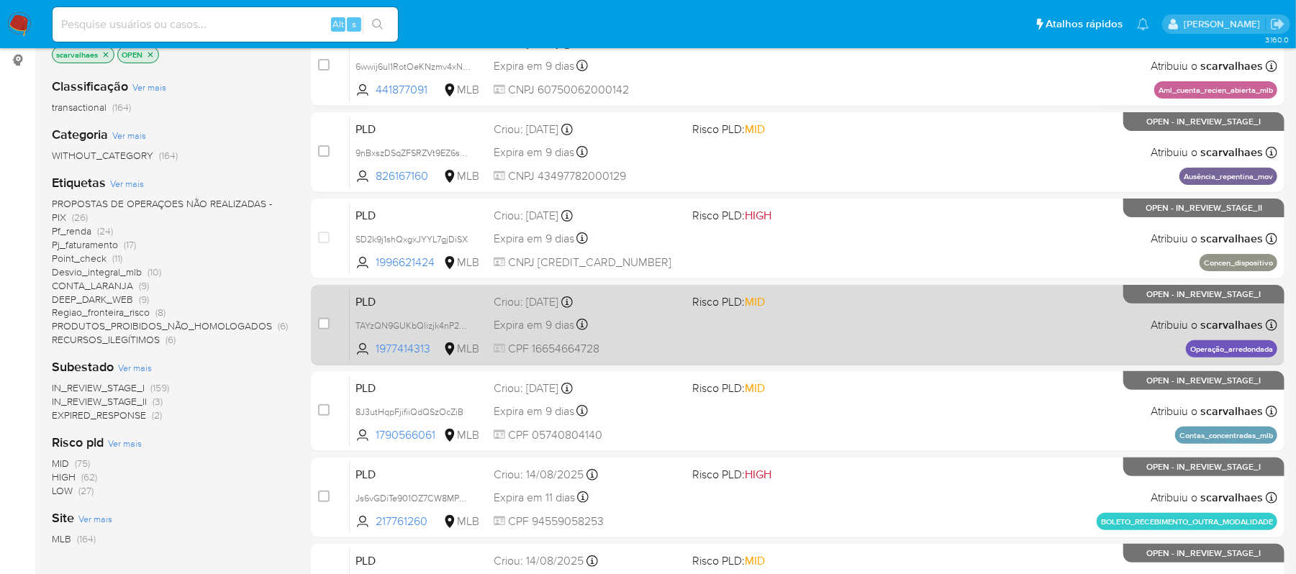
click at [764, 334] on div "PLD TAYzQN9GUKbQlizjk4nP2VRl 1977414313 MLB Risco PLD: MID Criou: 12/08/2025 Cr…" at bounding box center [814, 325] width 928 height 73
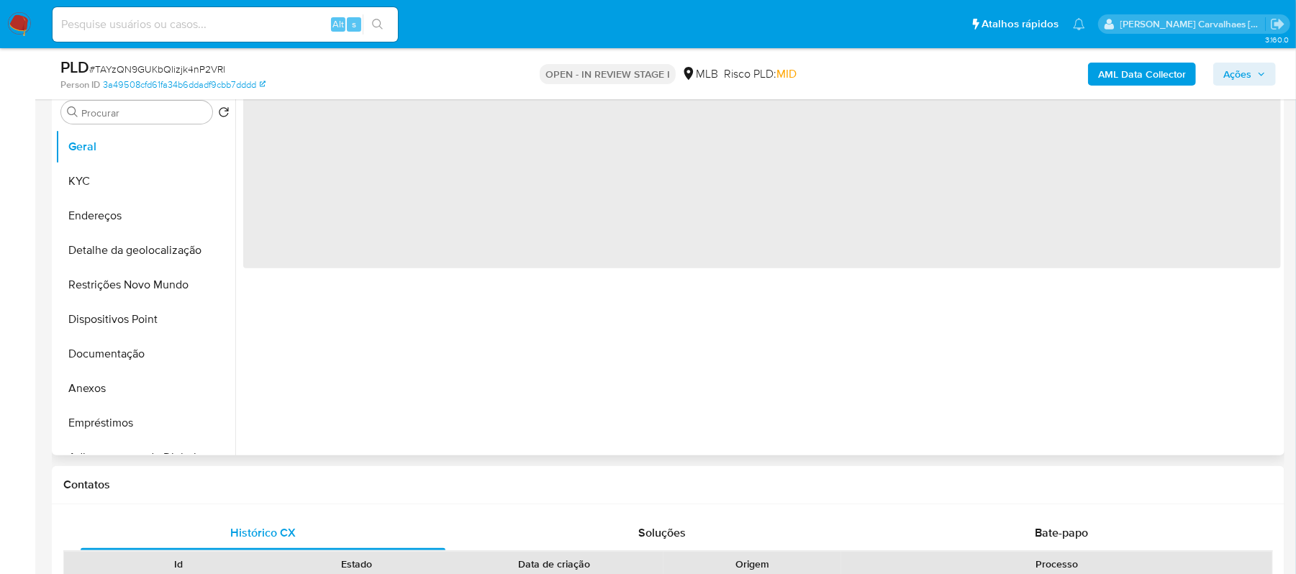
select select "10"
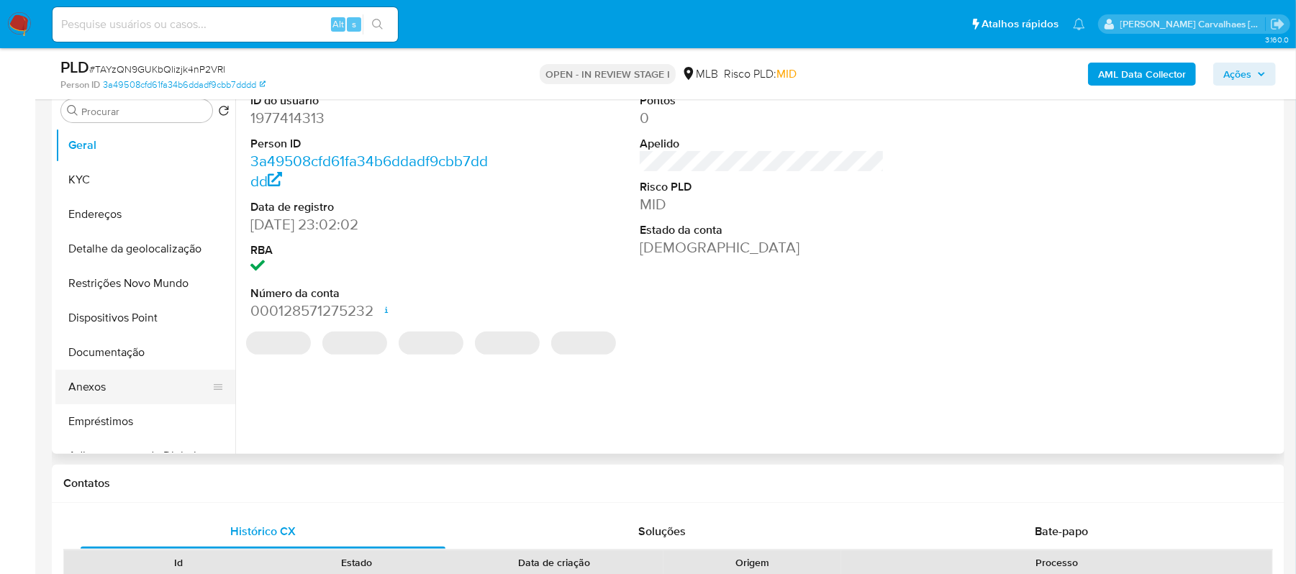
click at [101, 389] on button "Anexos" at bounding box center [139, 387] width 168 height 35
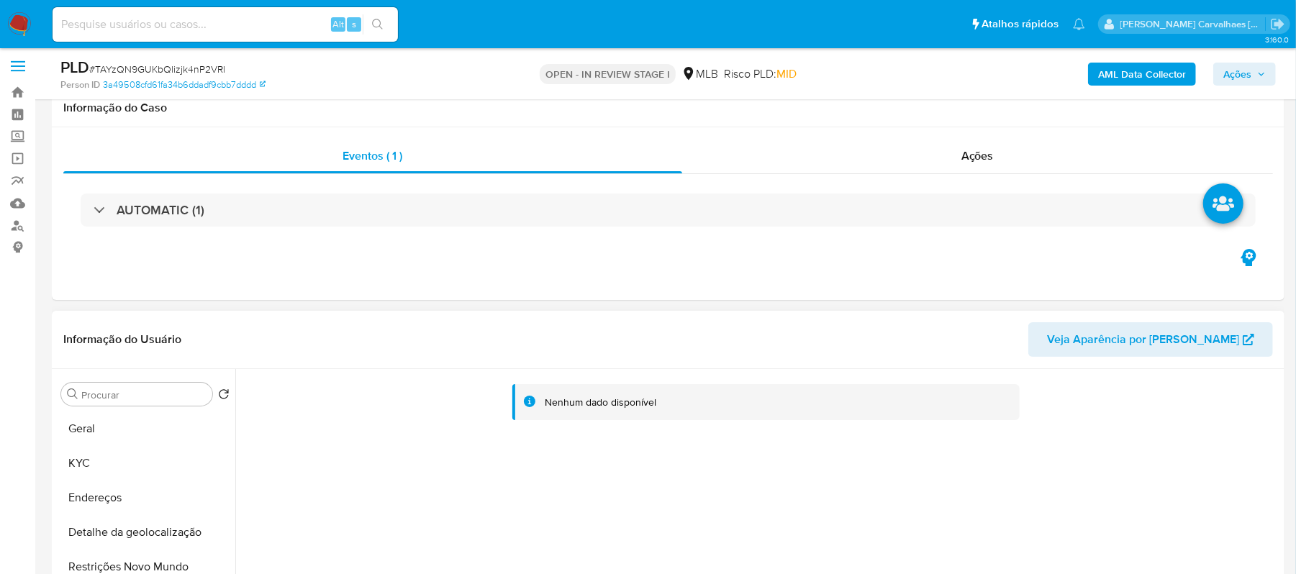
scroll to position [0, 0]
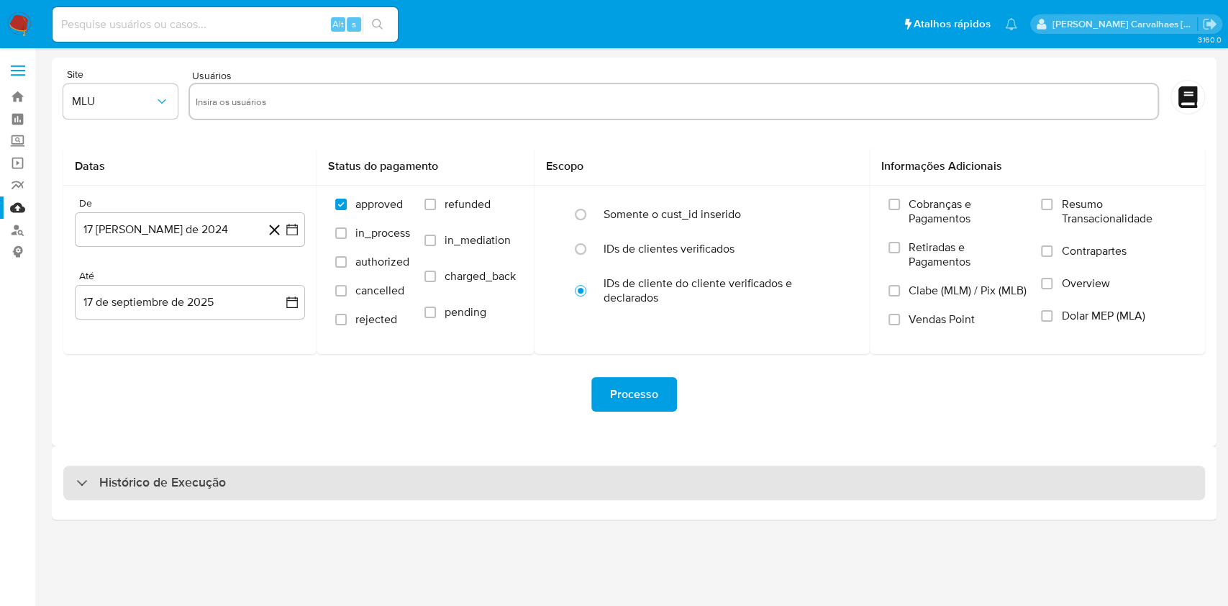
click at [114, 483] on h3 "Histórico de Execução" at bounding box center [162, 482] width 127 height 17
select select "10"
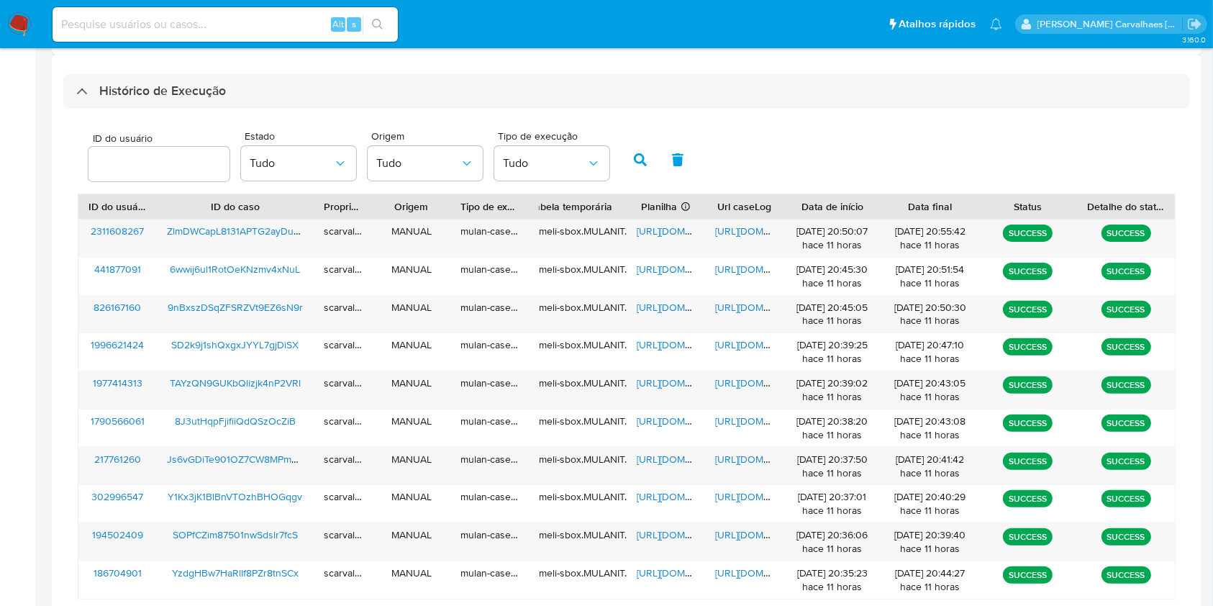
scroll to position [518, 0]
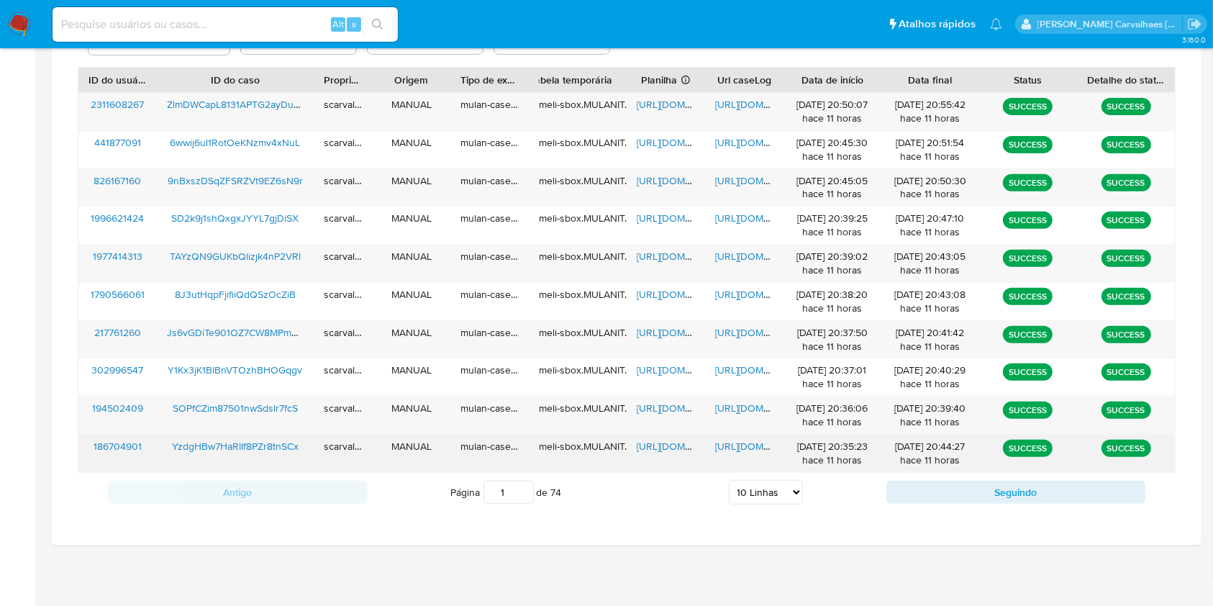
click at [757, 450] on span "https://docs.google.com/document/d/1weUl9XxCwHyQE6v9aAYA5THpRLYh5r4KrqIDcE8DmvM…" at bounding box center [764, 446] width 99 height 14
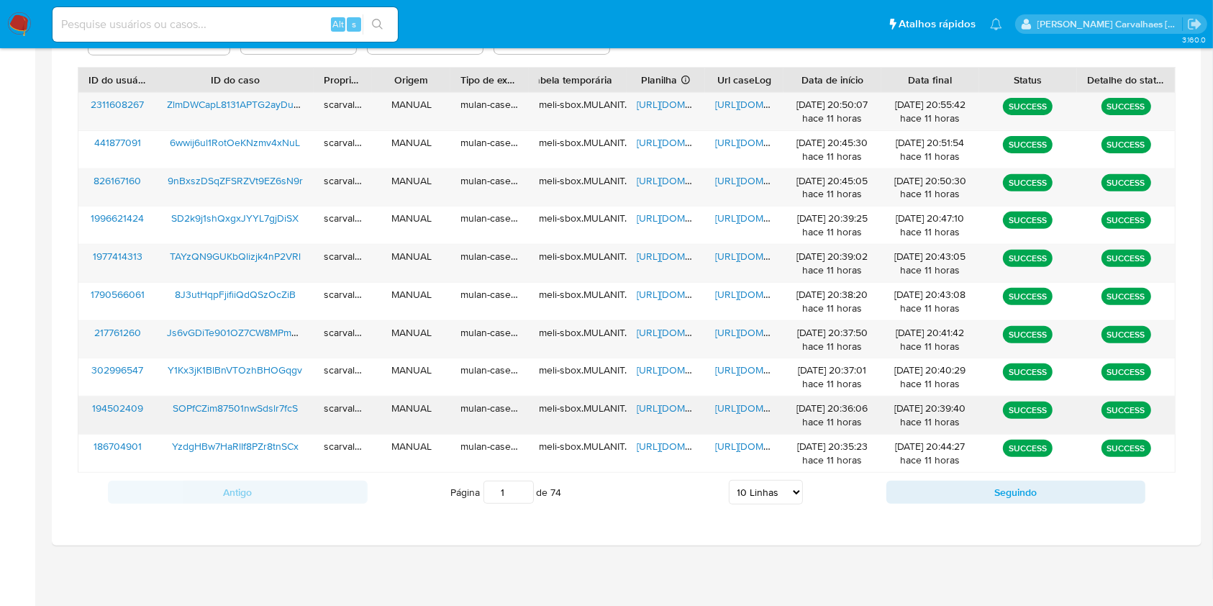
click at [758, 409] on span "https://docs.google.com/document/d/1xHLcJWUT5alqItsowKCGD6TN1e95rF2f9hFTuxk9Eus…" at bounding box center [764, 408] width 99 height 14
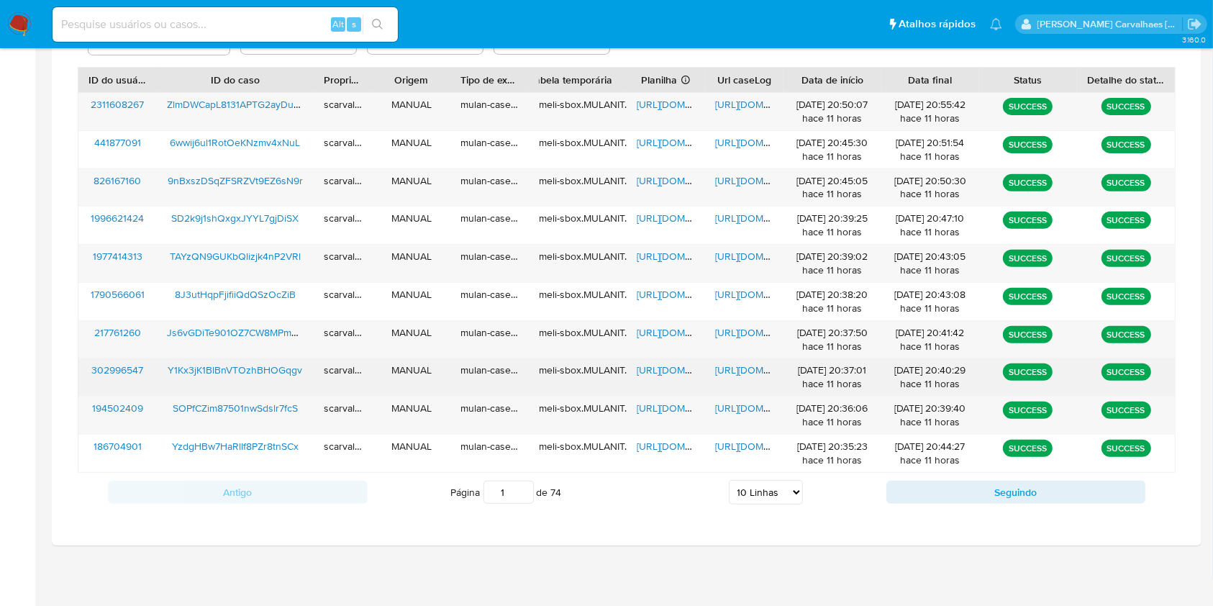
click at [733, 366] on span "https://docs.google.com/document/d/1uReTteDE_SRXlcIOQC4HhfdytPGOL954Qwx834s0wHw…" at bounding box center [764, 370] width 99 height 14
click at [665, 371] on span "https://docs.google.com/spreadsheets/d/17Gny_m_ezx1YTIdK0D2LiR-JnL6uIGBlkXhTYtG…" at bounding box center [686, 370] width 99 height 14
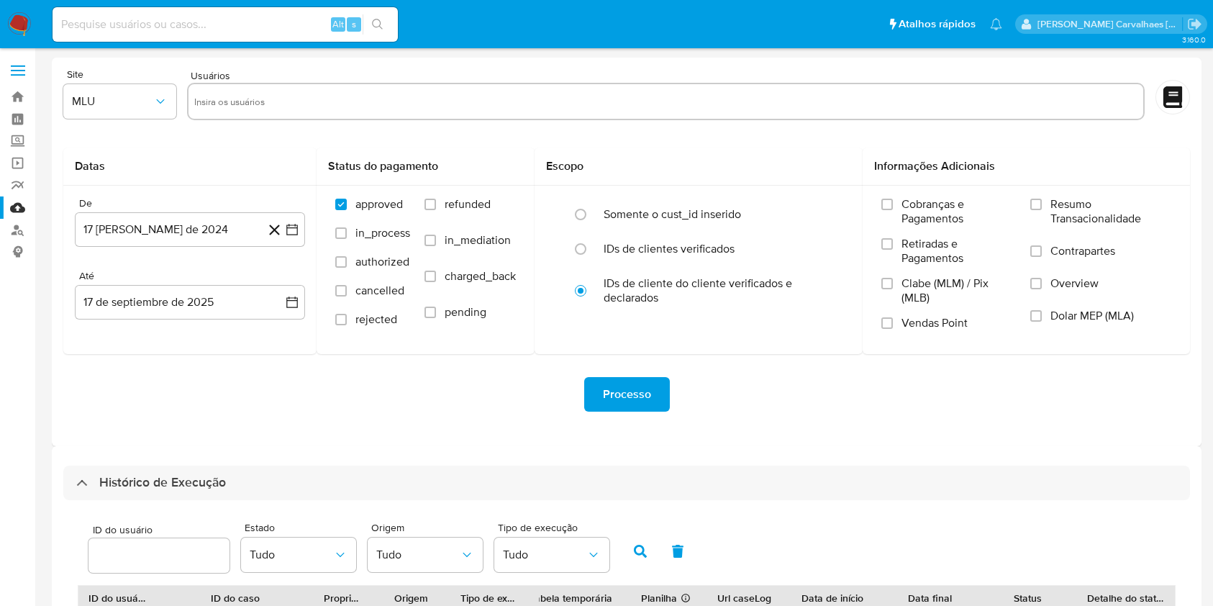
select select "10"
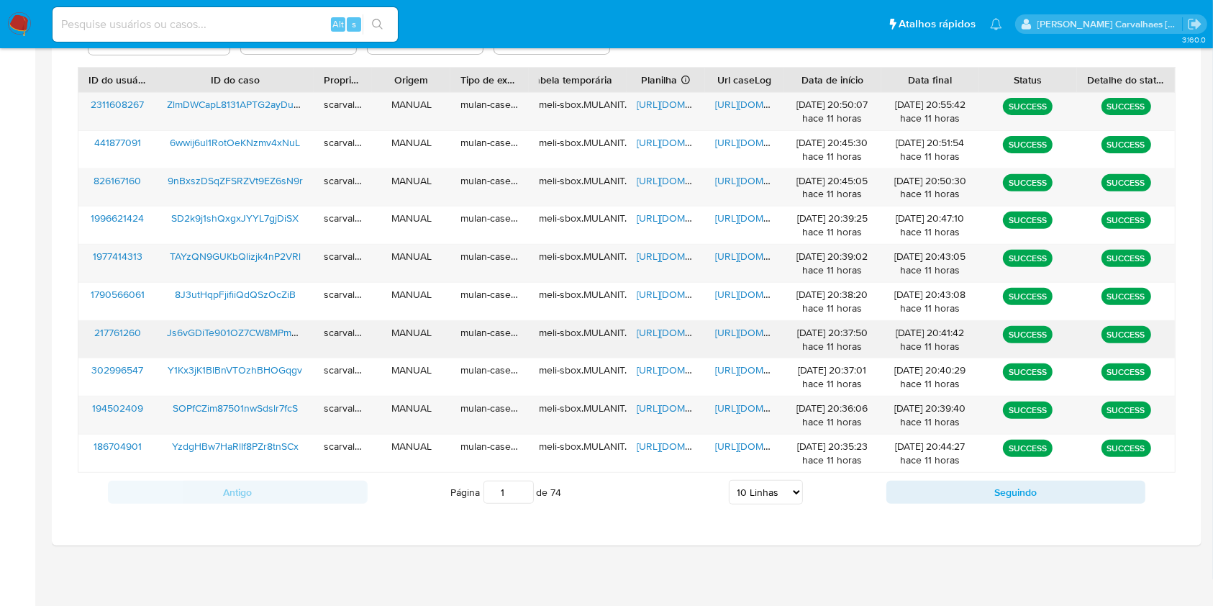
click at [737, 330] on span "[URL][DOMAIN_NAME]" at bounding box center [764, 332] width 99 height 14
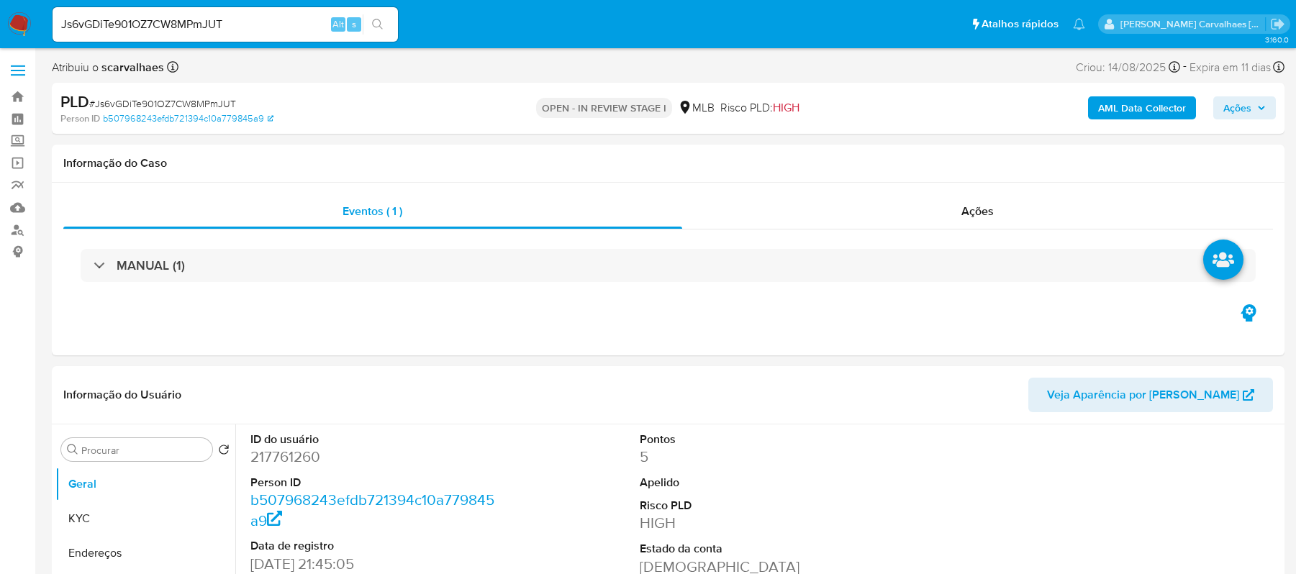
select select "10"
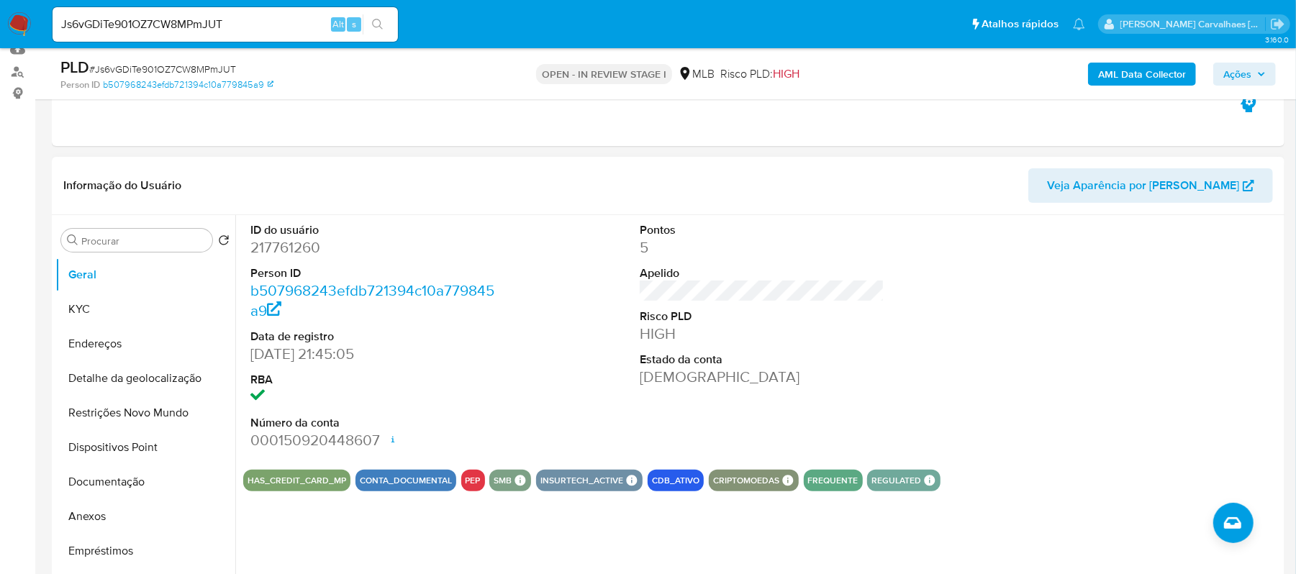
scroll to position [191, 0]
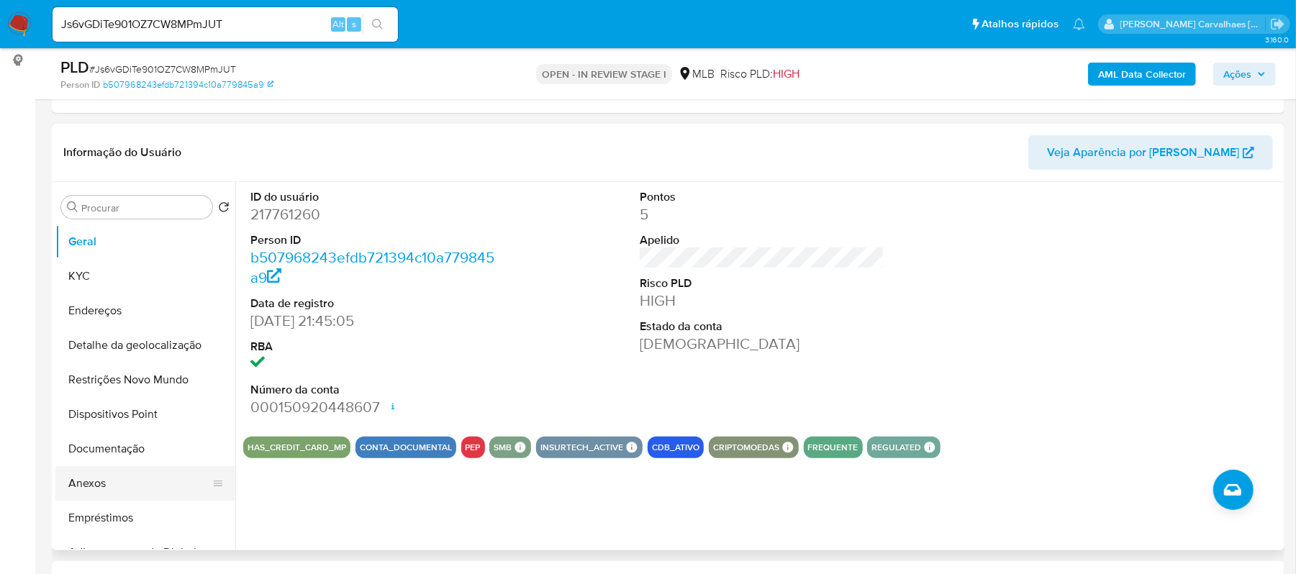
click at [110, 482] on button "Anexos" at bounding box center [139, 483] width 168 height 35
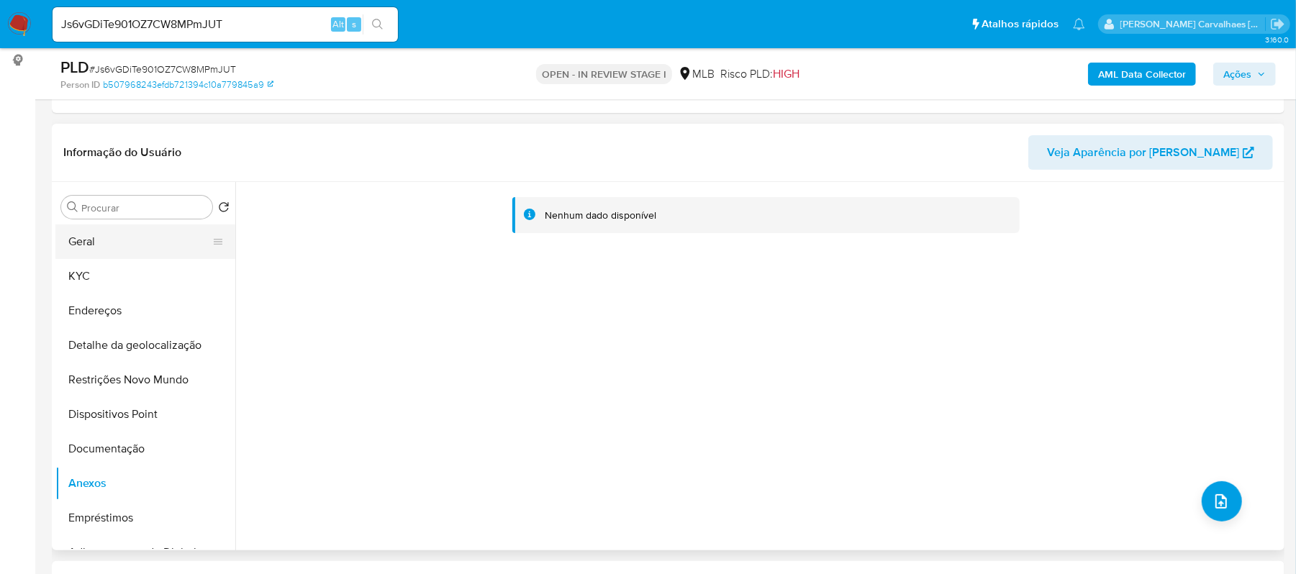
click at [81, 242] on button "Geral" at bounding box center [139, 242] width 168 height 35
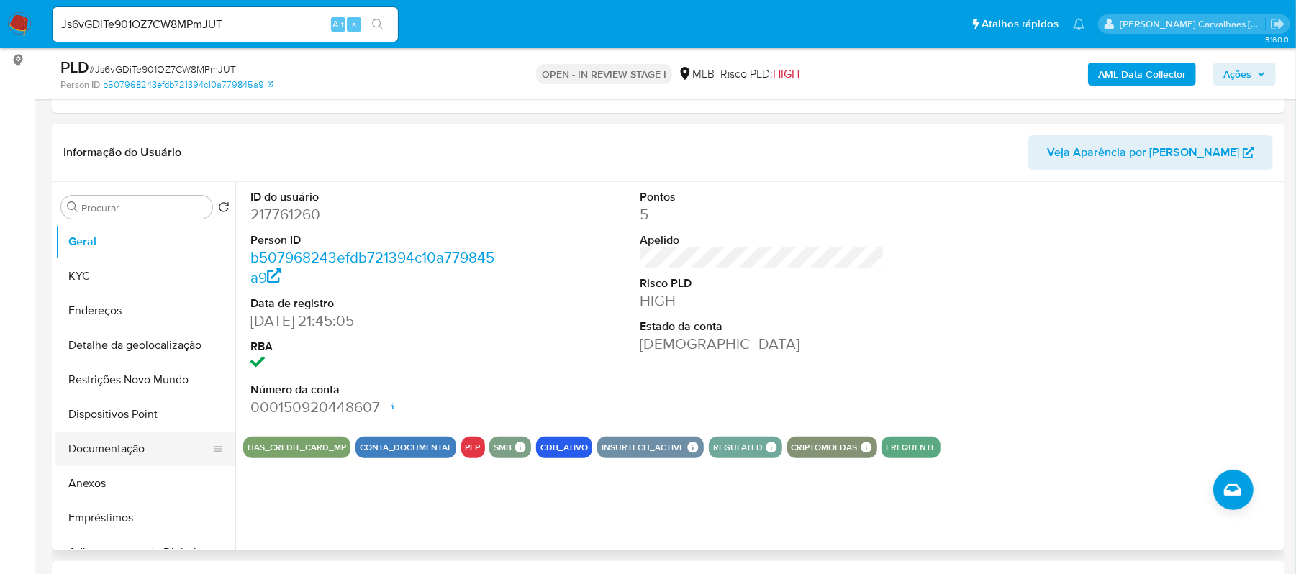
click at [114, 450] on button "Documentação" at bounding box center [139, 449] width 168 height 35
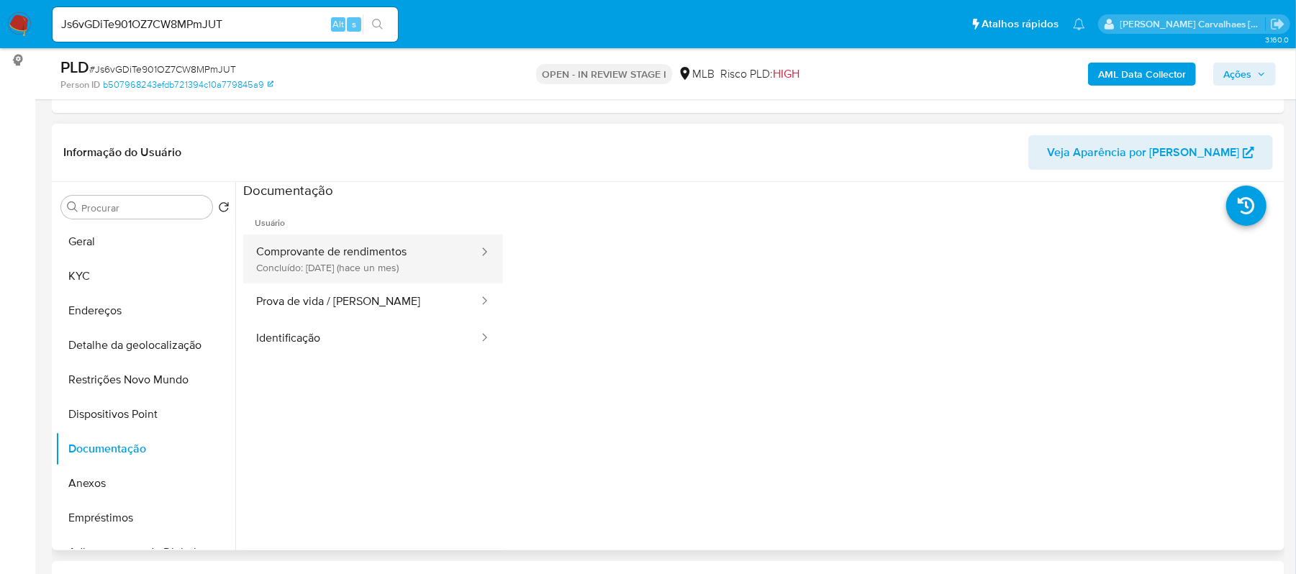
click at [320, 275] on button "Comprovante de rendimentos Concluído: [DATE] (hace un mes)" at bounding box center [361, 259] width 237 height 49
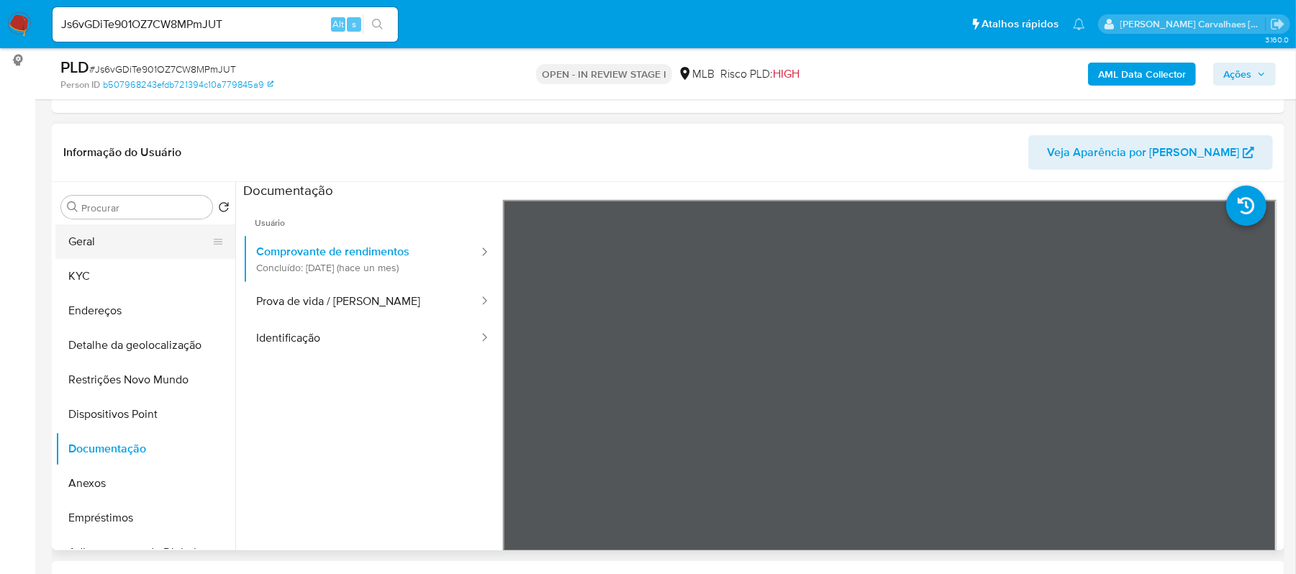
click at [130, 254] on button "Geral" at bounding box center [139, 242] width 168 height 35
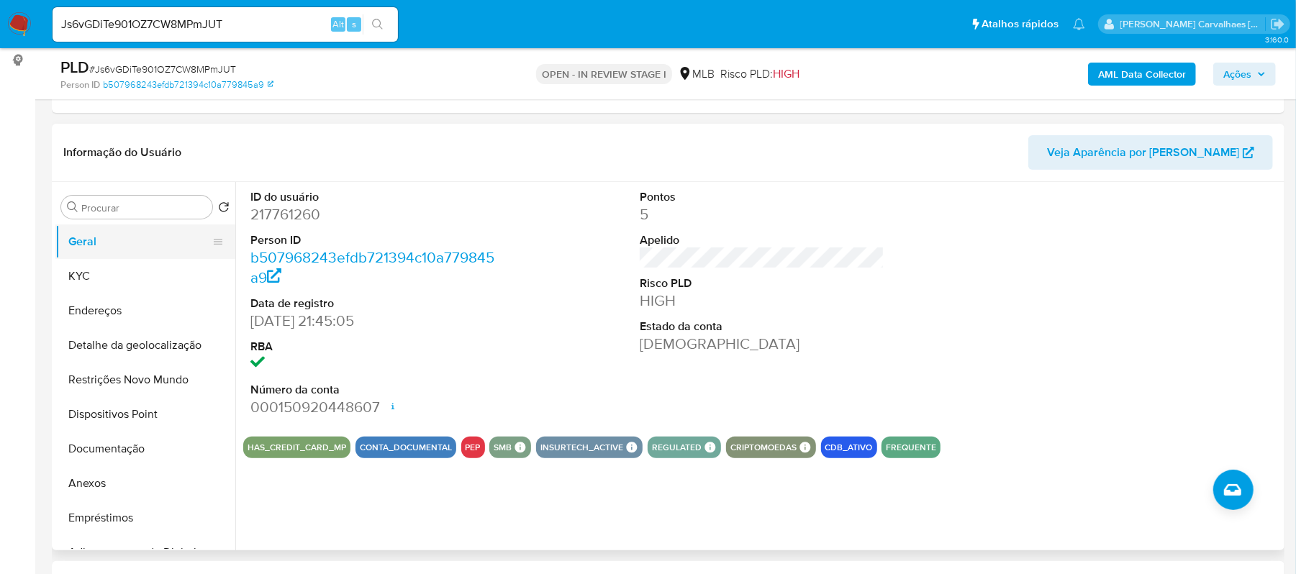
click at [148, 233] on button "Geral" at bounding box center [139, 242] width 168 height 35
click at [112, 286] on button "KYC" at bounding box center [139, 276] width 168 height 35
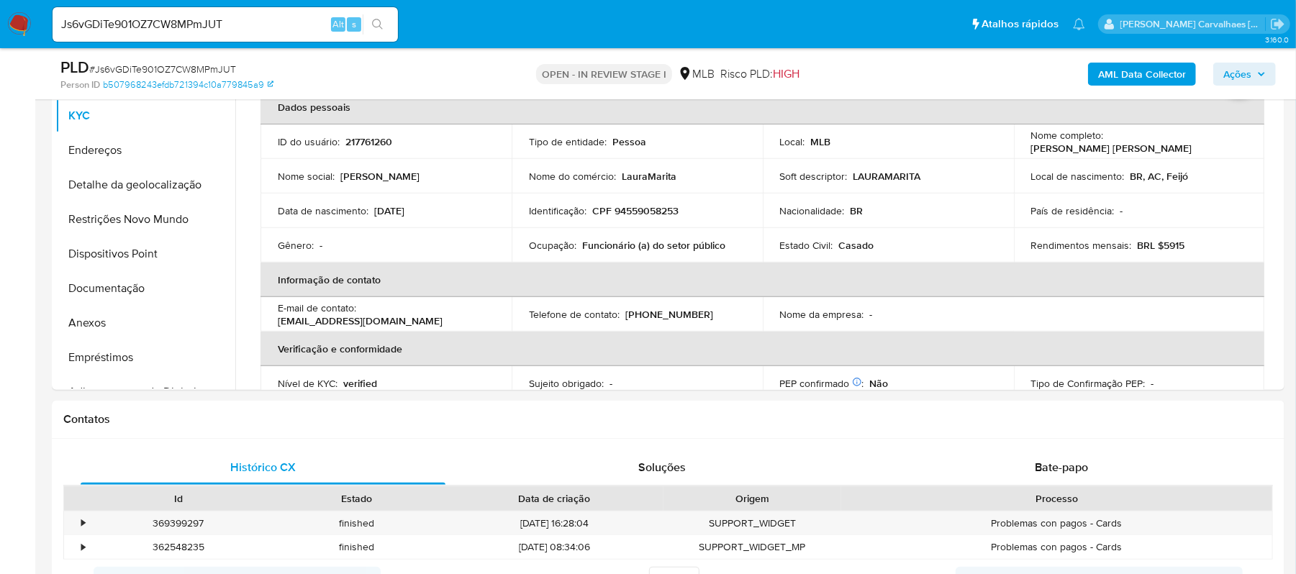
scroll to position [357, 0]
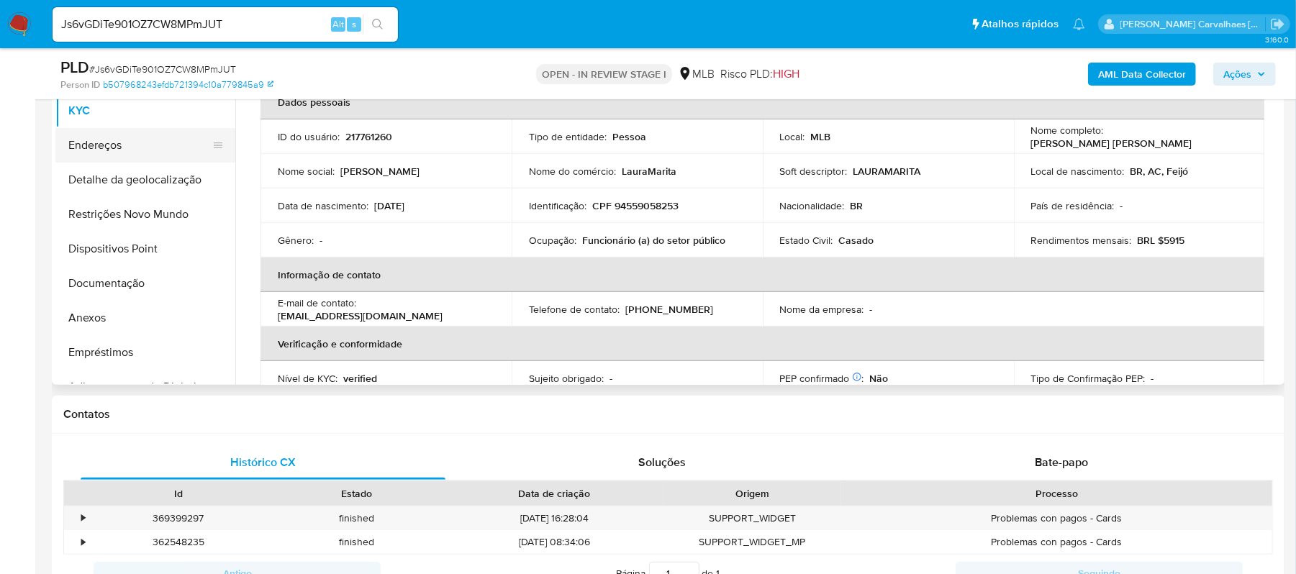
click at [93, 145] on button "Endereços" at bounding box center [139, 145] width 168 height 35
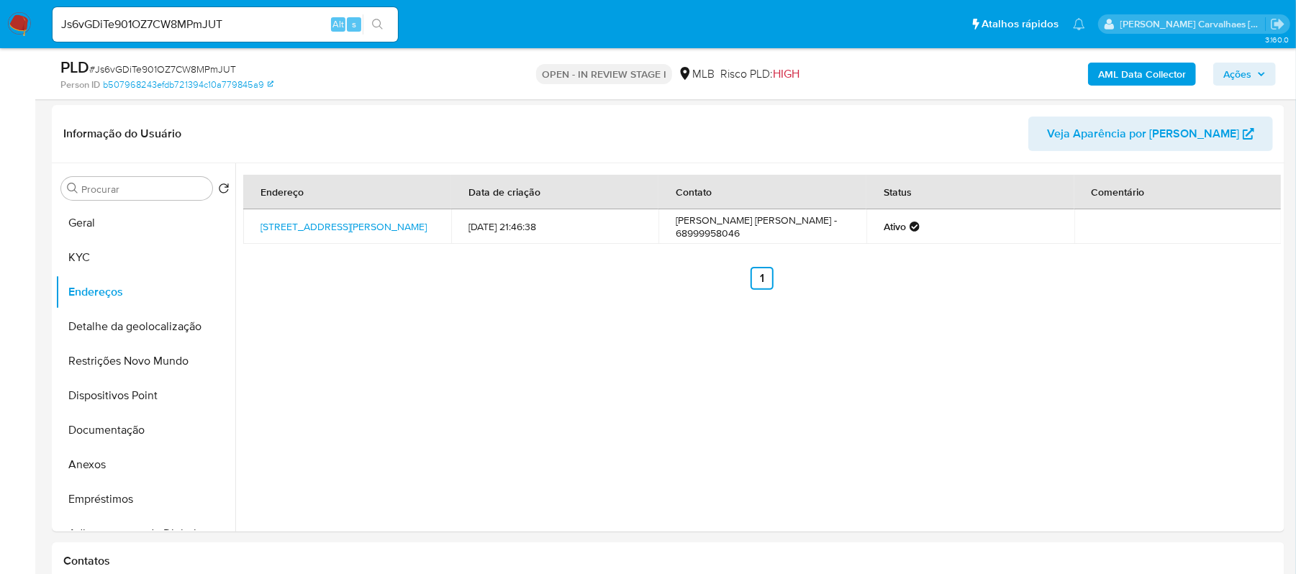
scroll to position [165, 0]
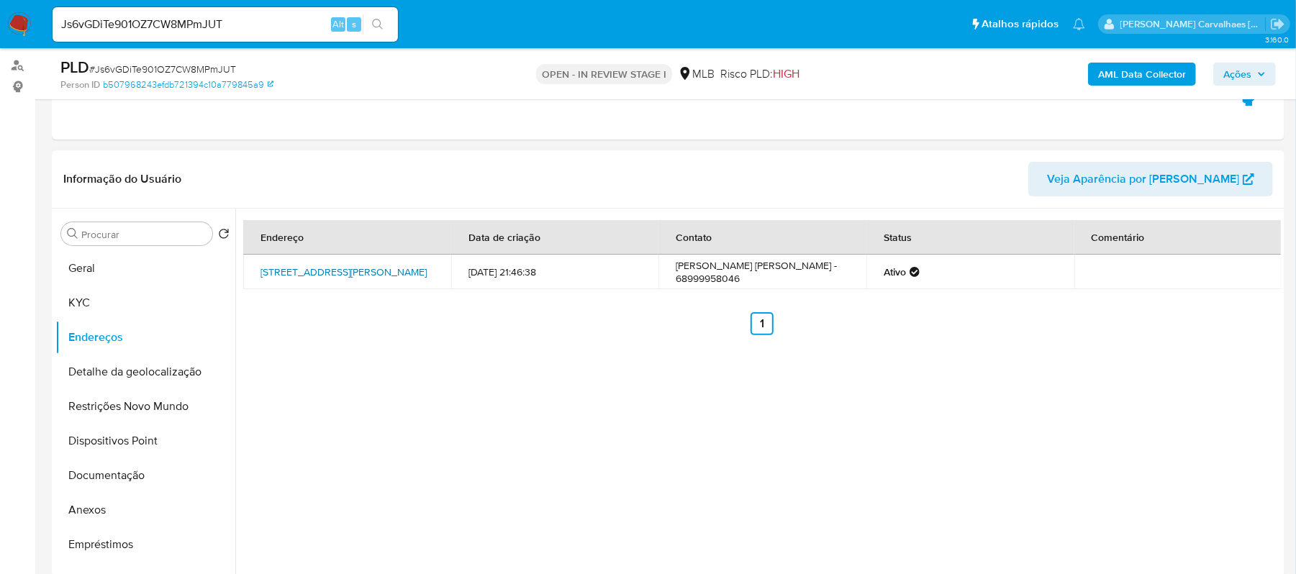
click at [369, 265] on link "Travessa Cruzeiro Do Sul 259, Rio Branco, Acre, 69911009, Brasil 259" at bounding box center [343, 272] width 166 height 14
click at [168, 378] on button "Detalhe da geolocalização" at bounding box center [139, 372] width 168 height 35
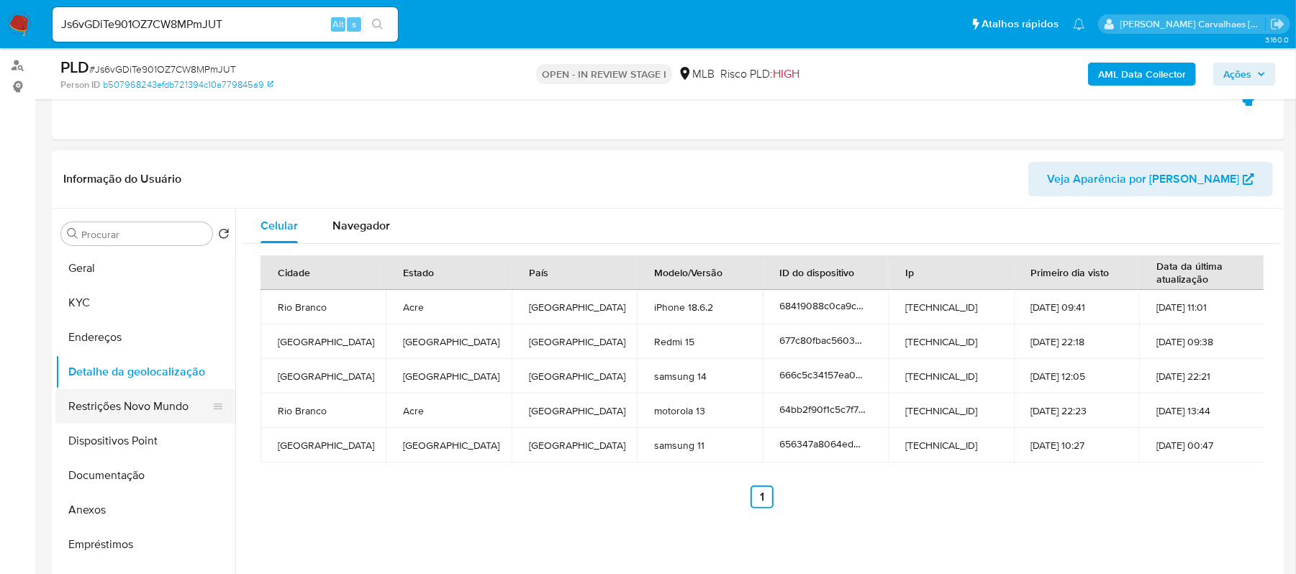
click at [144, 409] on button "Restrições Novo Mundo" at bounding box center [139, 406] width 168 height 35
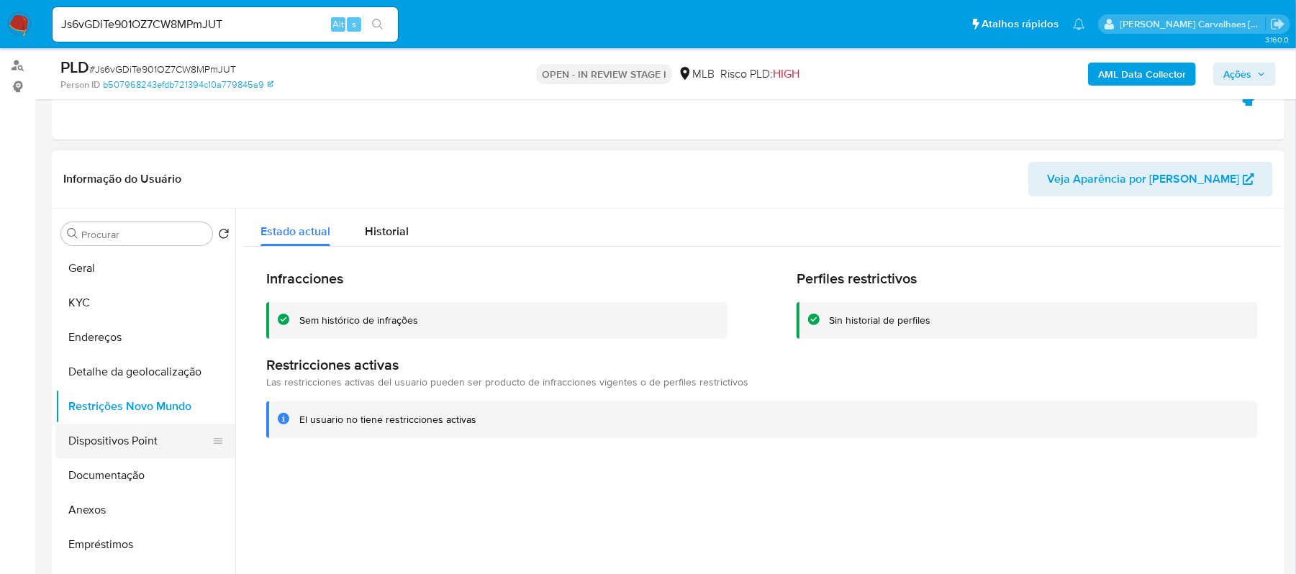
click at [134, 445] on button "Dispositivos Point" at bounding box center [139, 441] width 168 height 35
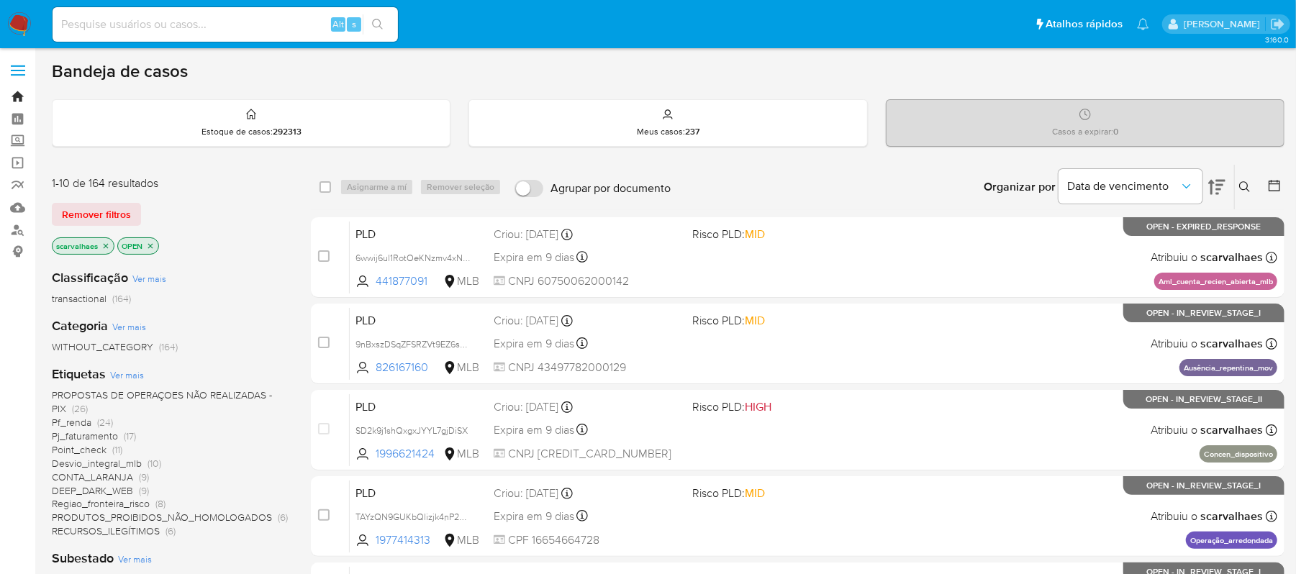
click link "Bandeja"
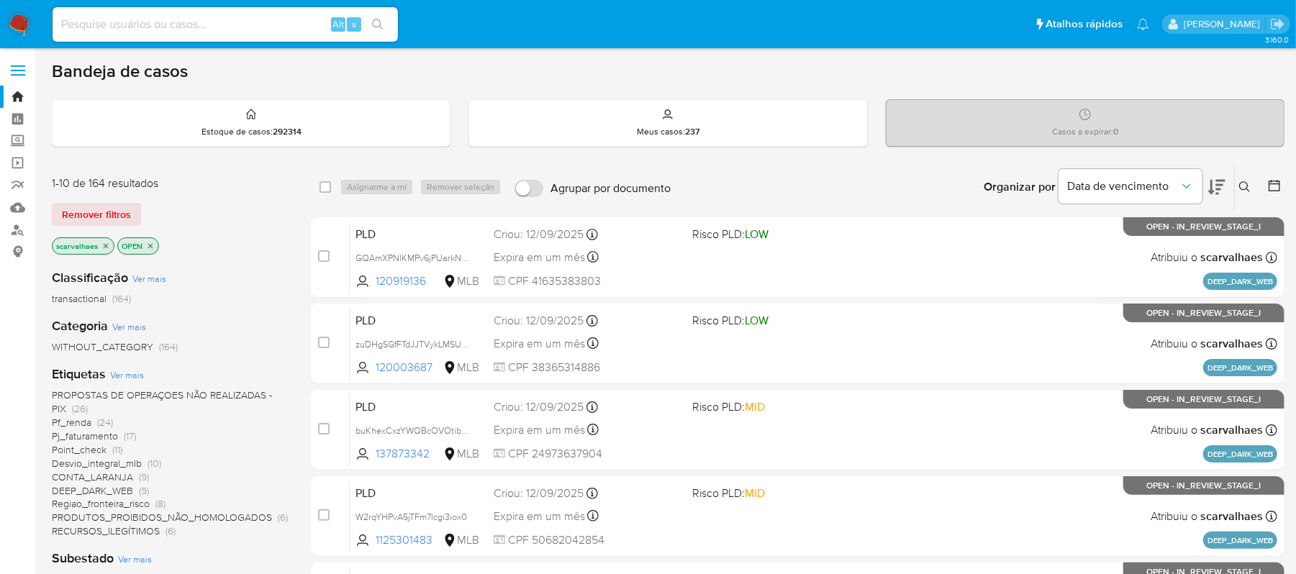
click at [147, 242] on icon "close-filter" at bounding box center [150, 246] width 9 height 9
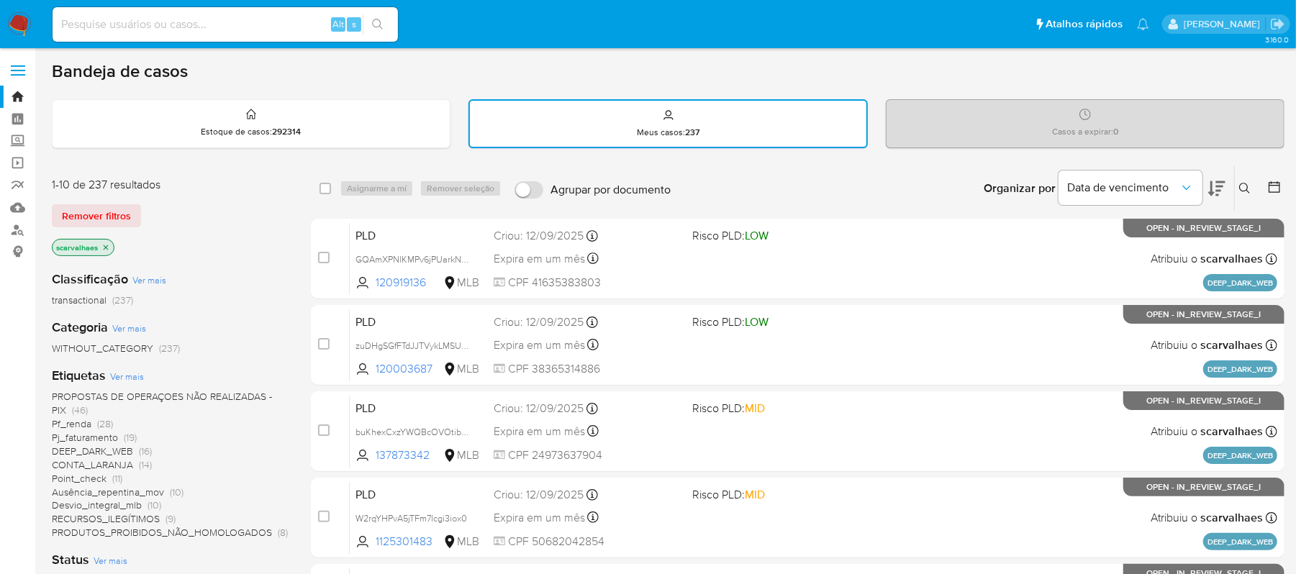
click at [107, 243] on icon "close-filter" at bounding box center [105, 247] width 9 height 9
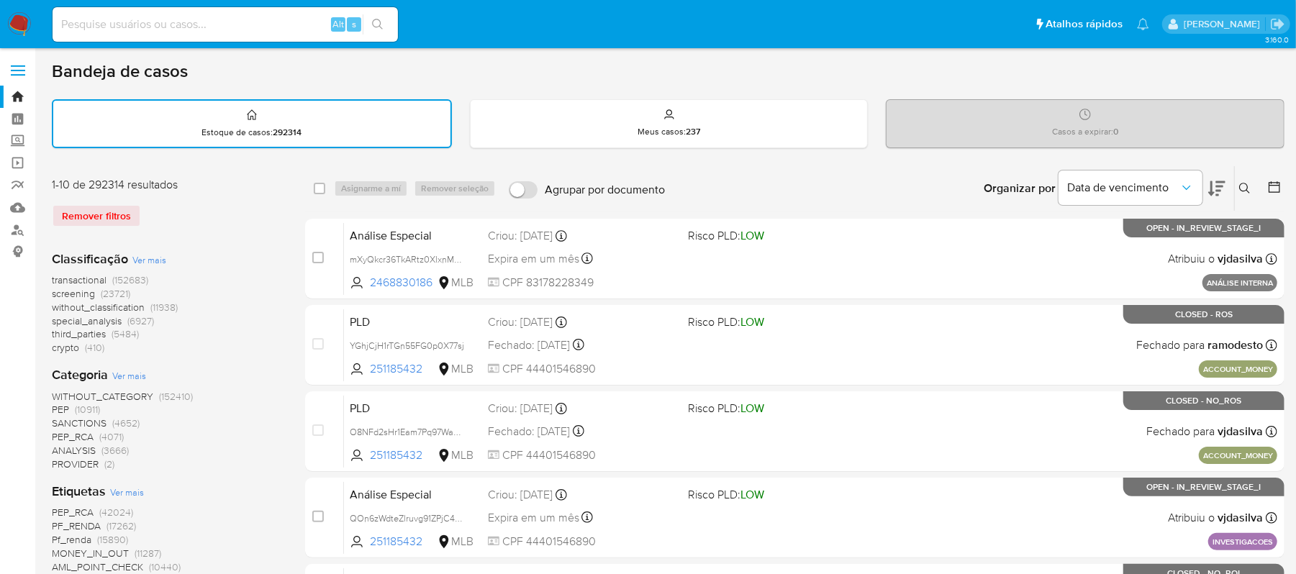
click at [125, 372] on span "Ver mais" at bounding box center [129, 375] width 34 height 13
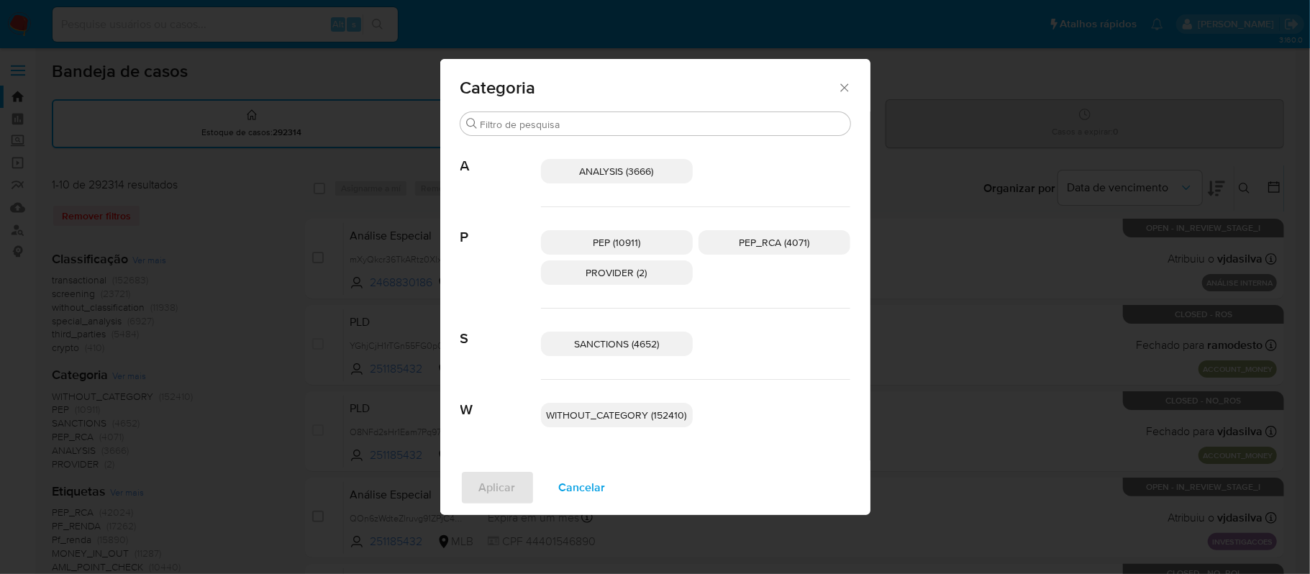
click at [843, 92] on icon "Fechar" at bounding box center [845, 88] width 14 height 14
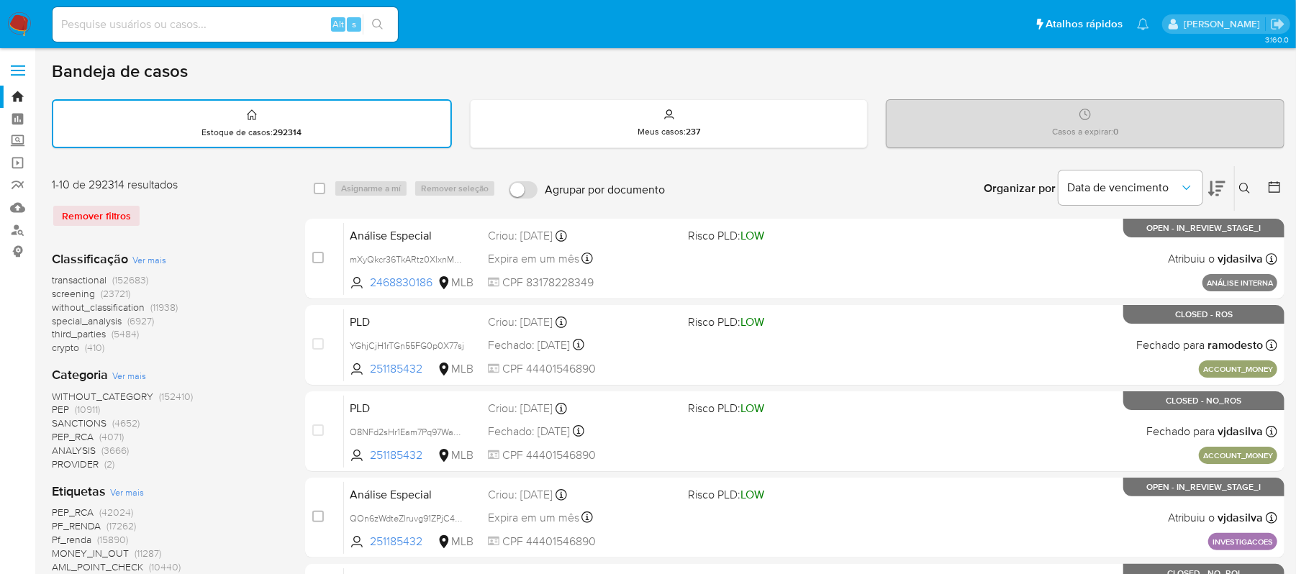
click at [124, 375] on span "Ver mais" at bounding box center [129, 375] width 34 height 13
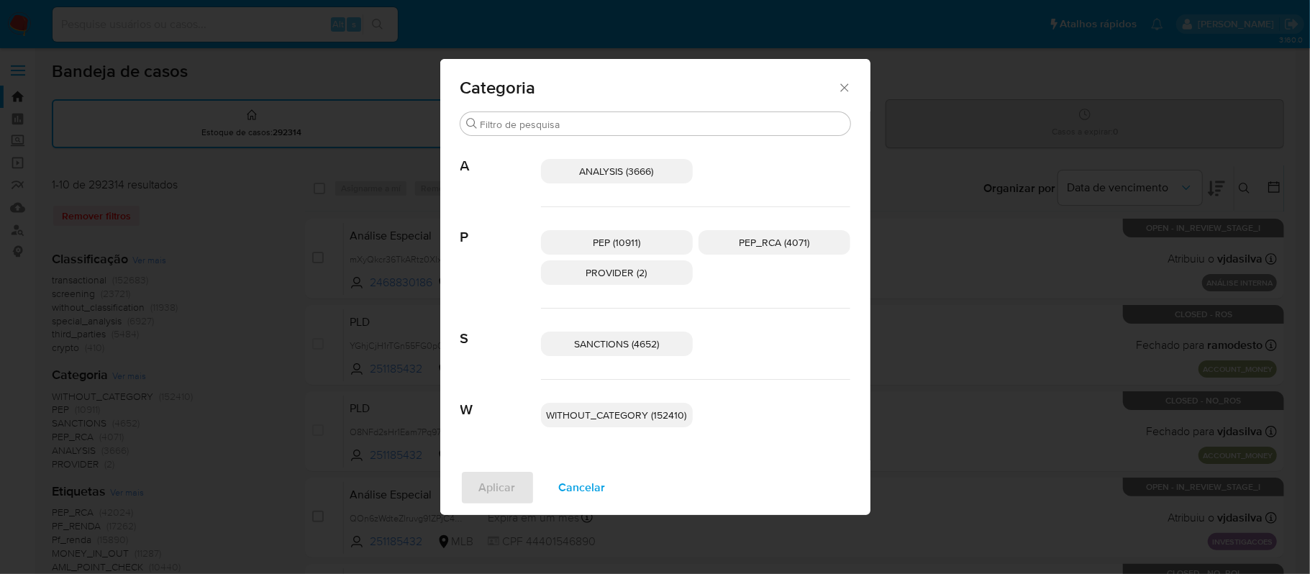
click at [845, 82] on icon "Fechar" at bounding box center [845, 88] width 14 height 14
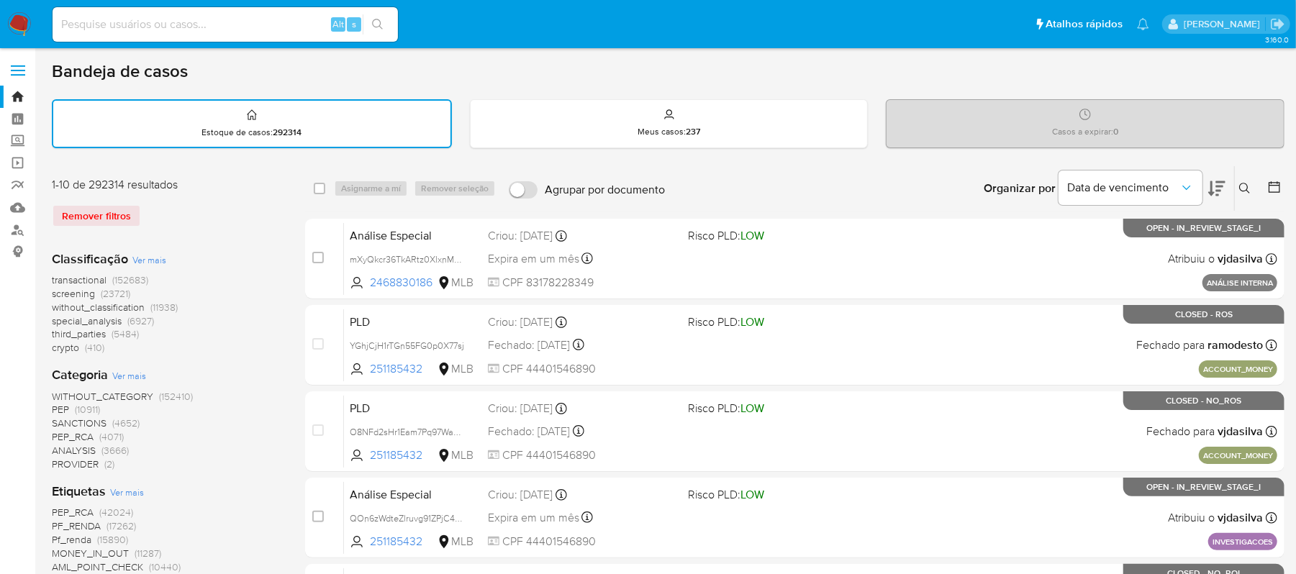
click at [122, 488] on span "Ver mais" at bounding box center [127, 492] width 34 height 13
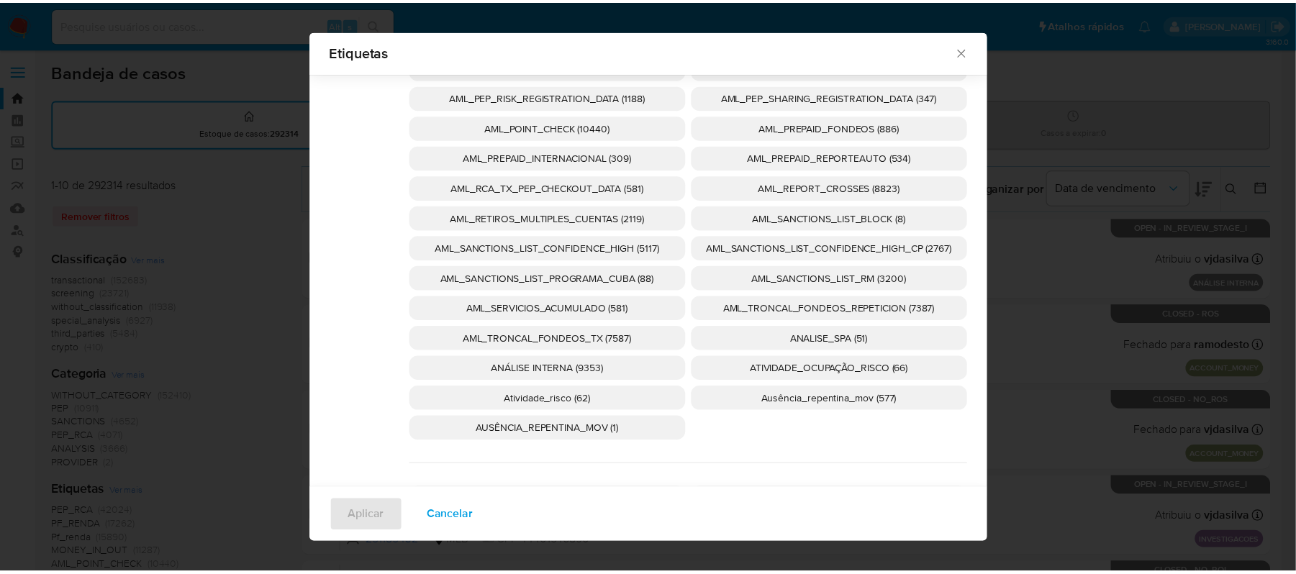
scroll to position [661, 0]
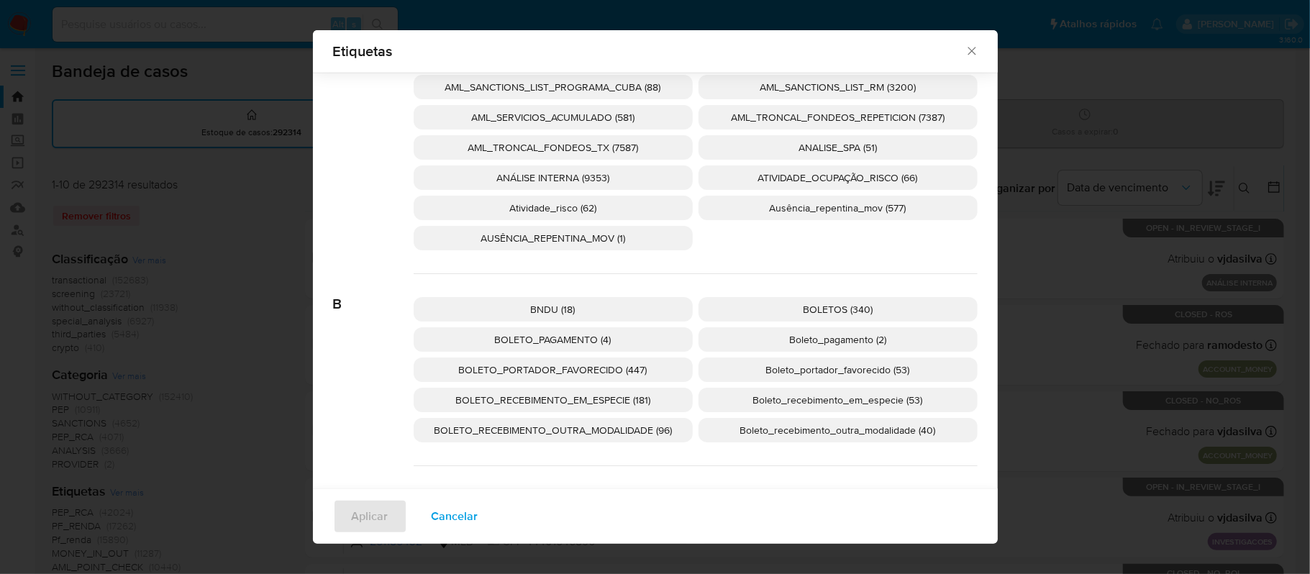
click at [564, 432] on span "BOLETO_RECEBIMENTO_OUTRA_MODALIDADE (96)" at bounding box center [553, 430] width 238 height 14
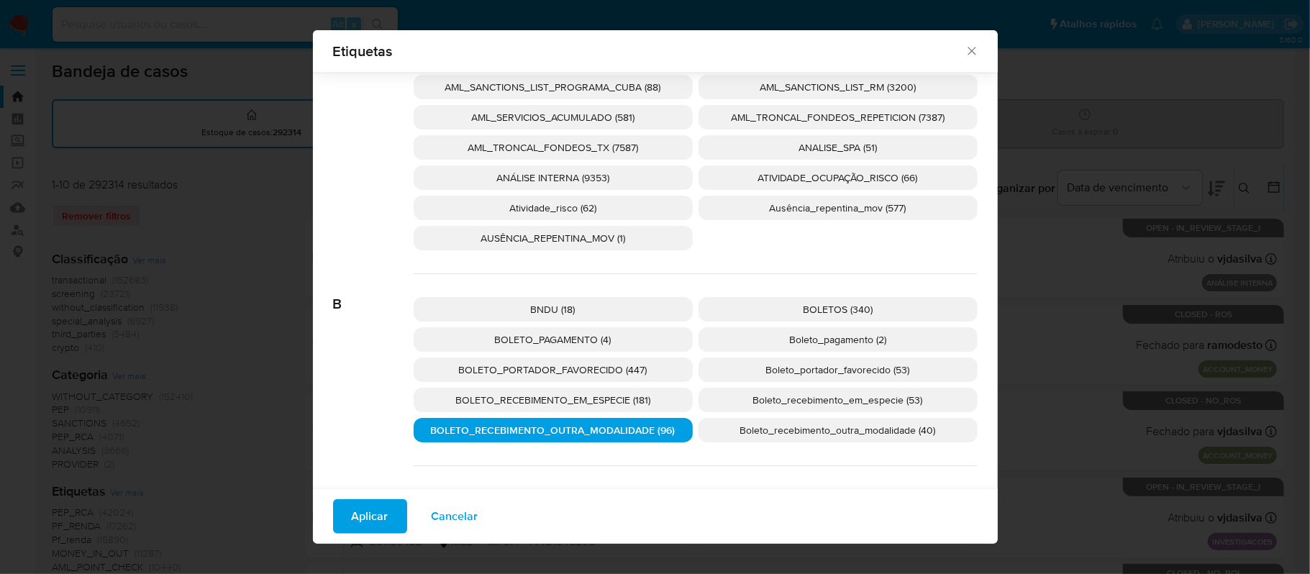
click at [318, 510] on div "Aplicar Cancelar" at bounding box center [655, 516] width 685 height 55
click at [340, 514] on button "Aplicar" at bounding box center [370, 516] width 74 height 35
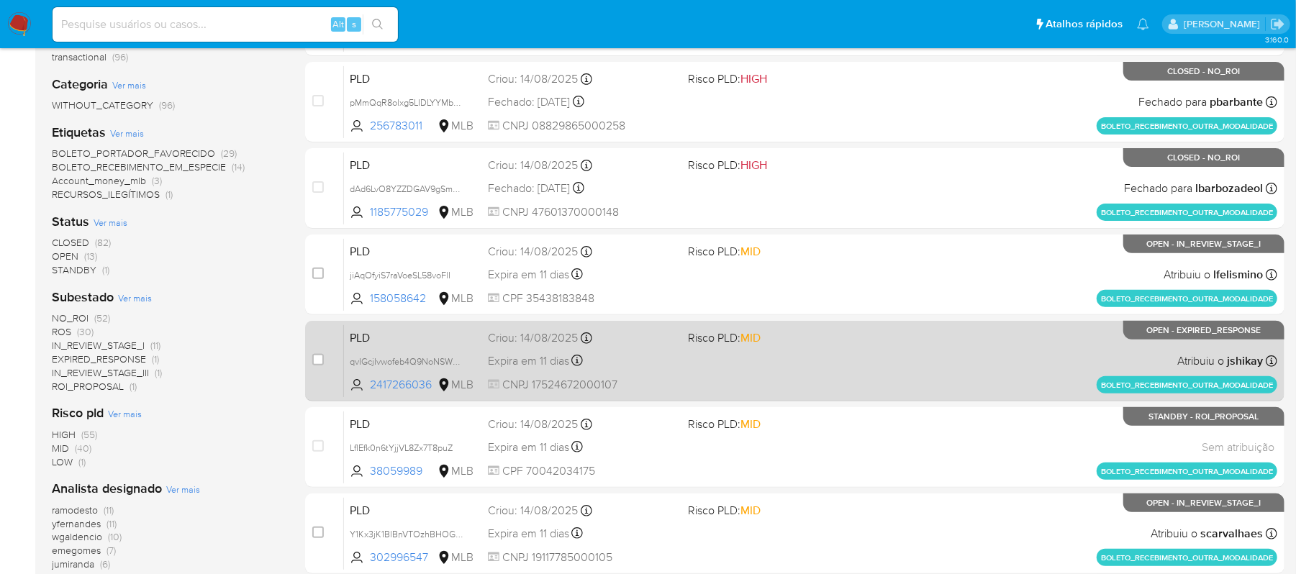
scroll to position [288, 0]
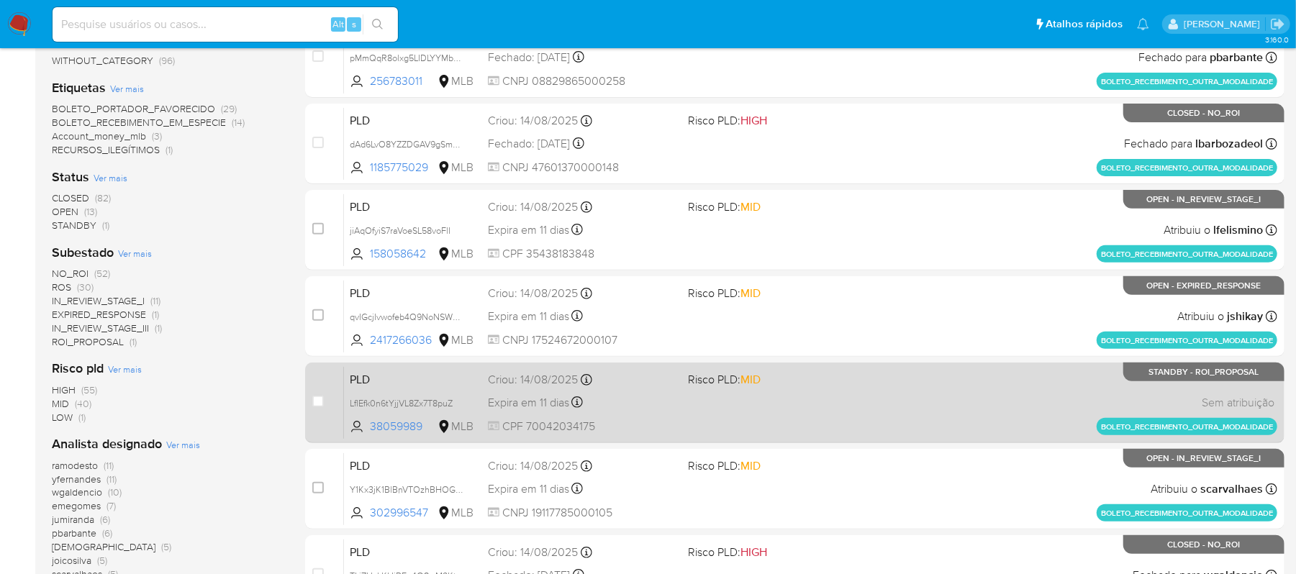
click at [925, 412] on div "PLD LfIEfk0n6tYjjVL8Zx7T8puZ 38059989 MLB Risco PLD: MID Criou: [DATE] Criou: […" at bounding box center [810, 402] width 933 height 73
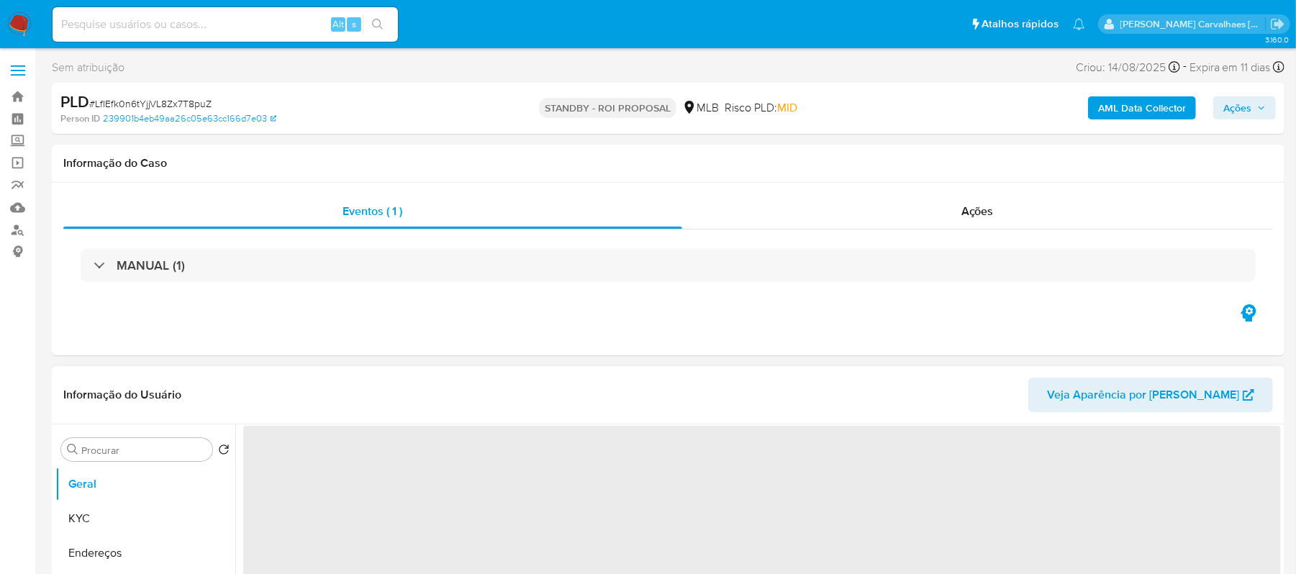
select select "10"
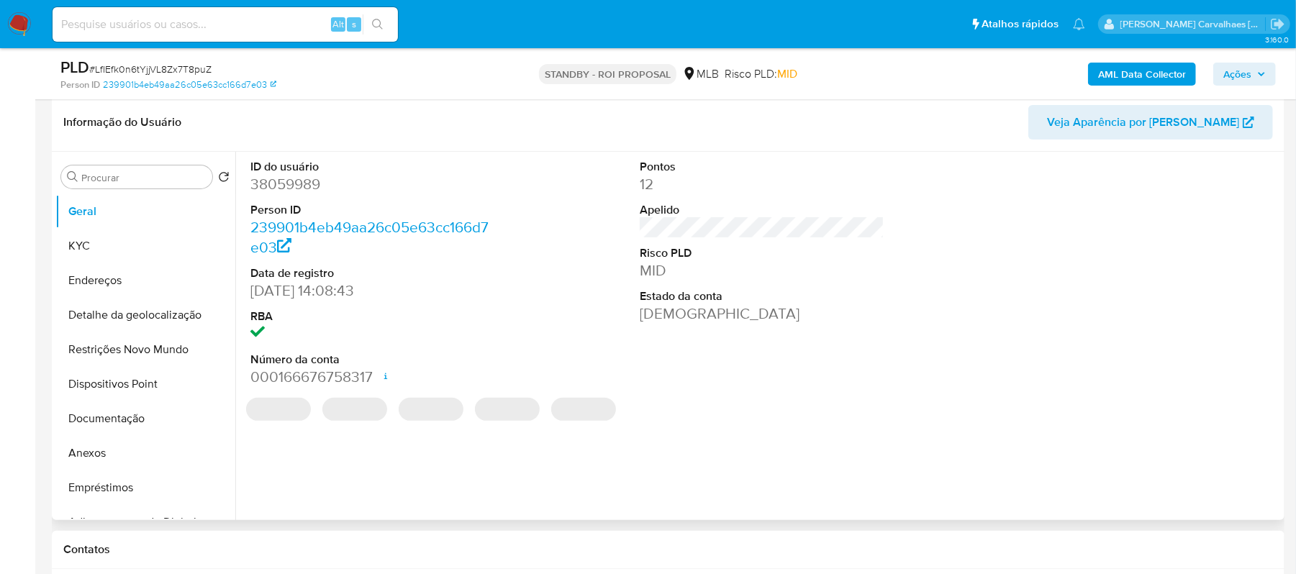
scroll to position [288, 0]
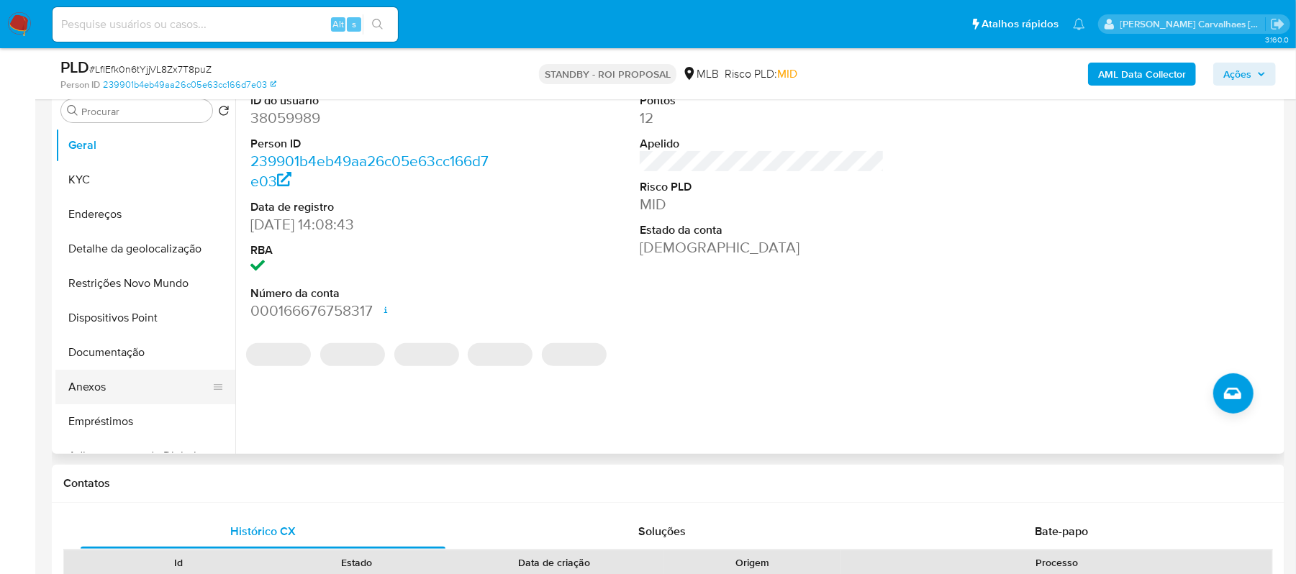
click at [127, 378] on button "Anexos" at bounding box center [139, 387] width 168 height 35
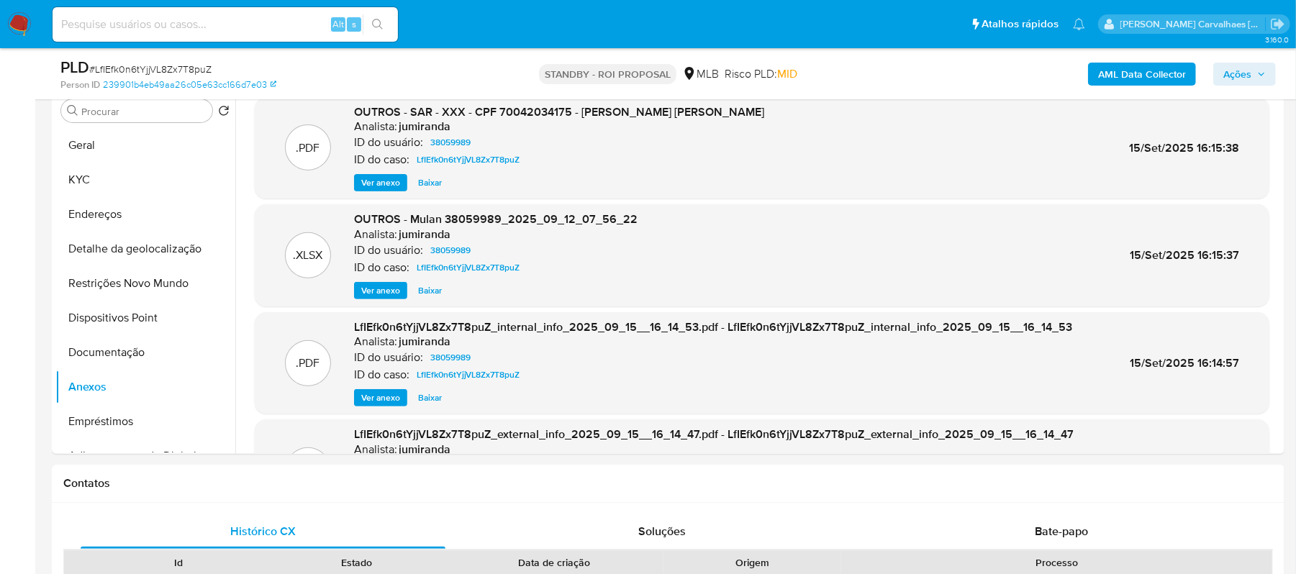
click at [374, 184] on span "Ver anexo" at bounding box center [380, 183] width 39 height 14
